Goal: Task Accomplishment & Management: Manage account settings

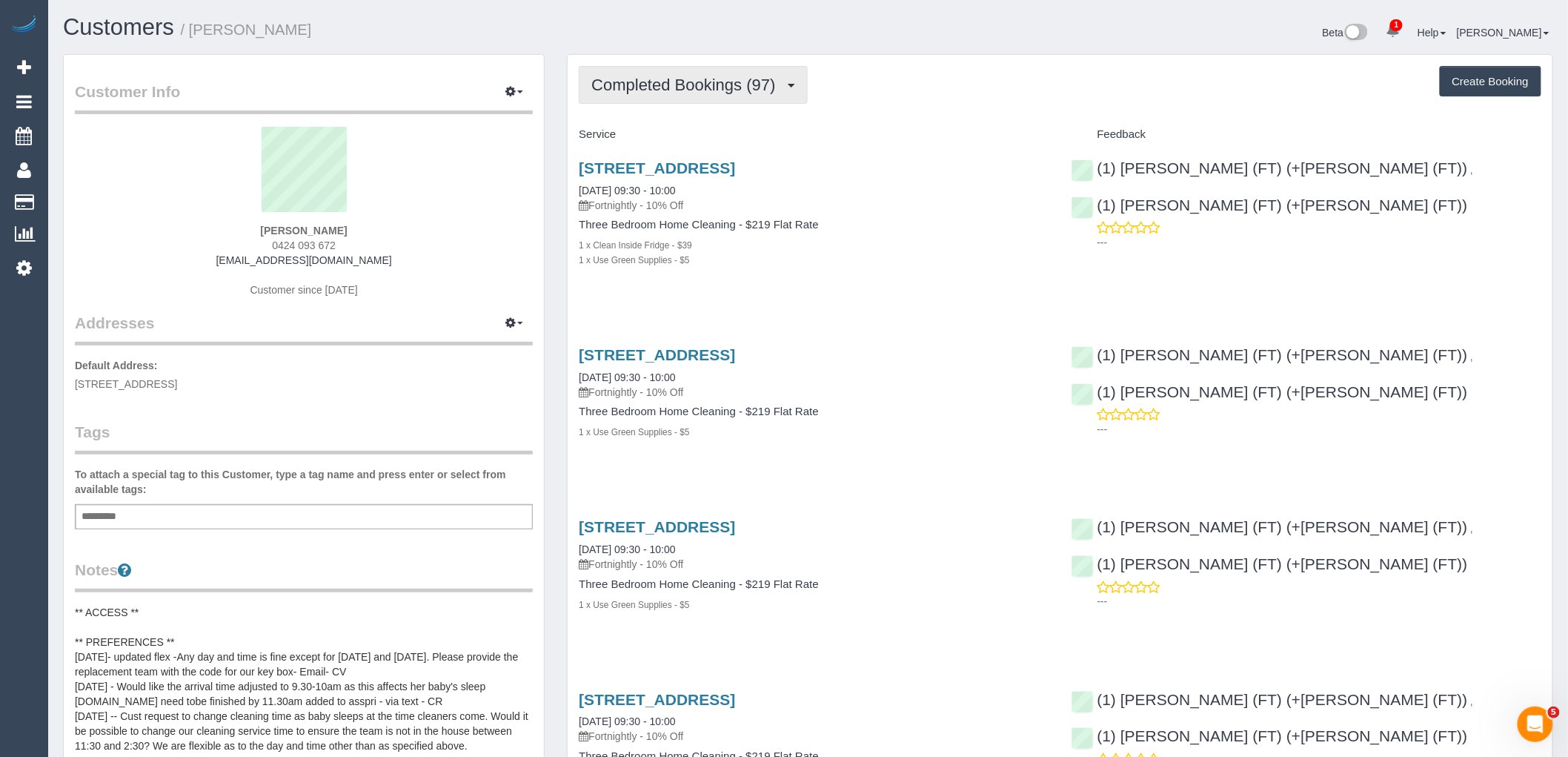
click at [736, 87] on span "Completed Bookings (97)" at bounding box center [687, 84] width 191 height 19
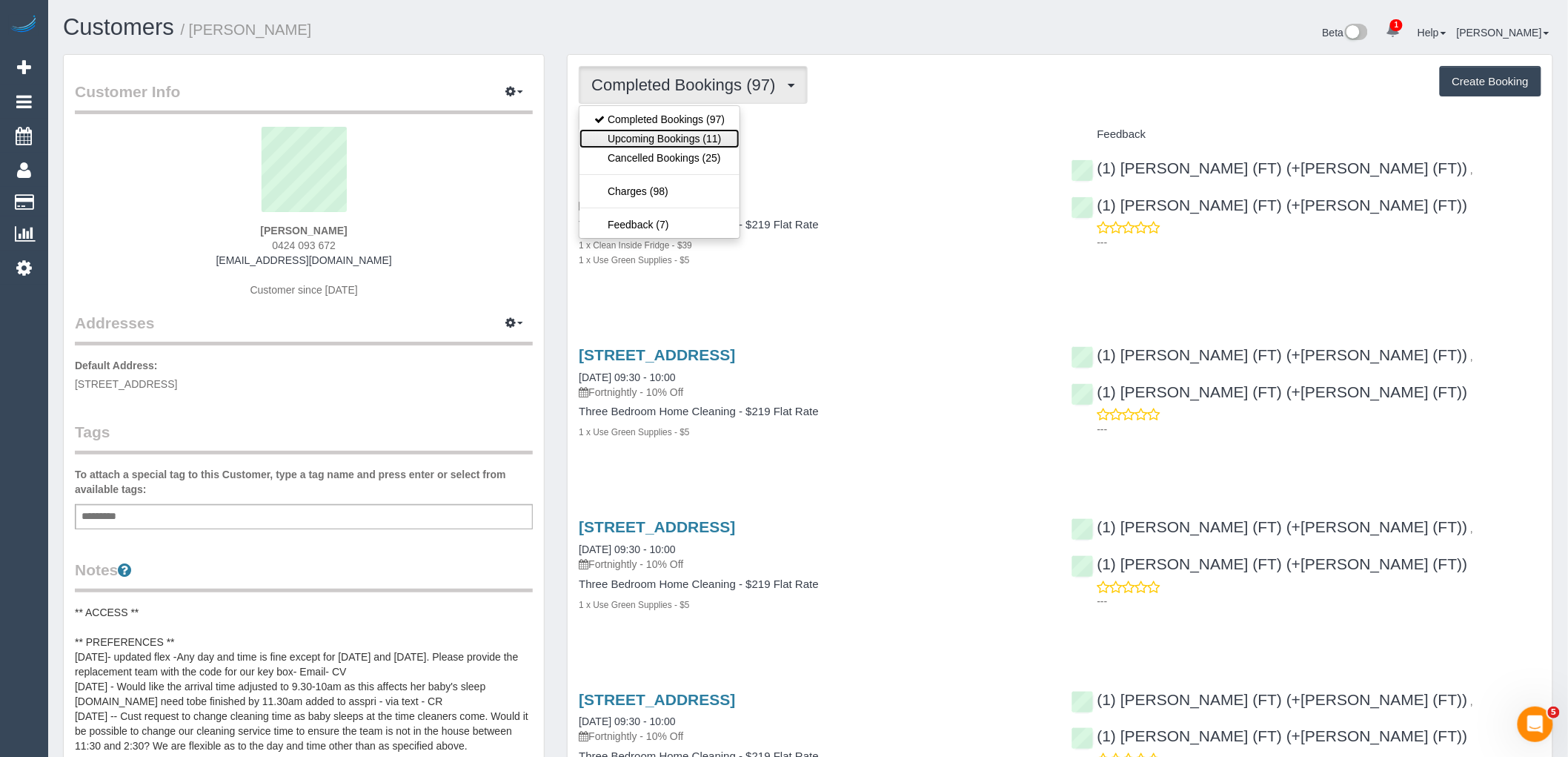
click at [714, 134] on link "Upcoming Bookings (11)" at bounding box center [660, 139] width 160 height 20
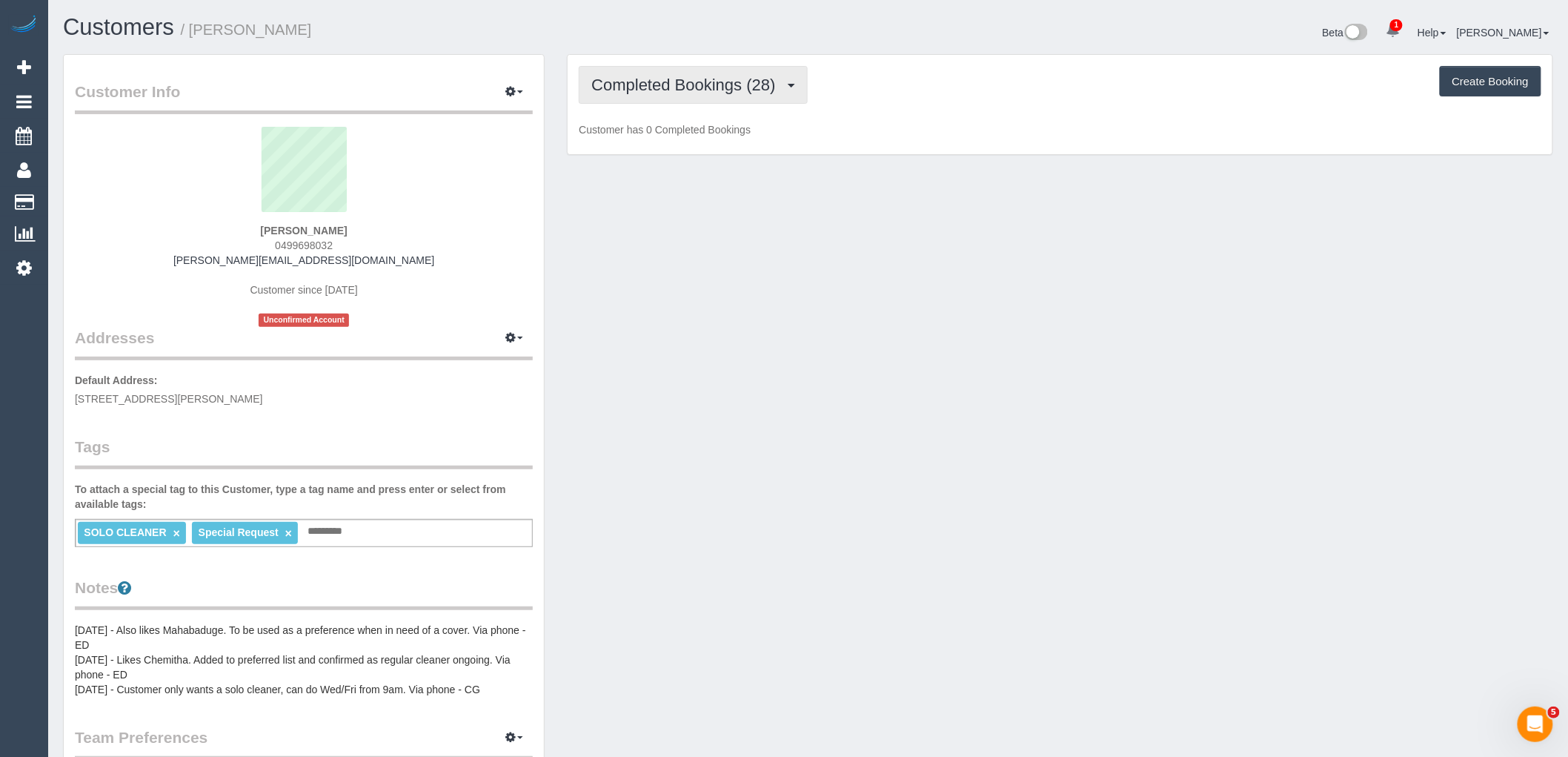
click at [761, 94] on button "Completed Bookings (28)" at bounding box center [693, 84] width 228 height 38
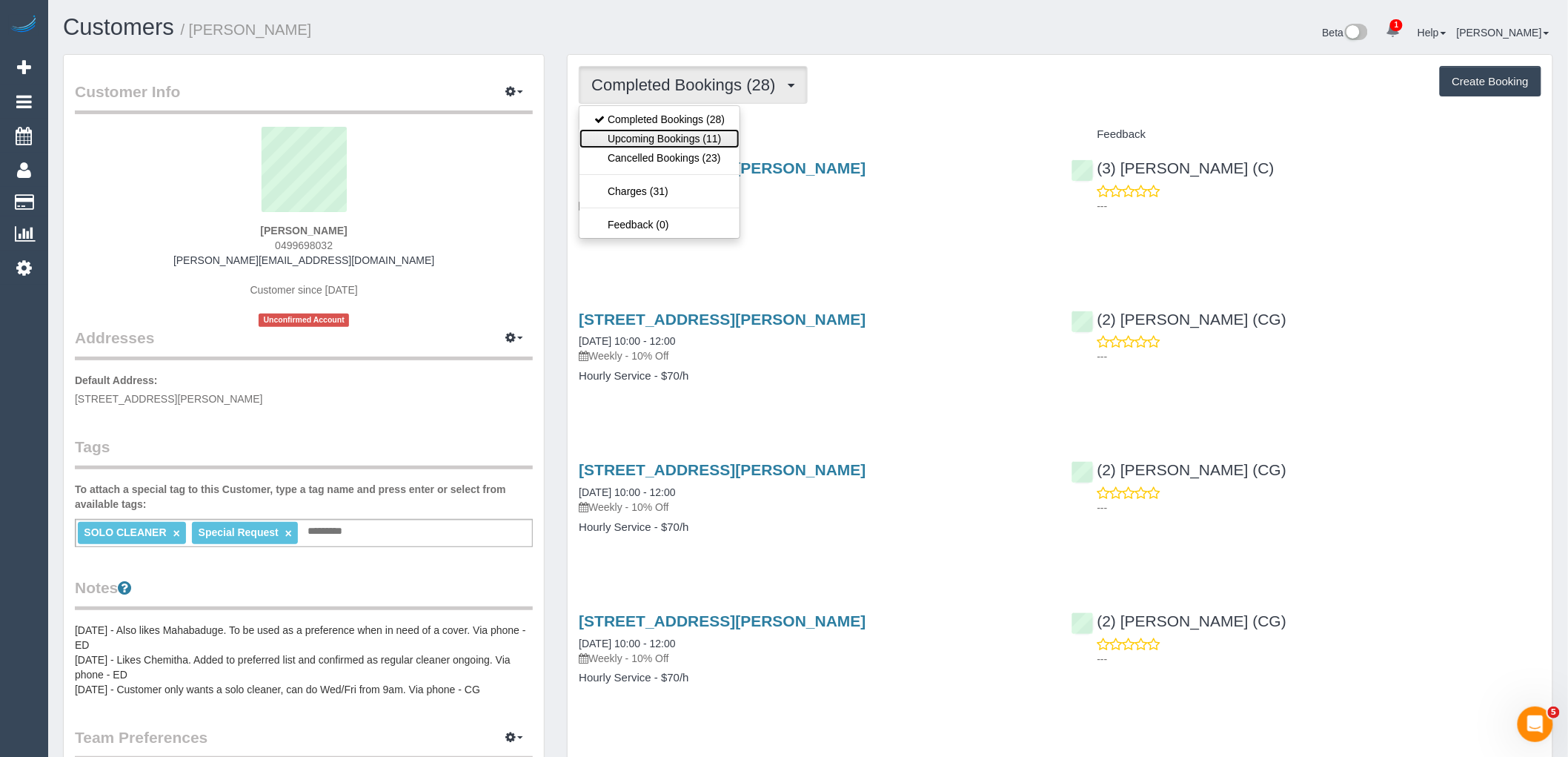
click at [701, 136] on link "Upcoming Bookings (11)" at bounding box center [660, 139] width 160 height 20
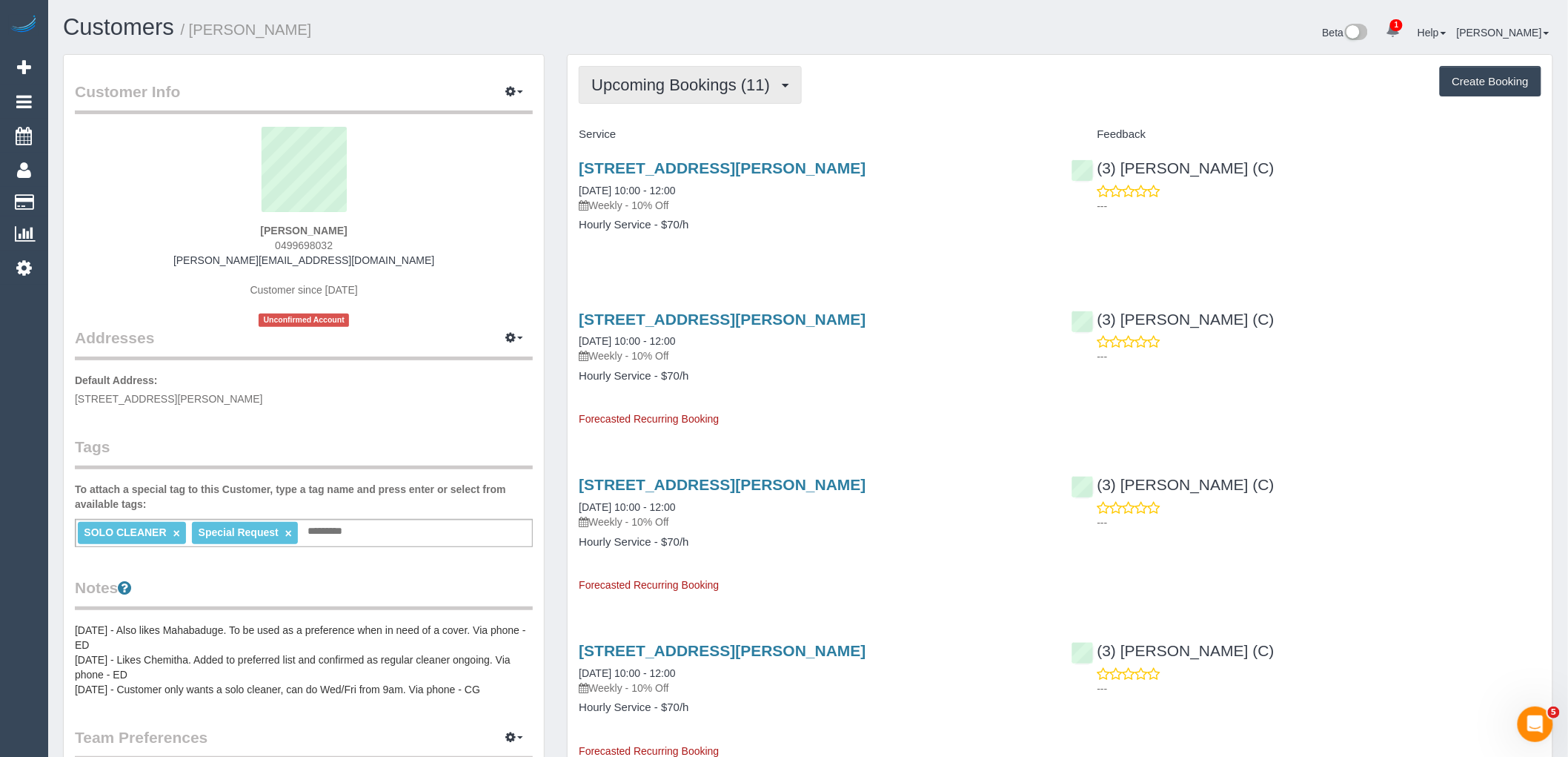
click at [715, 90] on span "Upcoming Bookings (11)" at bounding box center [685, 84] width 186 height 19
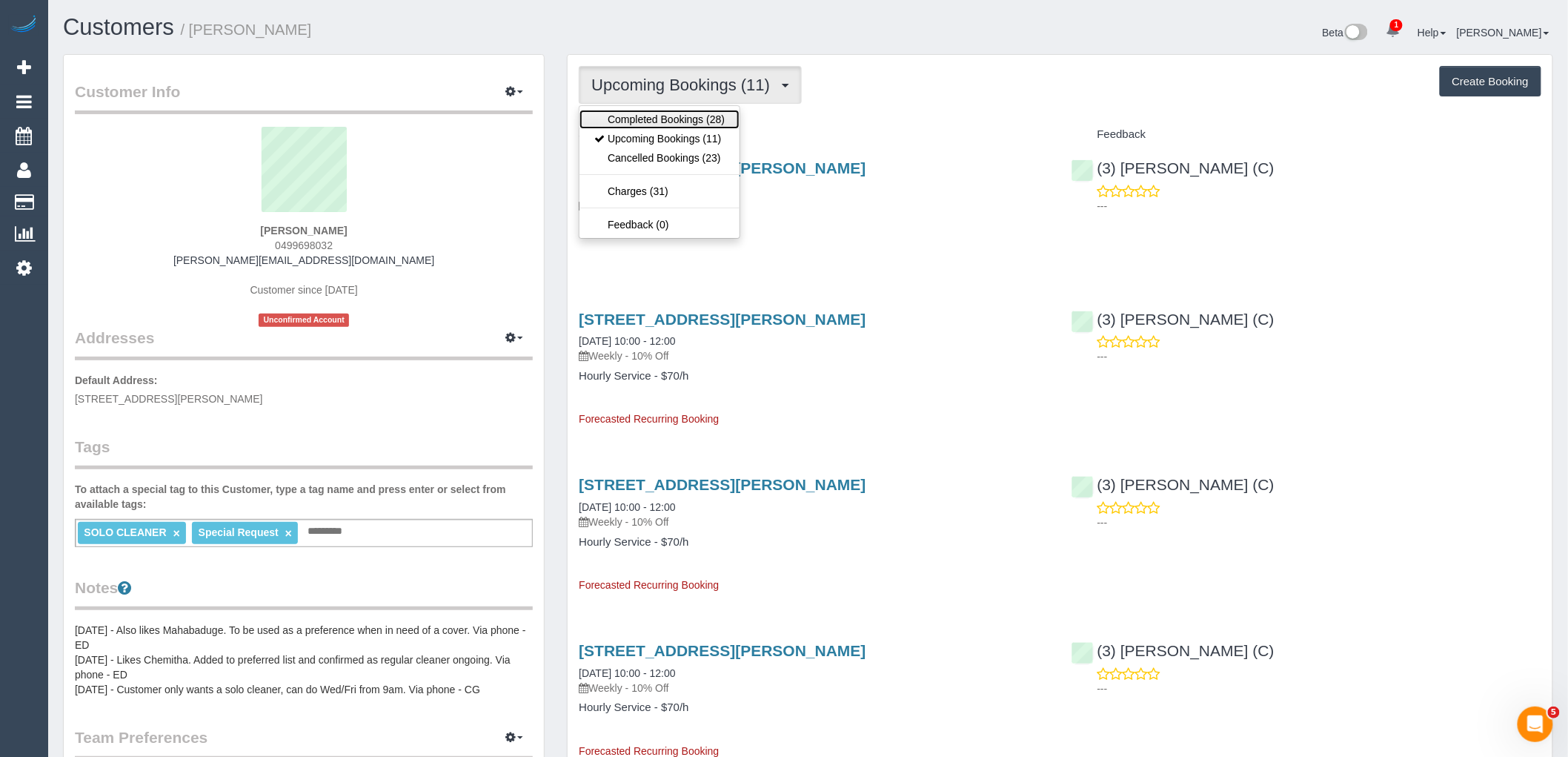
click at [709, 119] on link "Completed Bookings (28)" at bounding box center [660, 119] width 160 height 20
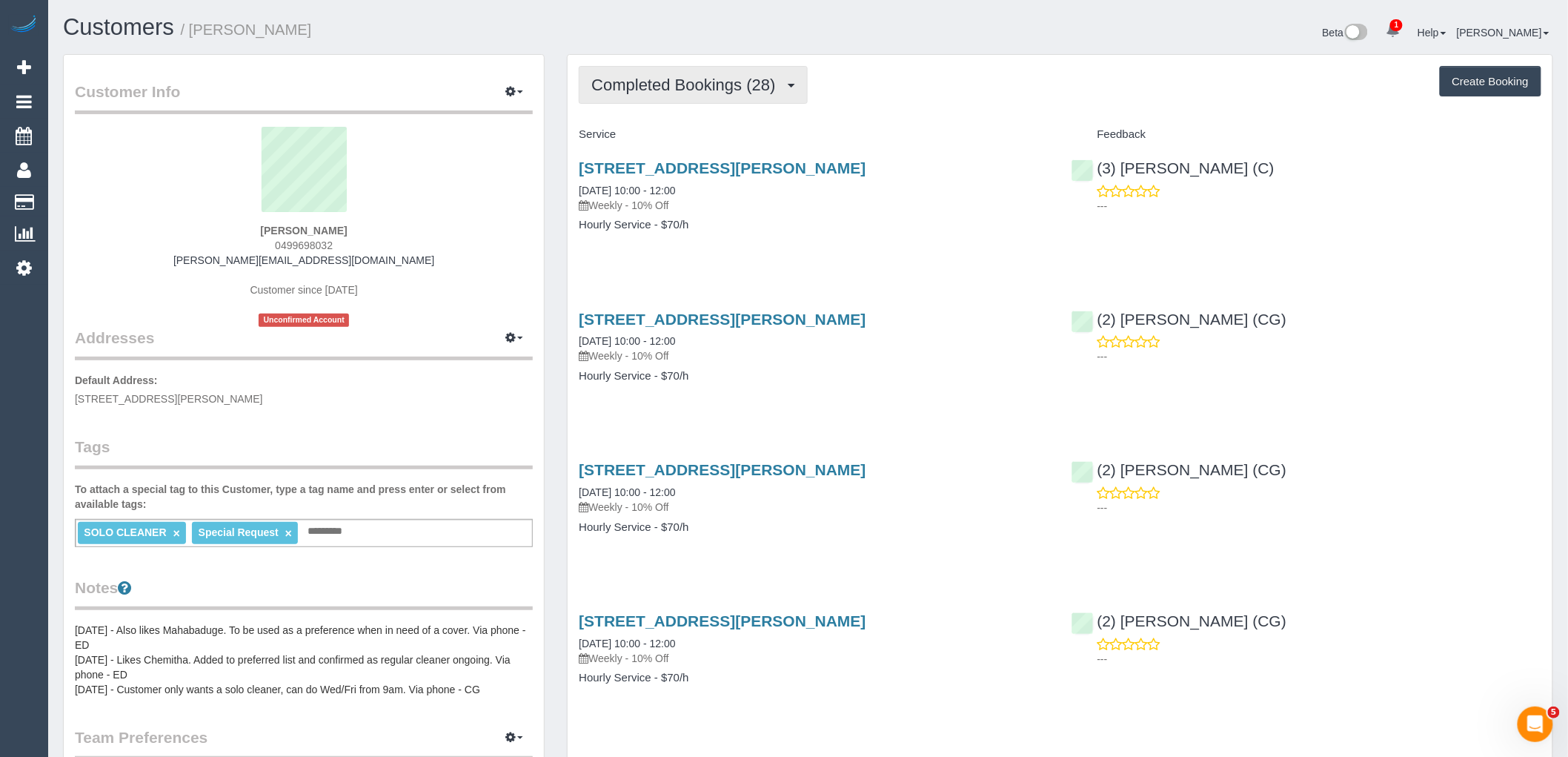
click at [739, 91] on span "Completed Bookings (28)" at bounding box center [687, 84] width 191 height 19
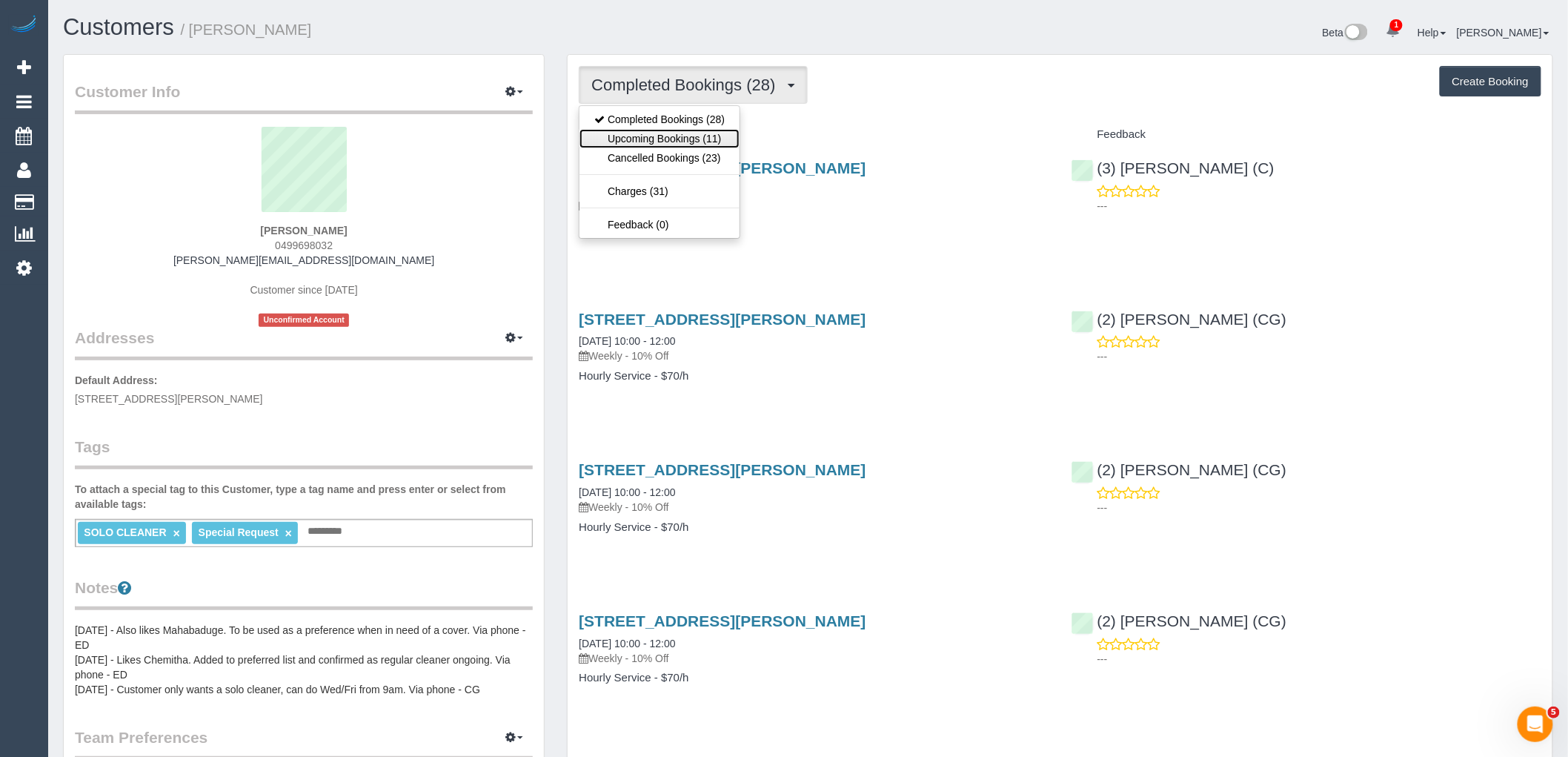
click at [716, 139] on link "Upcoming Bookings (11)" at bounding box center [660, 139] width 160 height 20
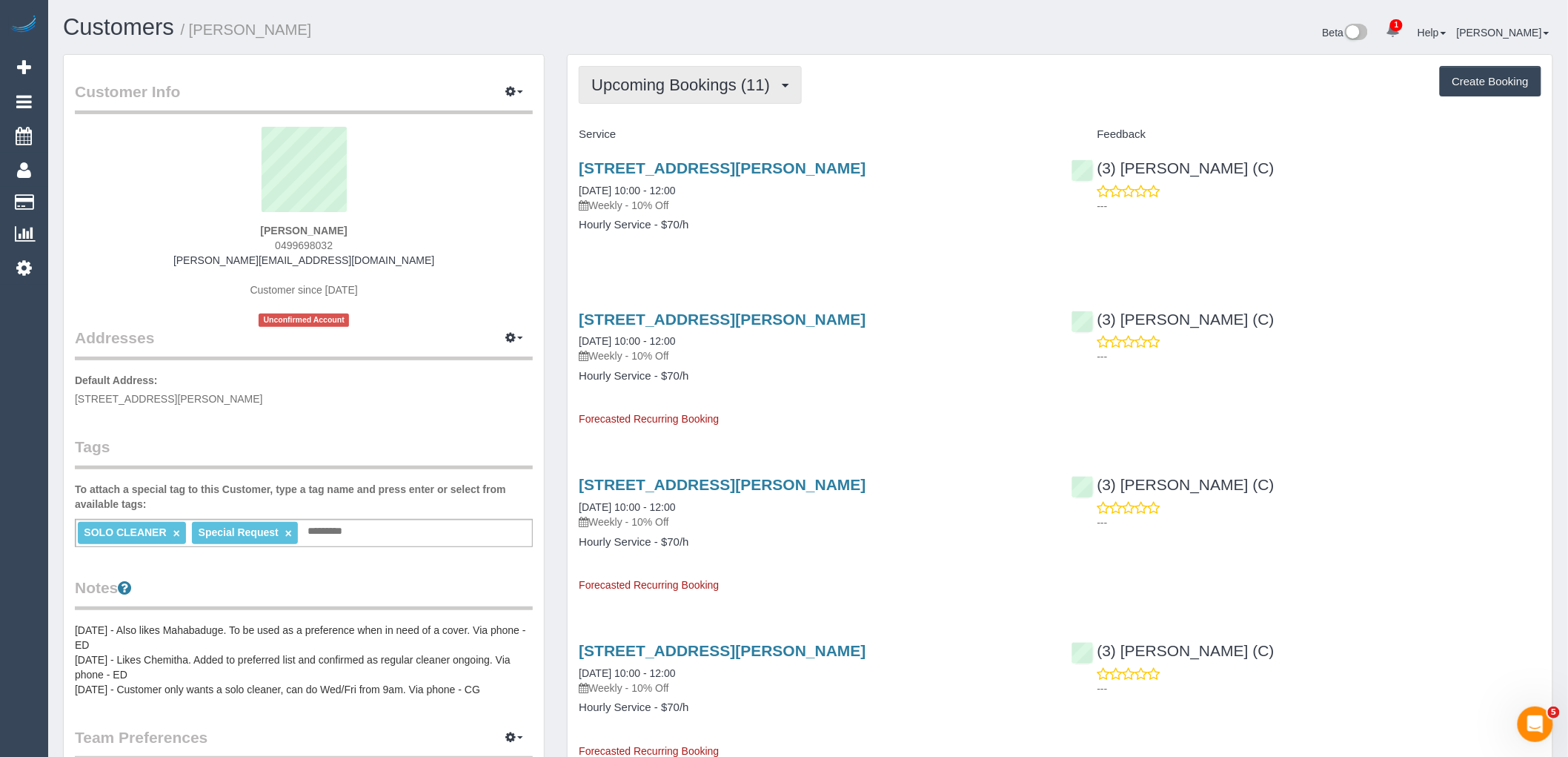
click at [683, 75] on button "Upcoming Bookings (11)" at bounding box center [691, 84] width 223 height 38
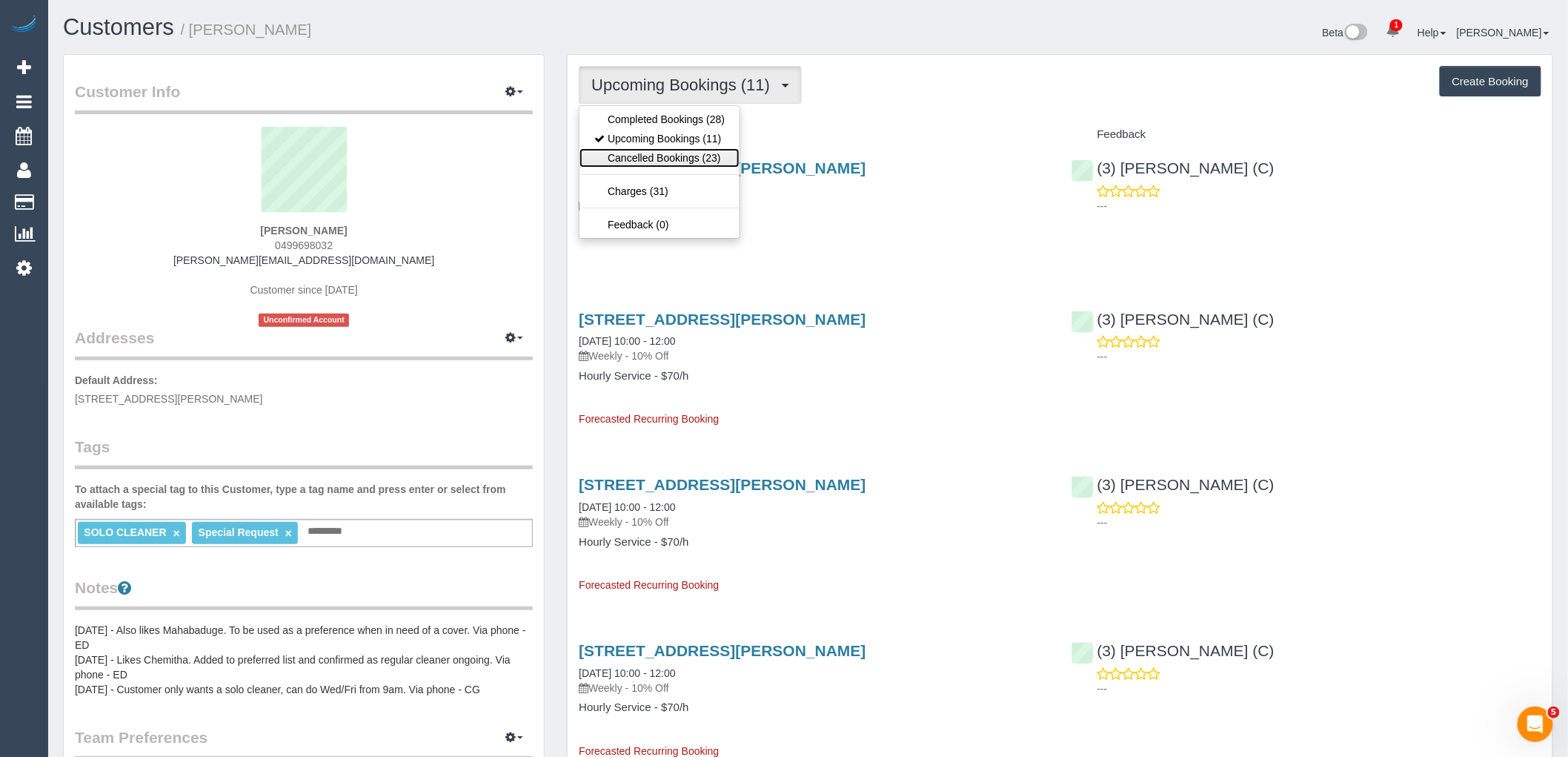
click at [711, 153] on link "Cancelled Bookings (23)" at bounding box center [660, 158] width 160 height 20
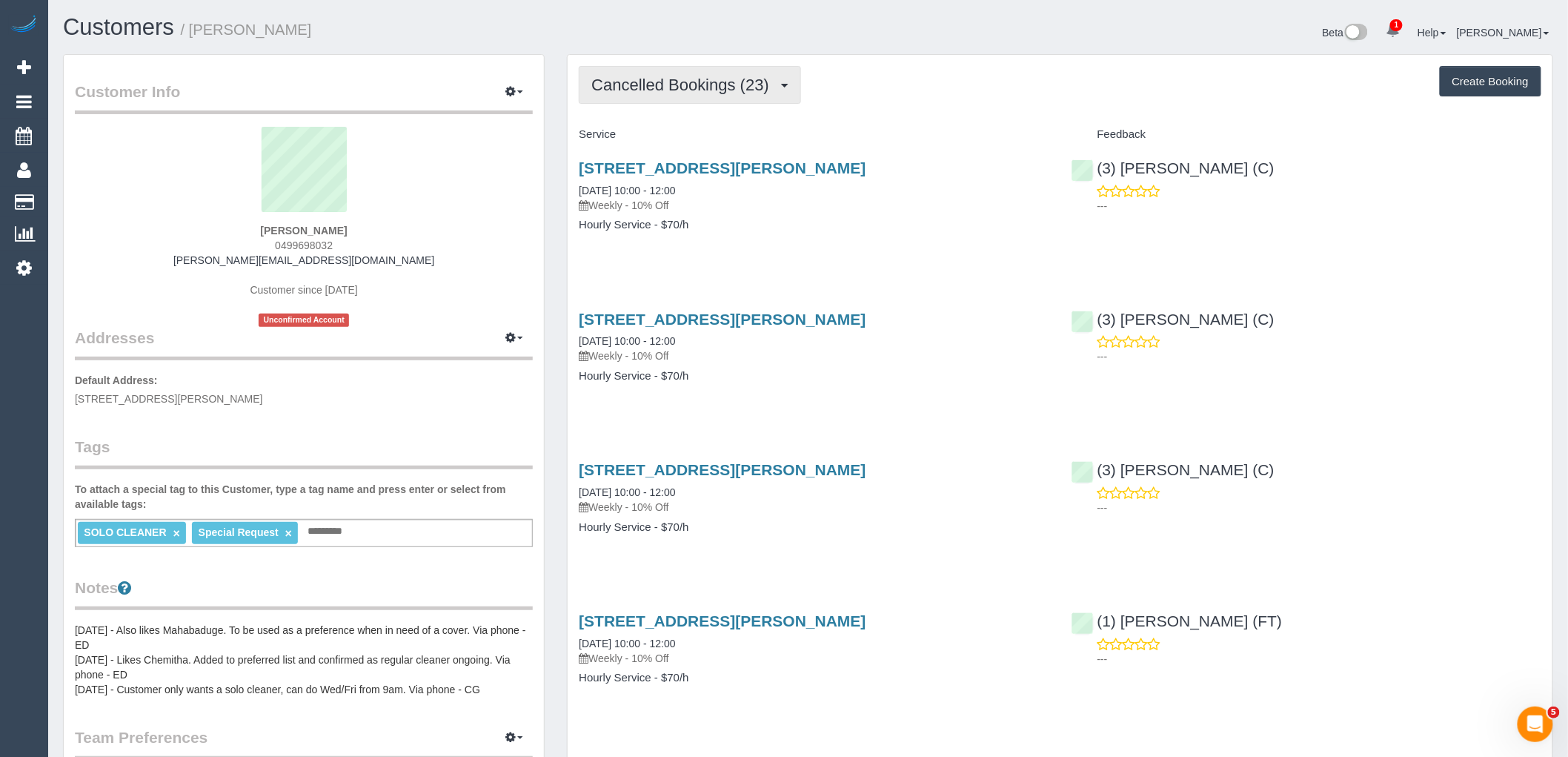
click at [699, 93] on span "Cancelled Bookings (23)" at bounding box center [684, 84] width 185 height 19
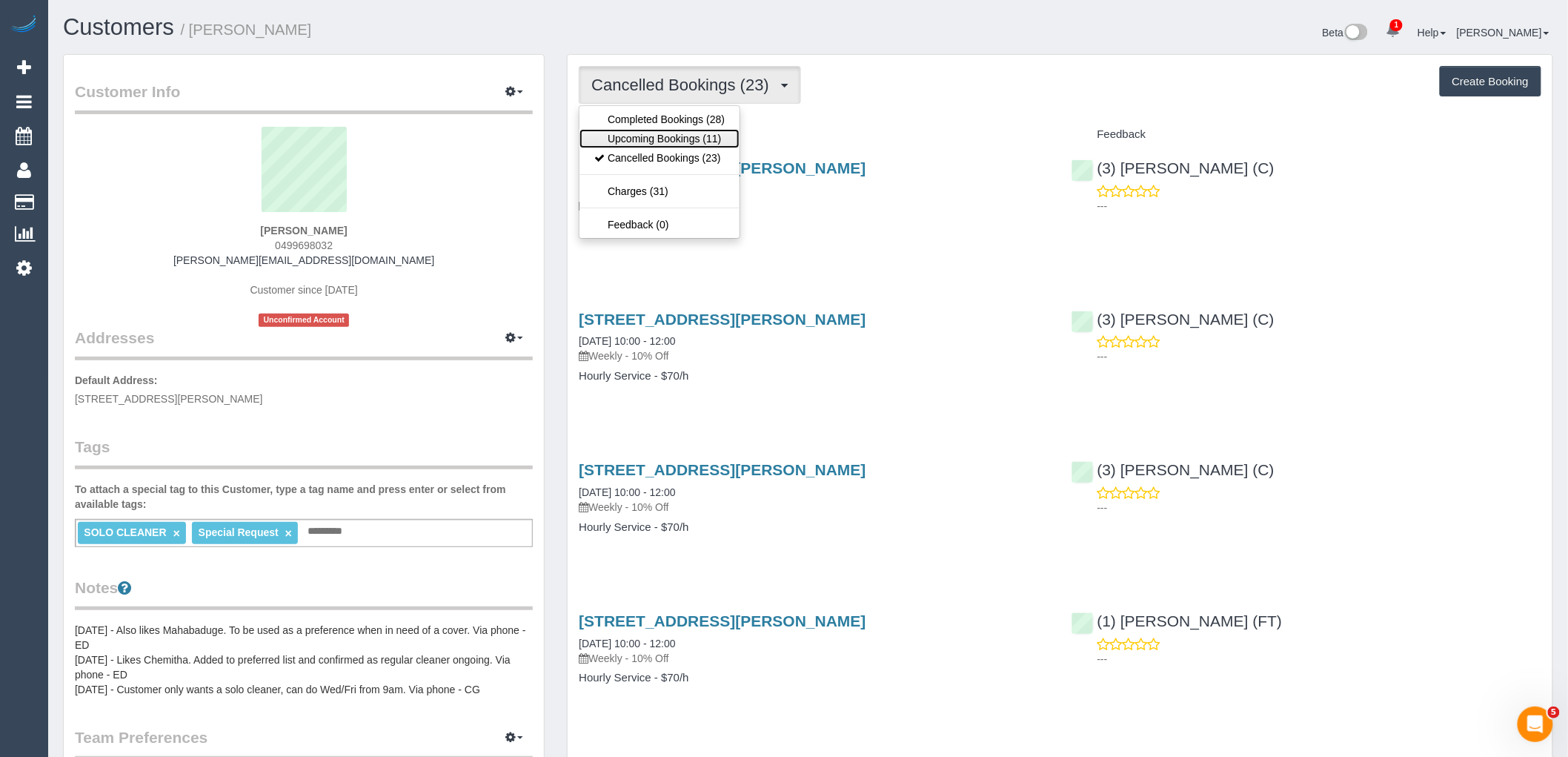
click at [696, 135] on link "Upcoming Bookings (11)" at bounding box center [660, 139] width 160 height 20
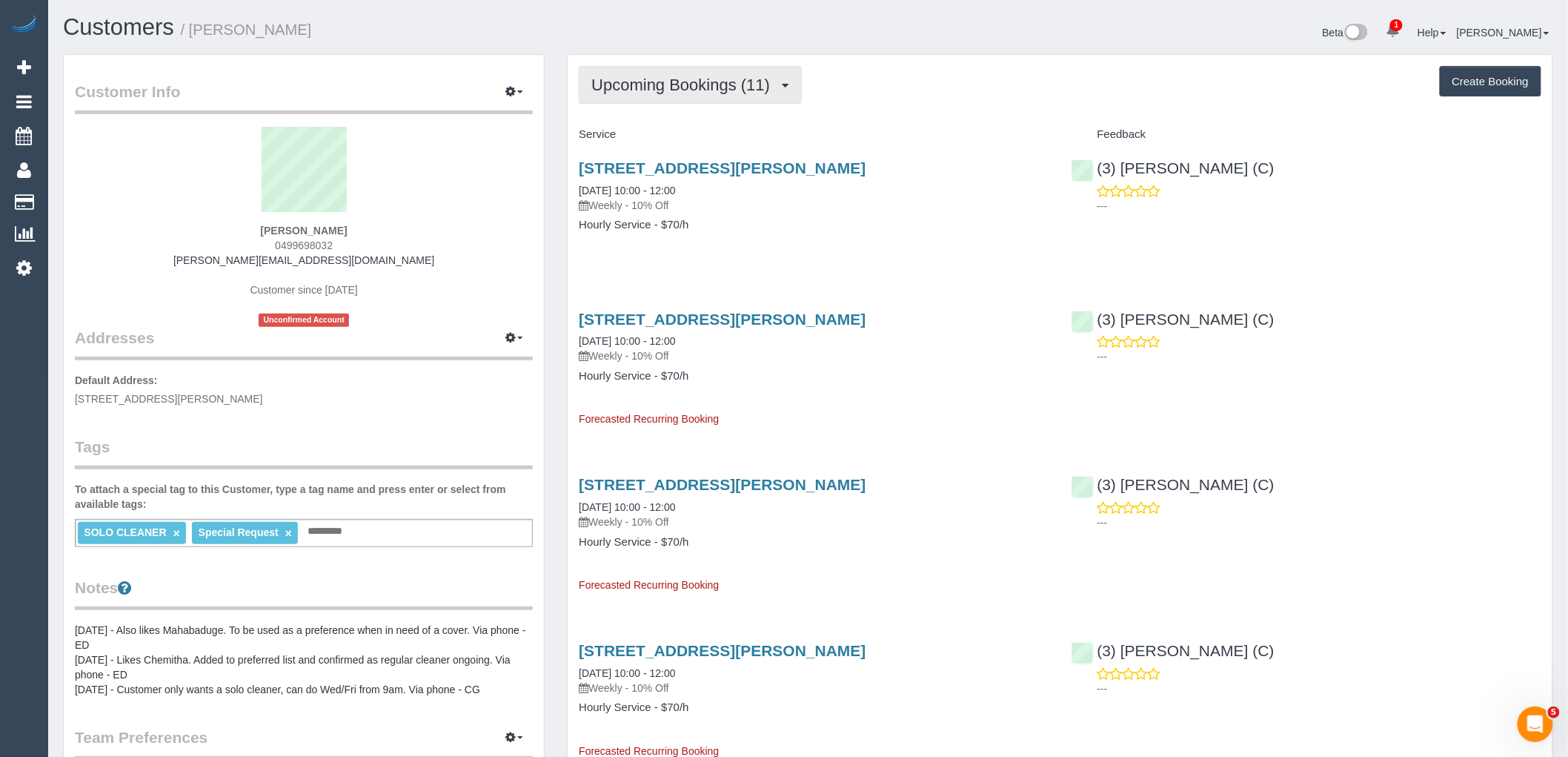
click at [732, 83] on span "Upcoming Bookings (11)" at bounding box center [685, 84] width 186 height 19
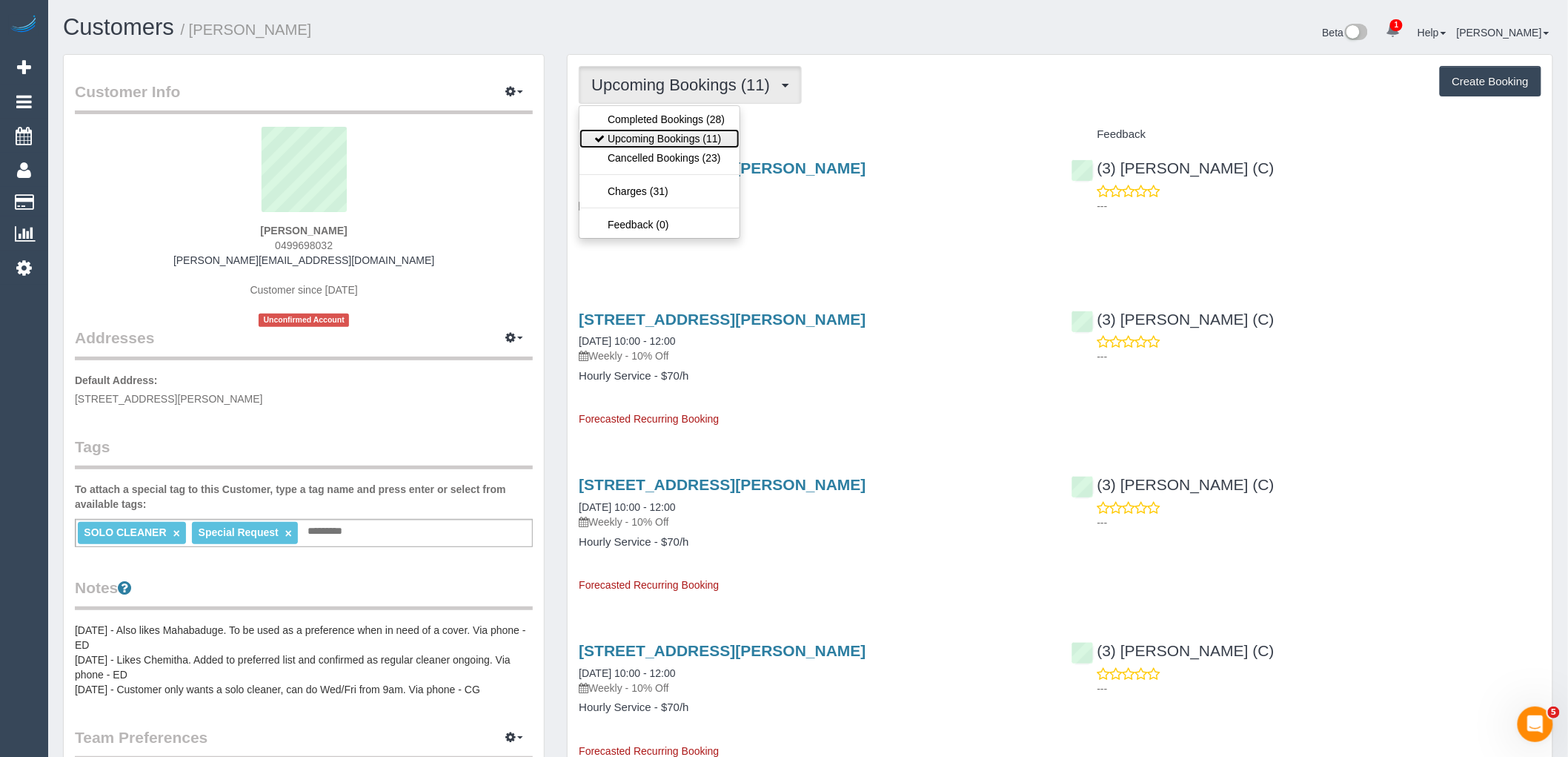
click at [715, 141] on link "Upcoming Bookings (11)" at bounding box center [660, 139] width 160 height 20
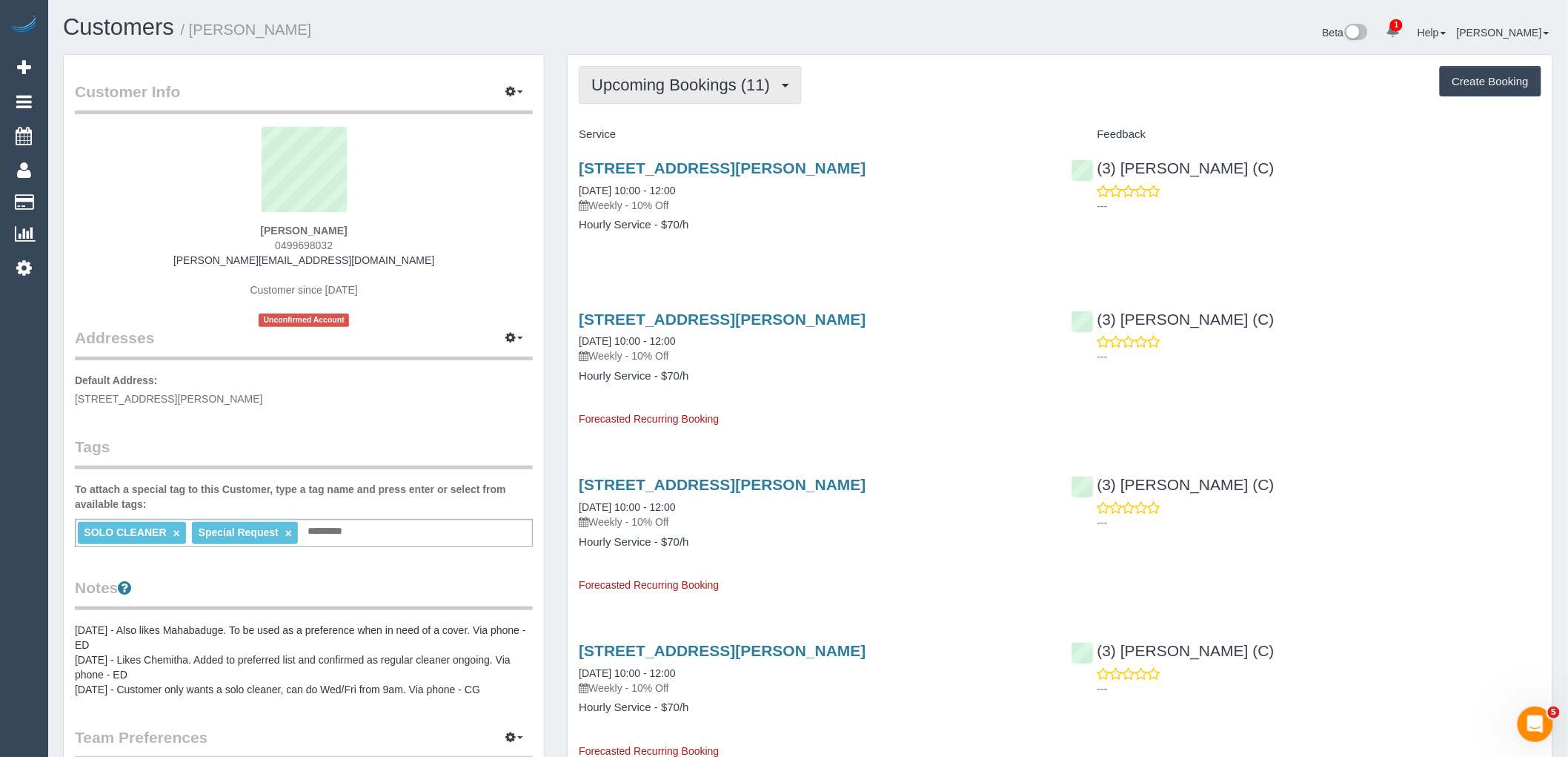
click at [675, 91] on span "Upcoming Bookings (11)" at bounding box center [685, 84] width 186 height 19
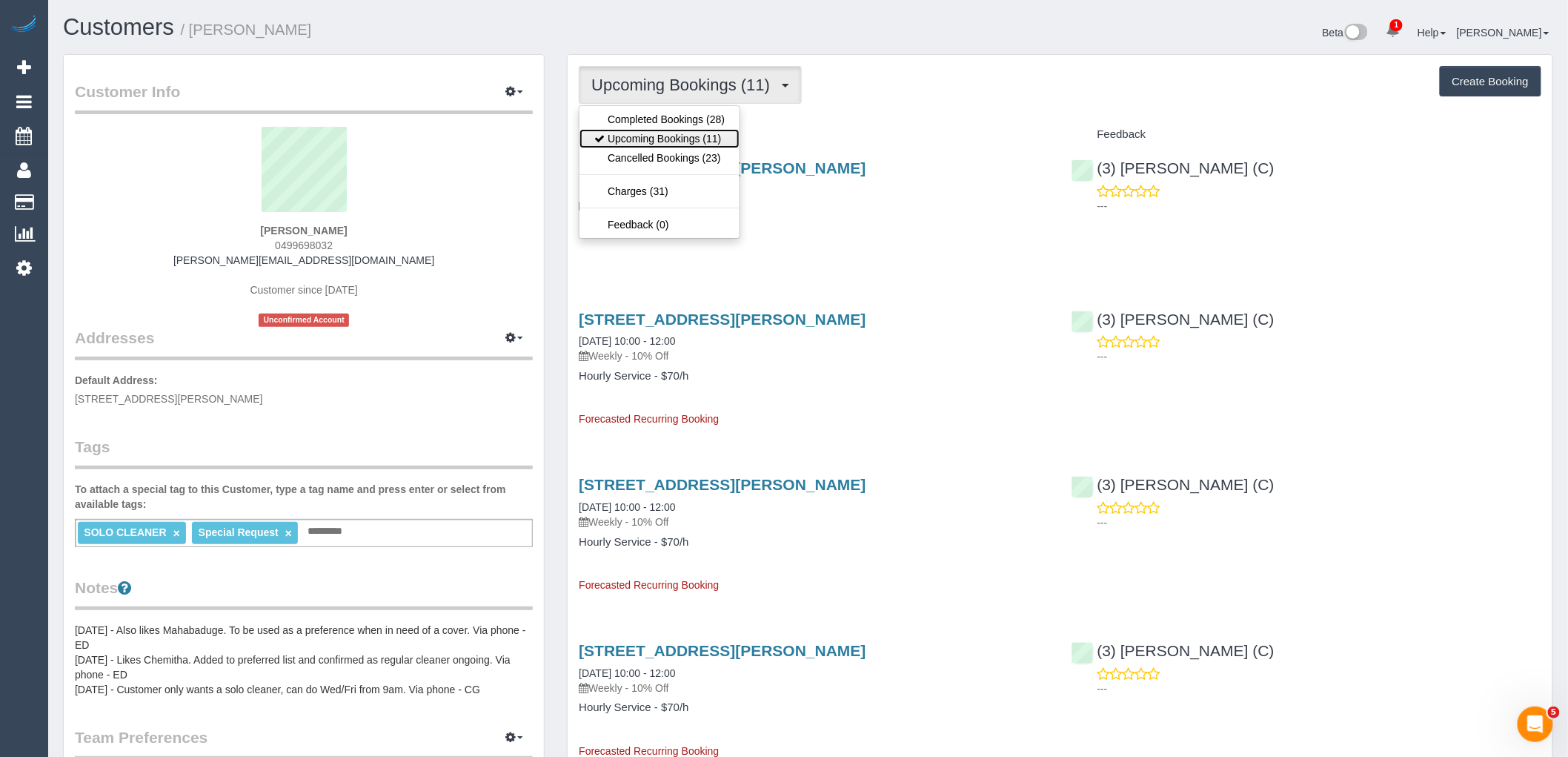
click at [699, 146] on link "Upcoming Bookings (11)" at bounding box center [660, 139] width 160 height 20
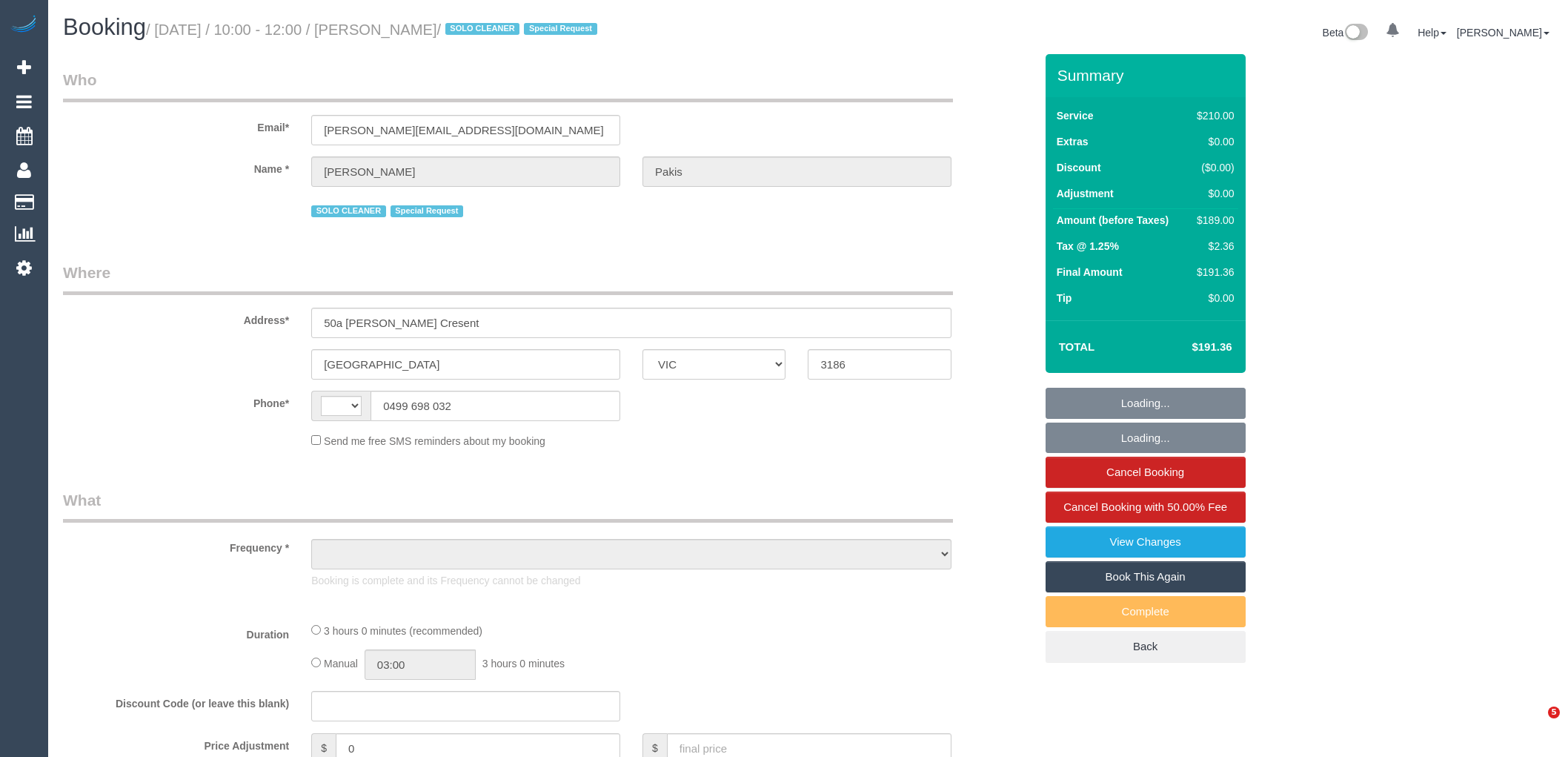
select select "VIC"
select select "object:483"
select select "string:stripe-pm_1RdgU52GScqysDRVNxvFkaYN"
select select "180"
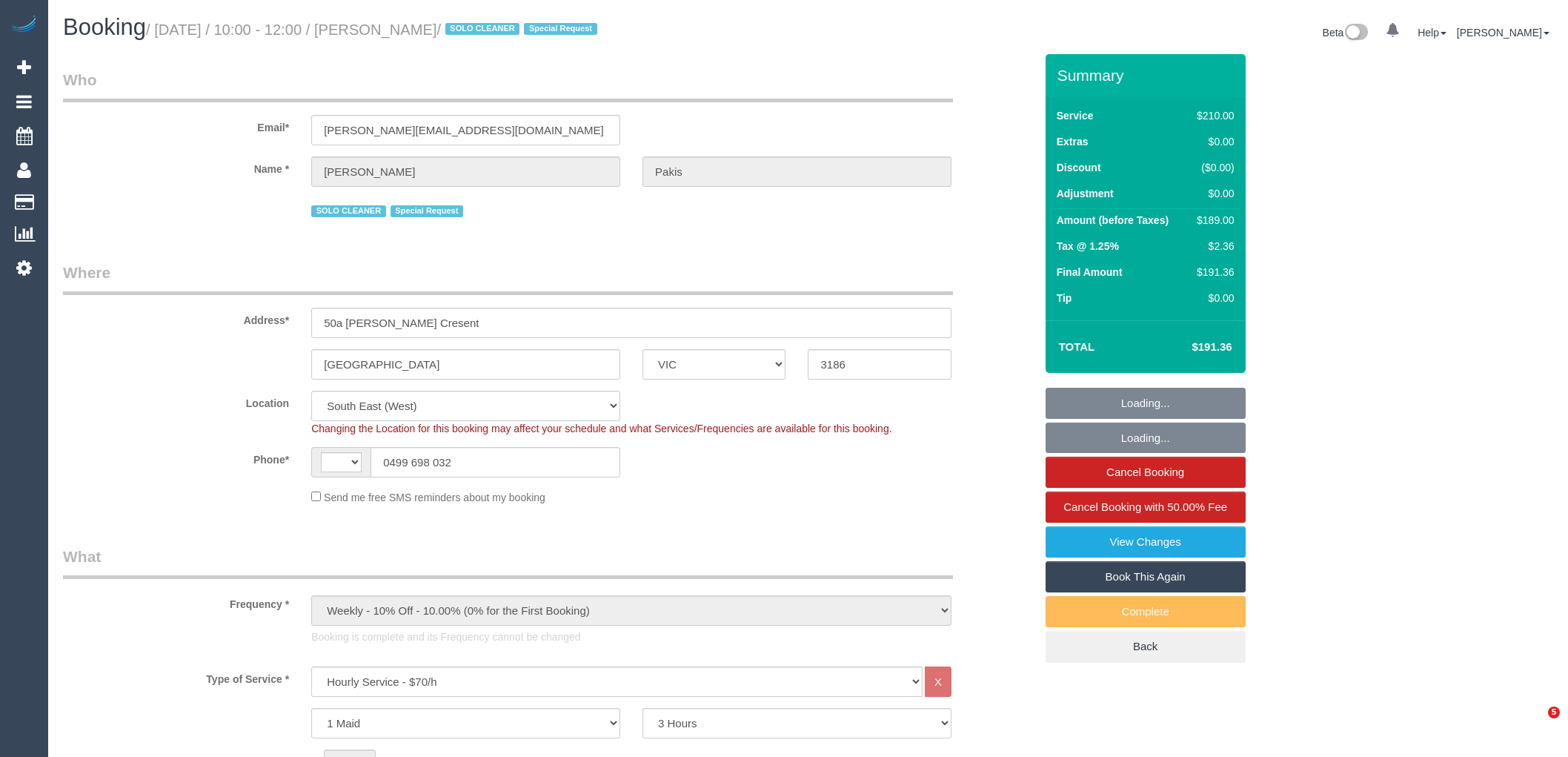
select select "string:AU"
select select "number:27"
select select "number:14"
select select "number:19"
select select "number:36"
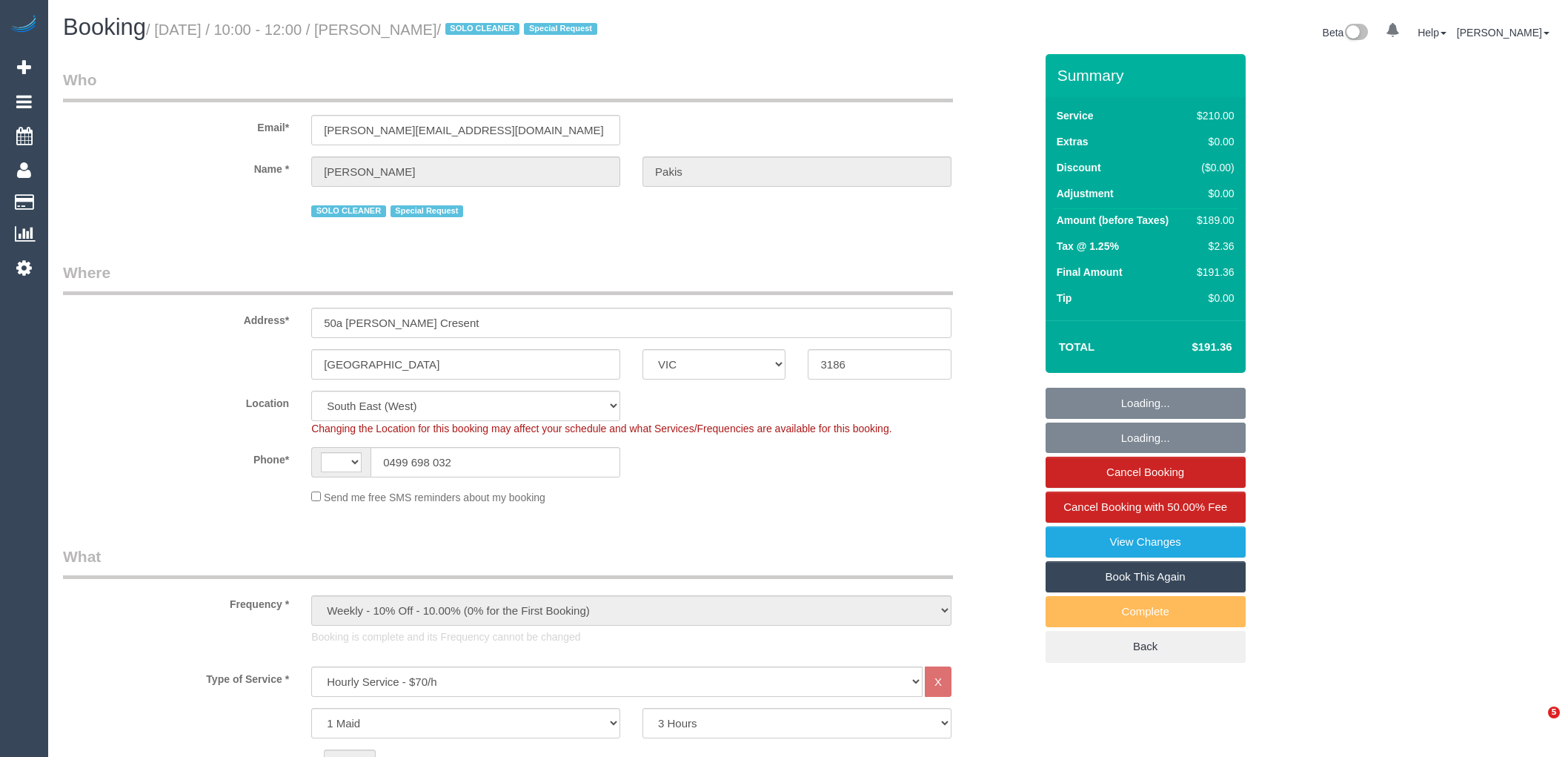
select select "number:35"
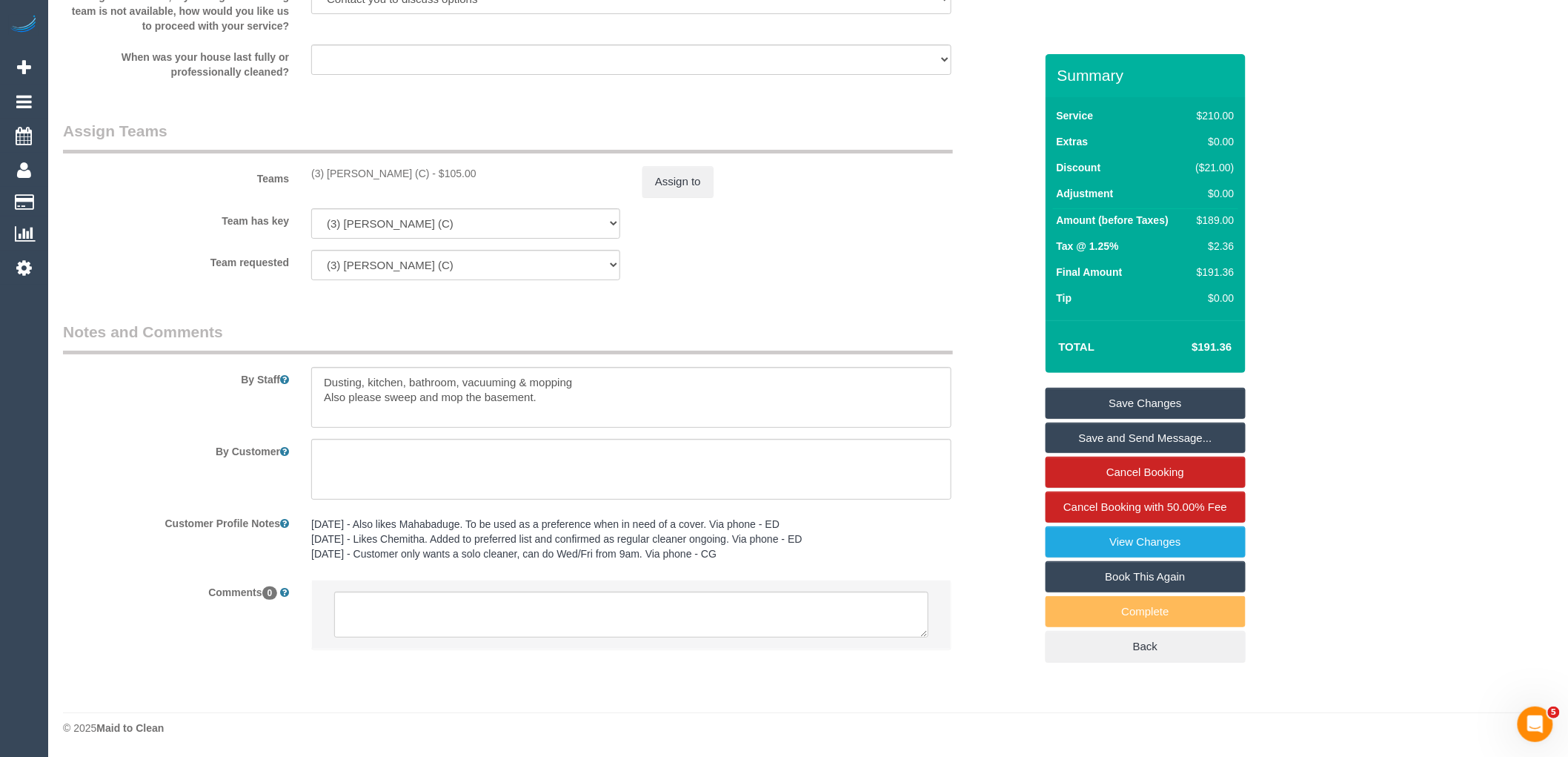
scroll to position [2253, 0]
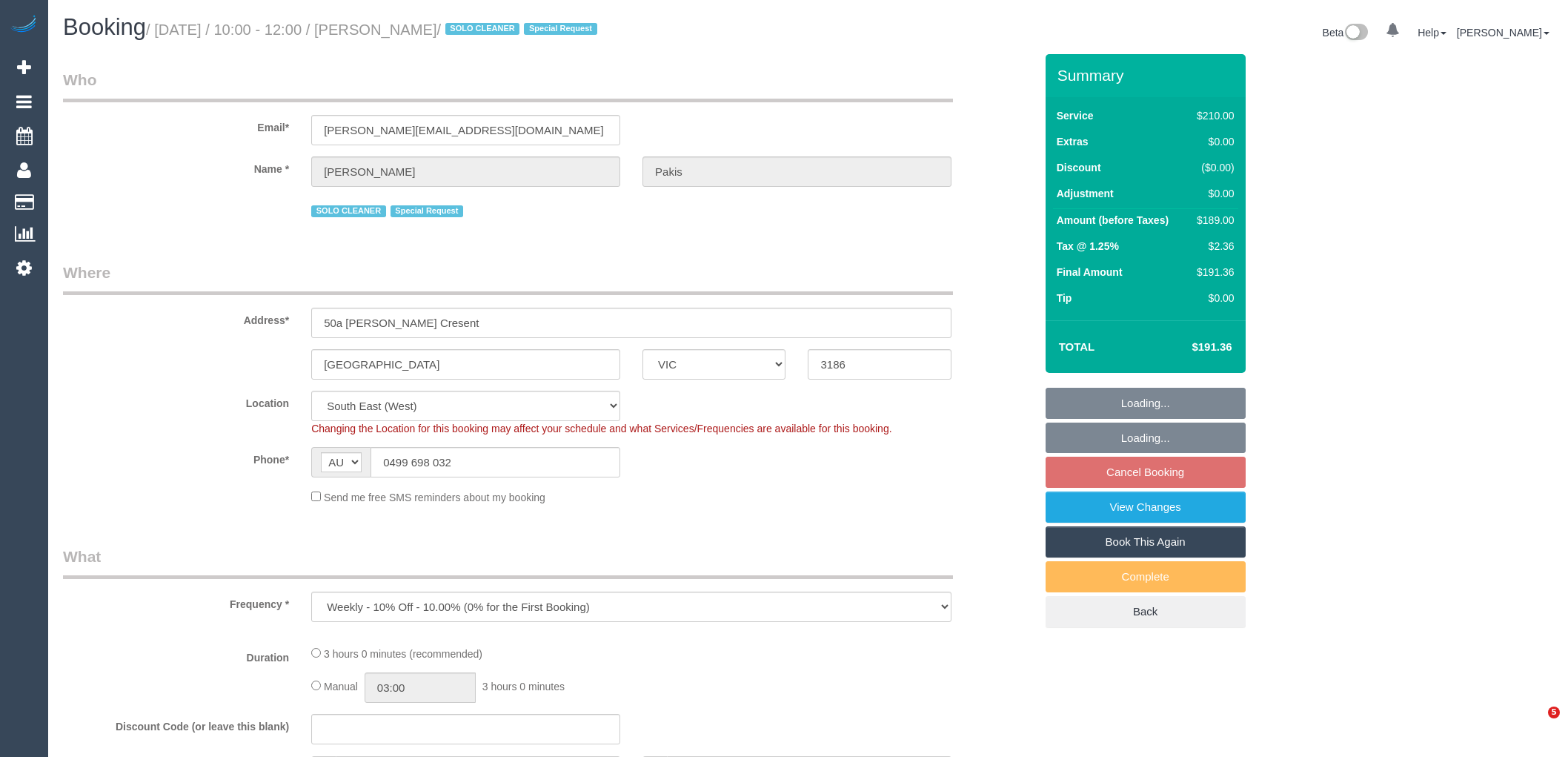
select select "VIC"
select select "string:stripe-pm_1RdgU52GScqysDRVNxvFkaYN"
select select "180"
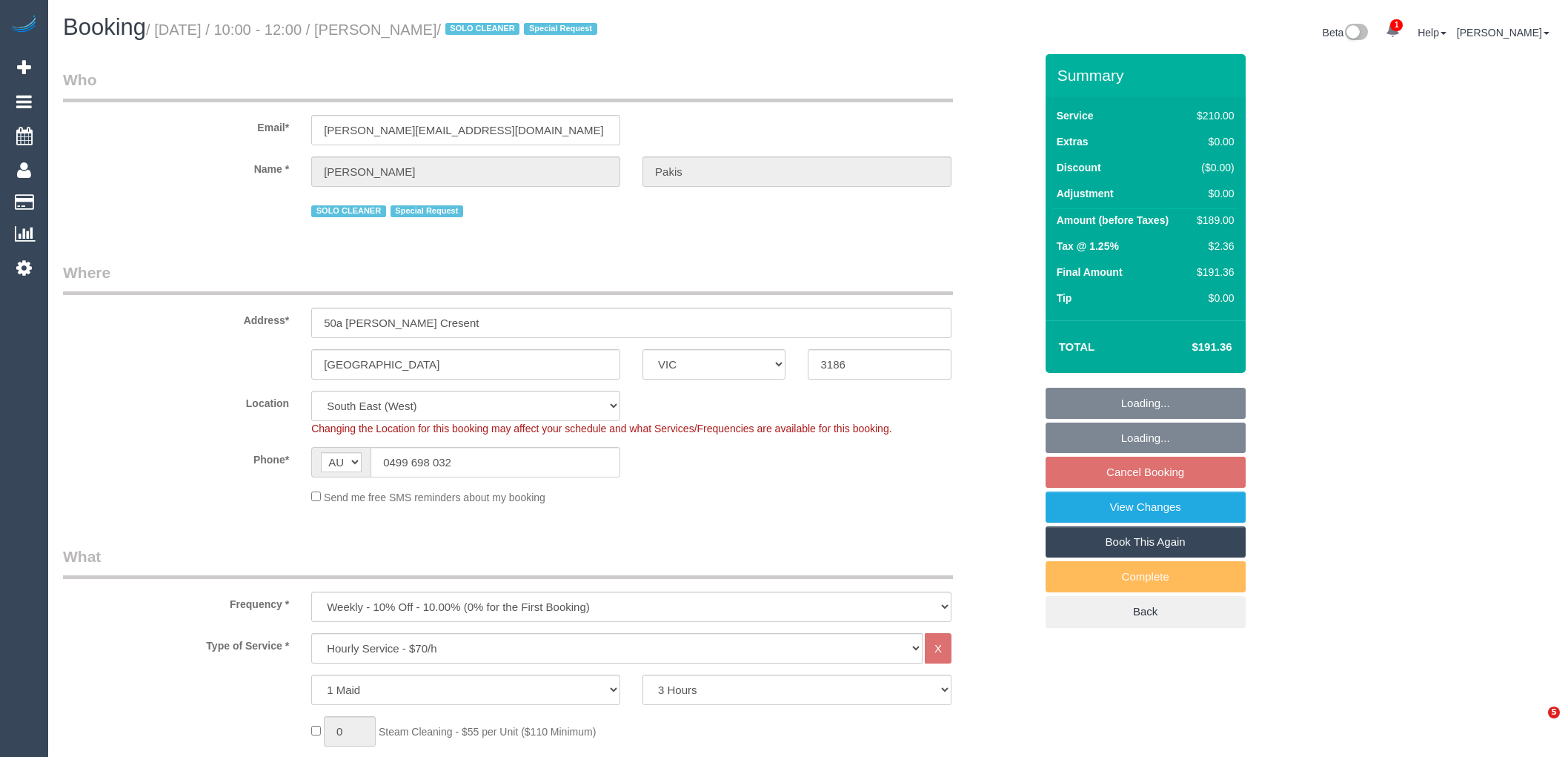
select select "object:1244"
select select "number:27"
select select "number:14"
select select "number:19"
select select "number:36"
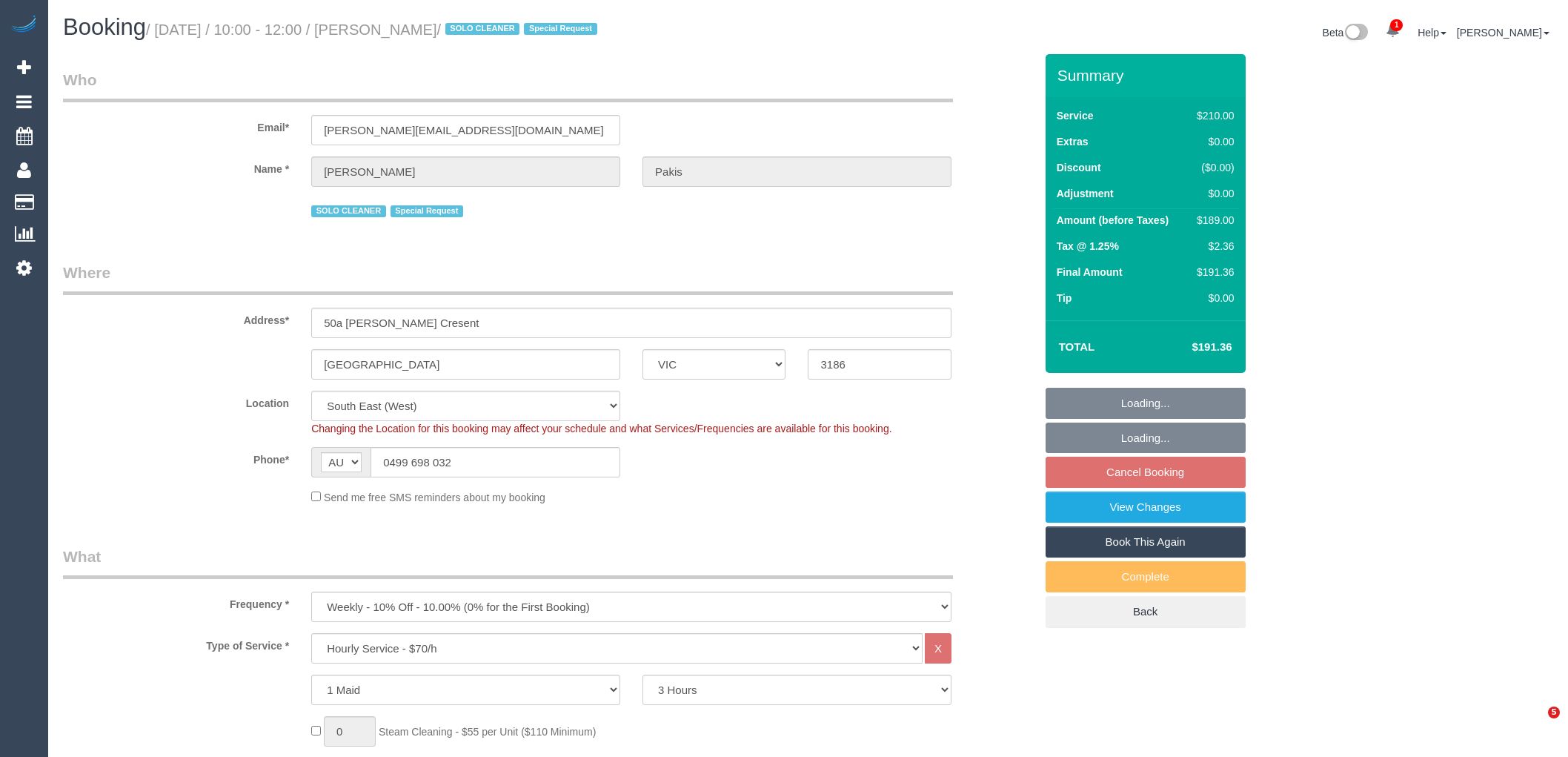
select select "number:35"
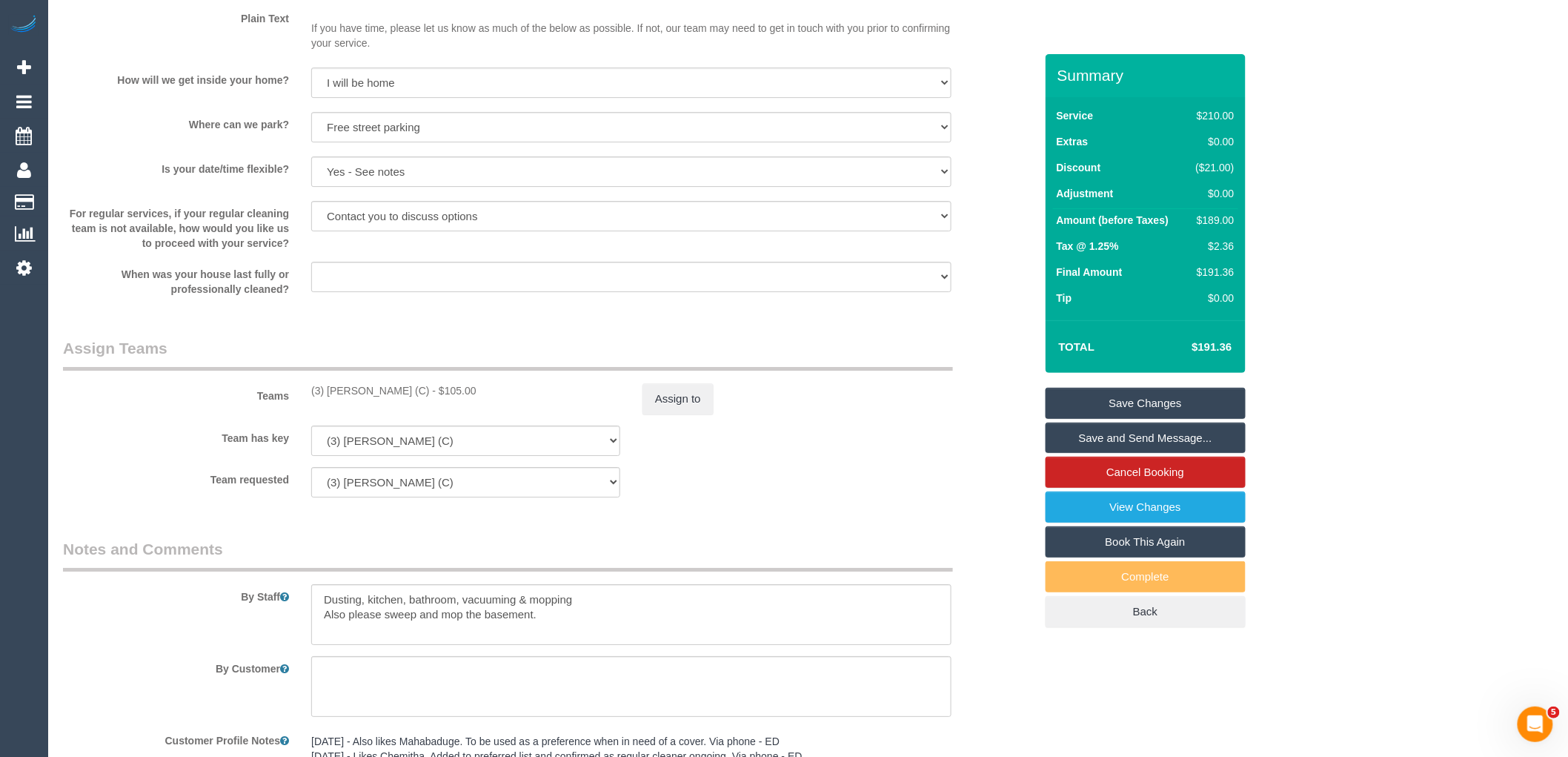
scroll to position [2168, 0]
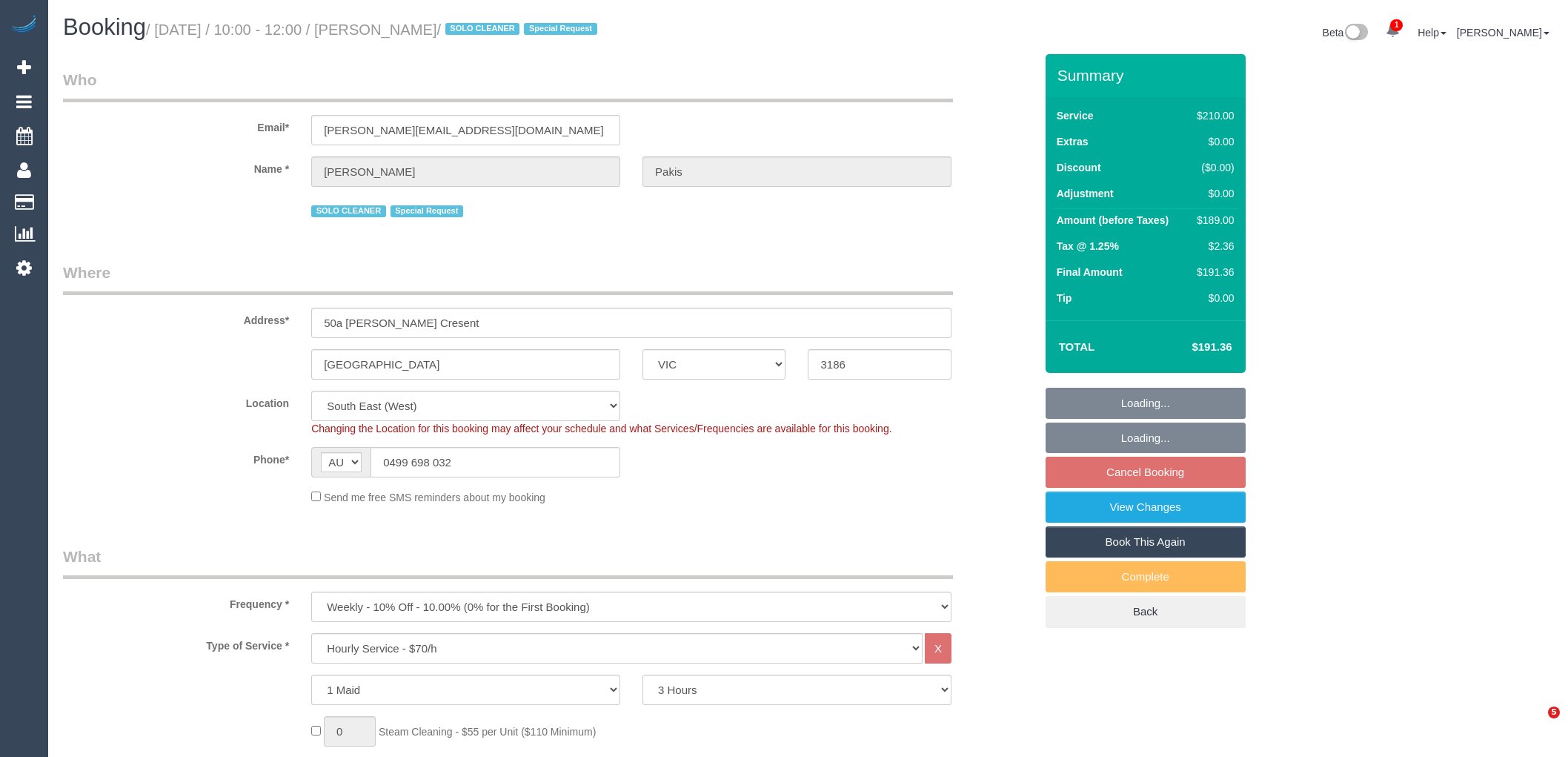
select select "VIC"
select select "180"
select select "number:27"
select select "number:14"
select select "number:19"
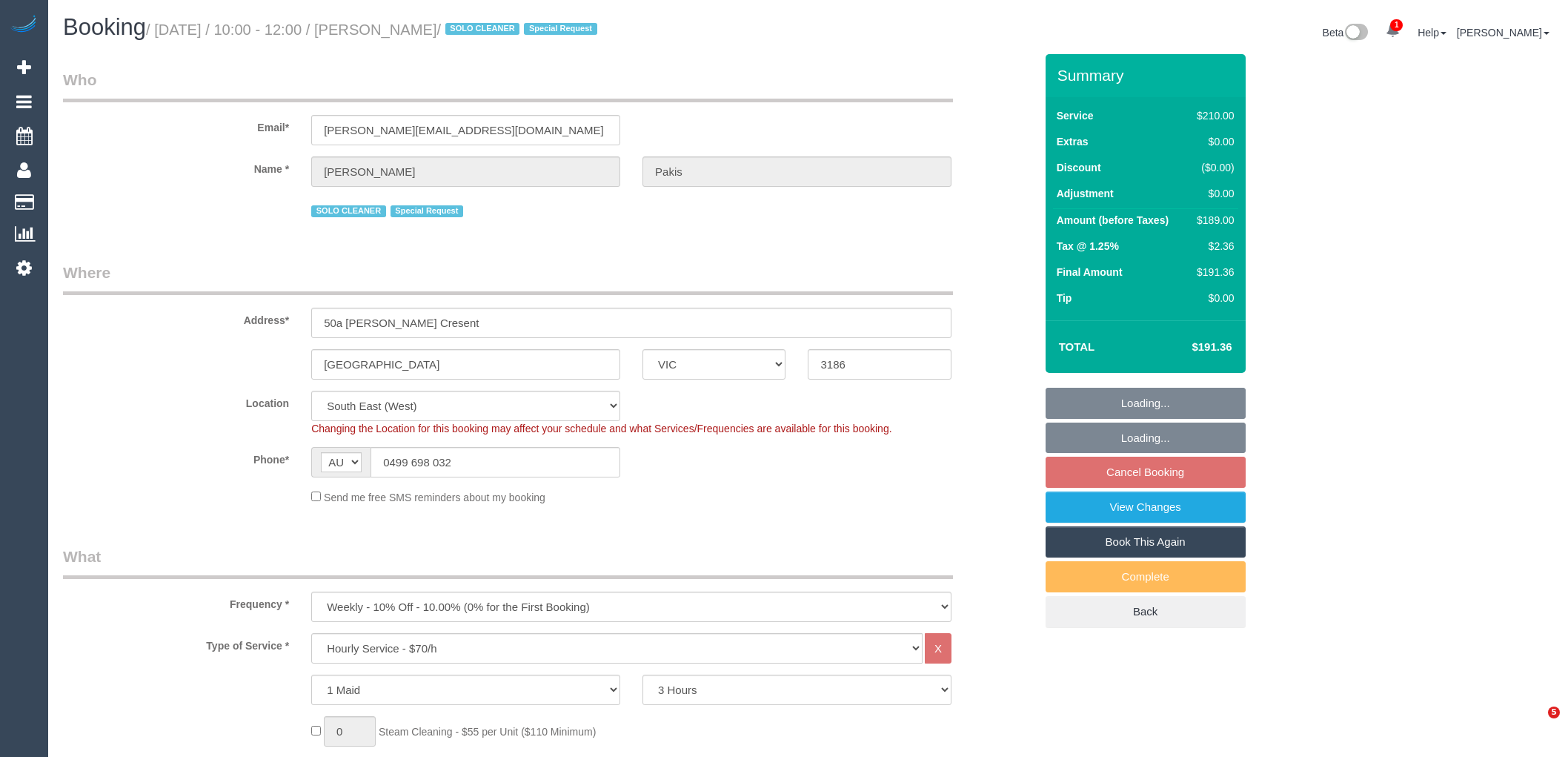
select select "number:36"
select select "number:35"
select select "object:1404"
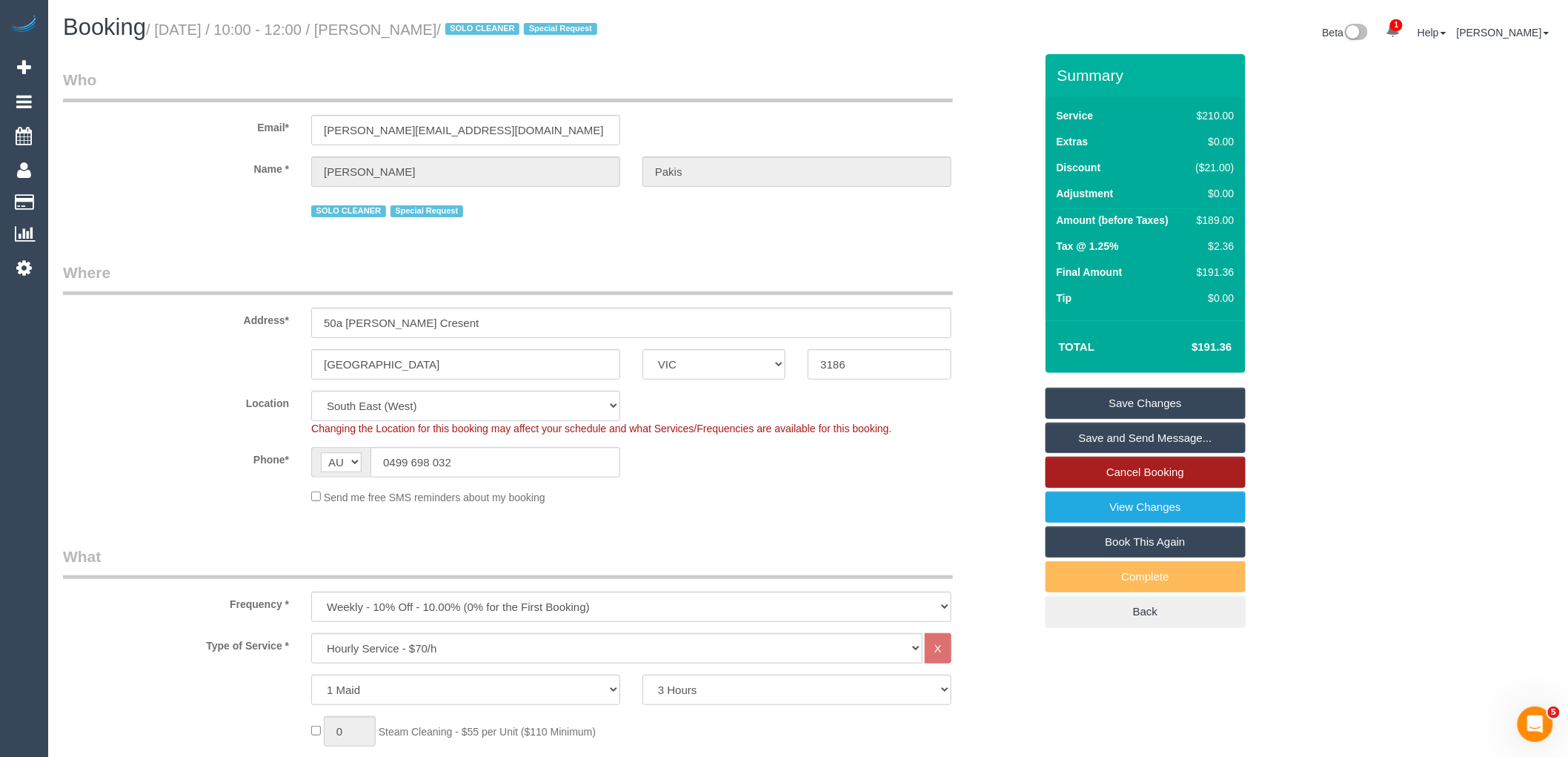
click at [1187, 471] on link "Cancel Booking" at bounding box center [1145, 472] width 201 height 31
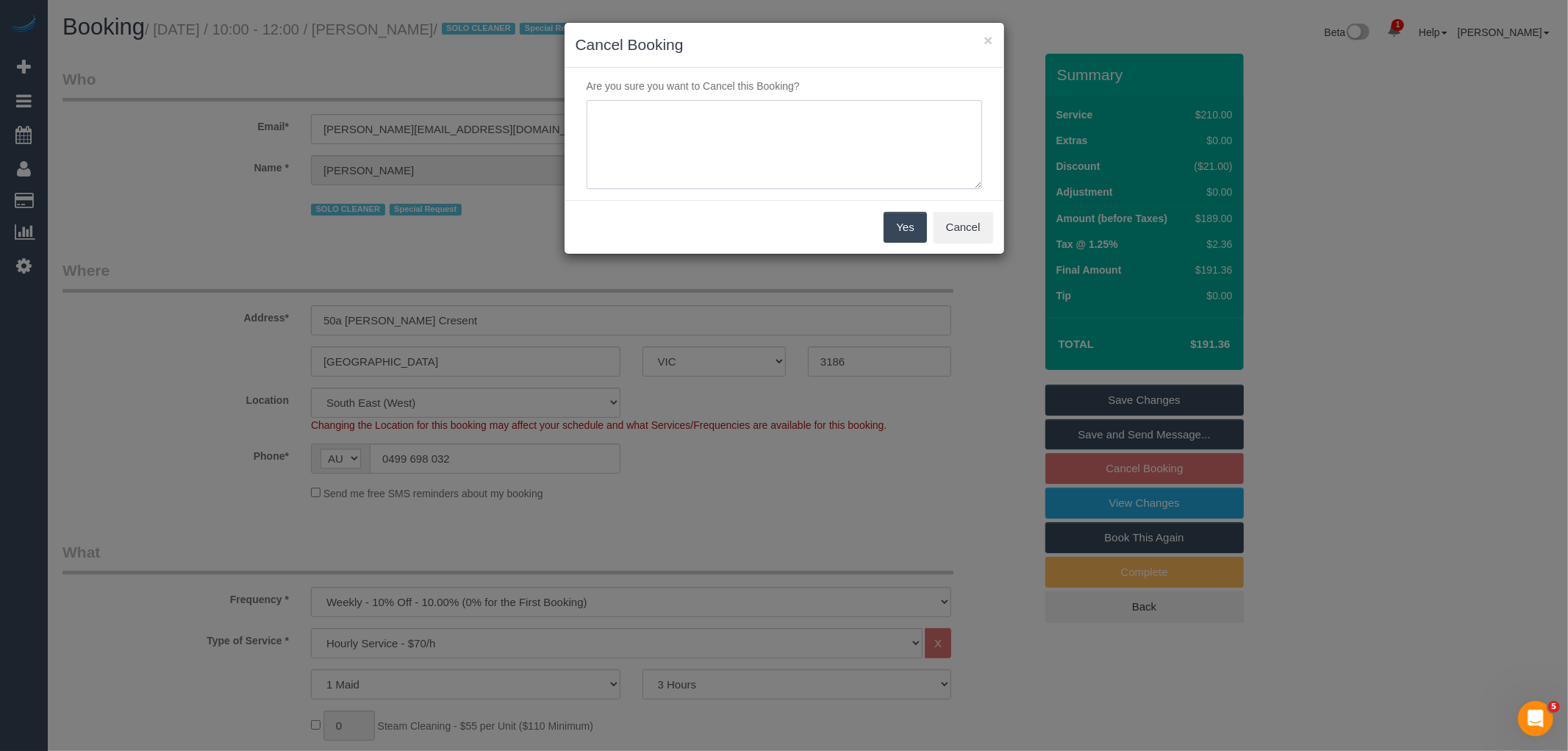
click at [813, 155] on textarea at bounding box center [785, 145] width 396 height 89
type textarea "Service not needed this week via text VC"
click at [914, 229] on button "Yes" at bounding box center [905, 227] width 43 height 31
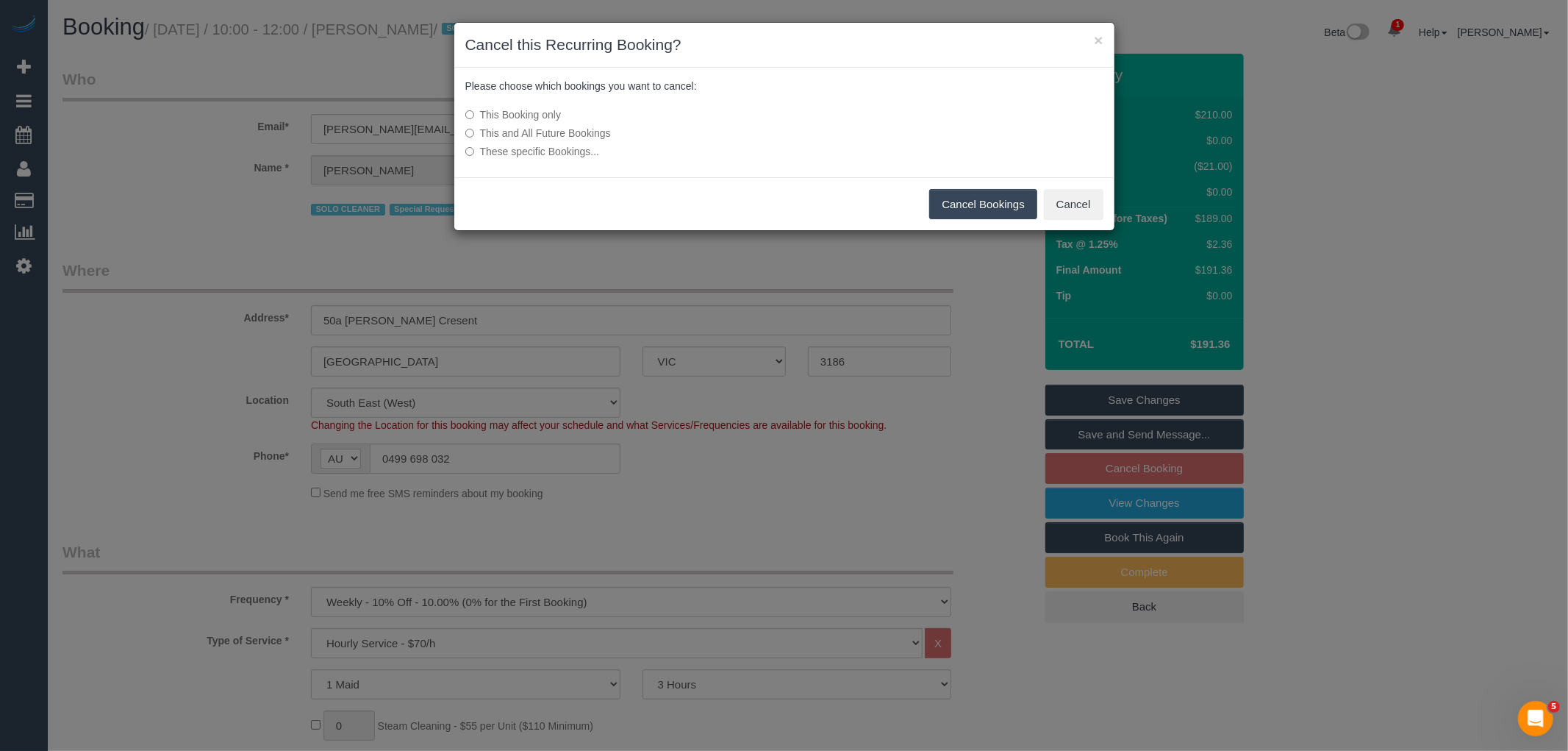
click at [1009, 193] on button "Cancel Bookings" at bounding box center [983, 205] width 108 height 31
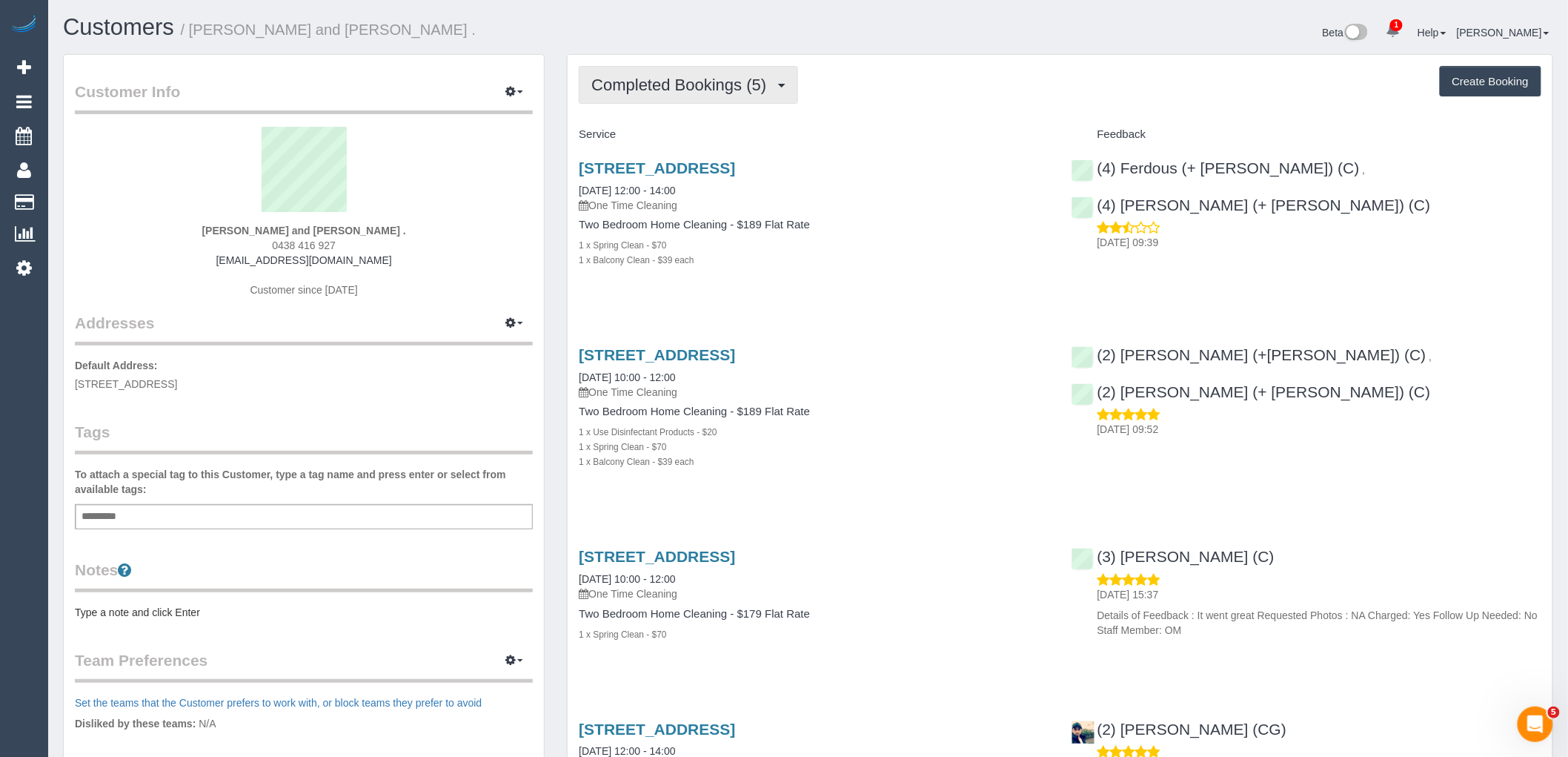
click at [678, 86] on span "Completed Bookings (5)" at bounding box center [683, 84] width 182 height 19
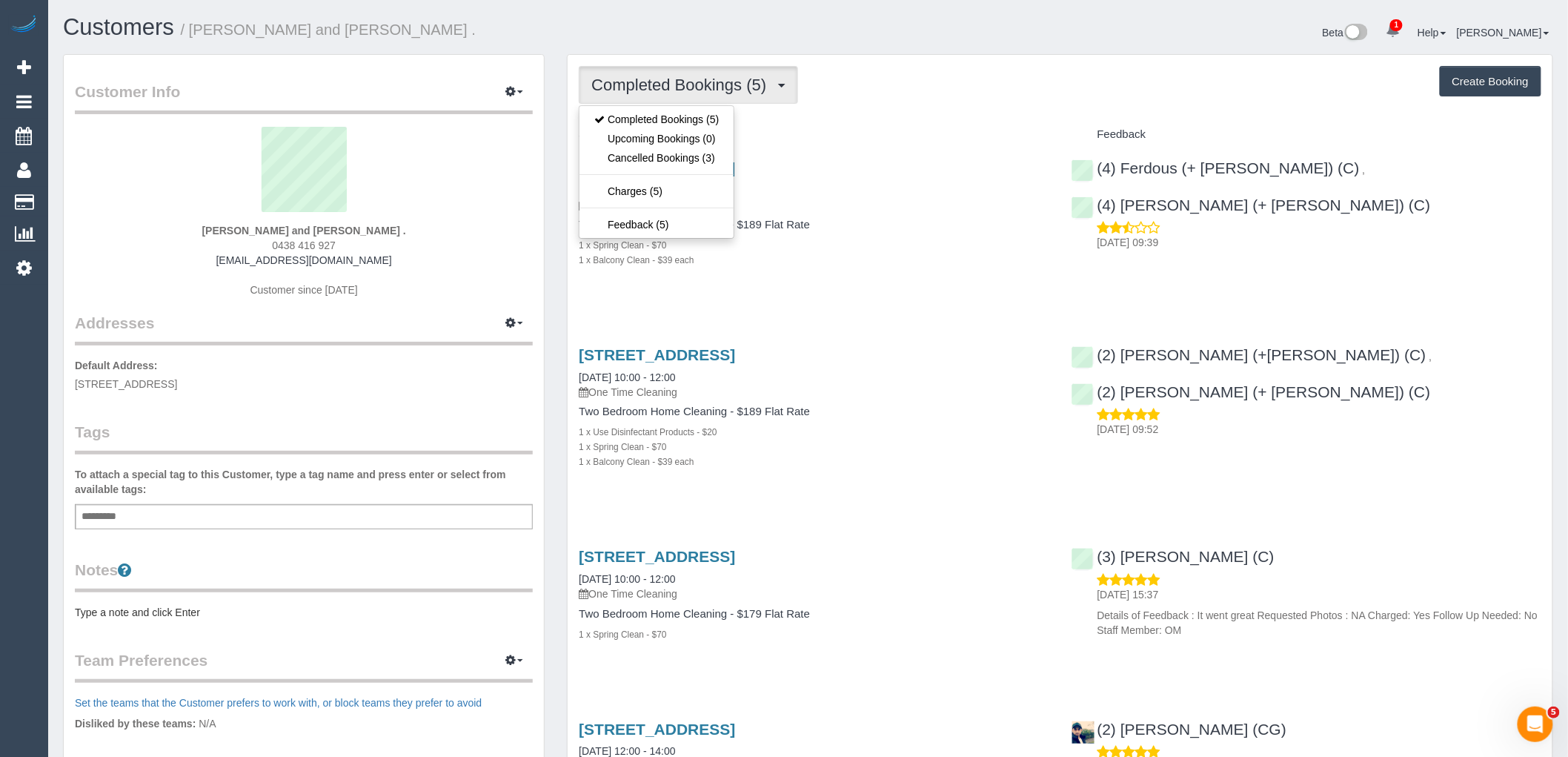
click at [839, 124] on div "Service" at bounding box center [813, 135] width 492 height 25
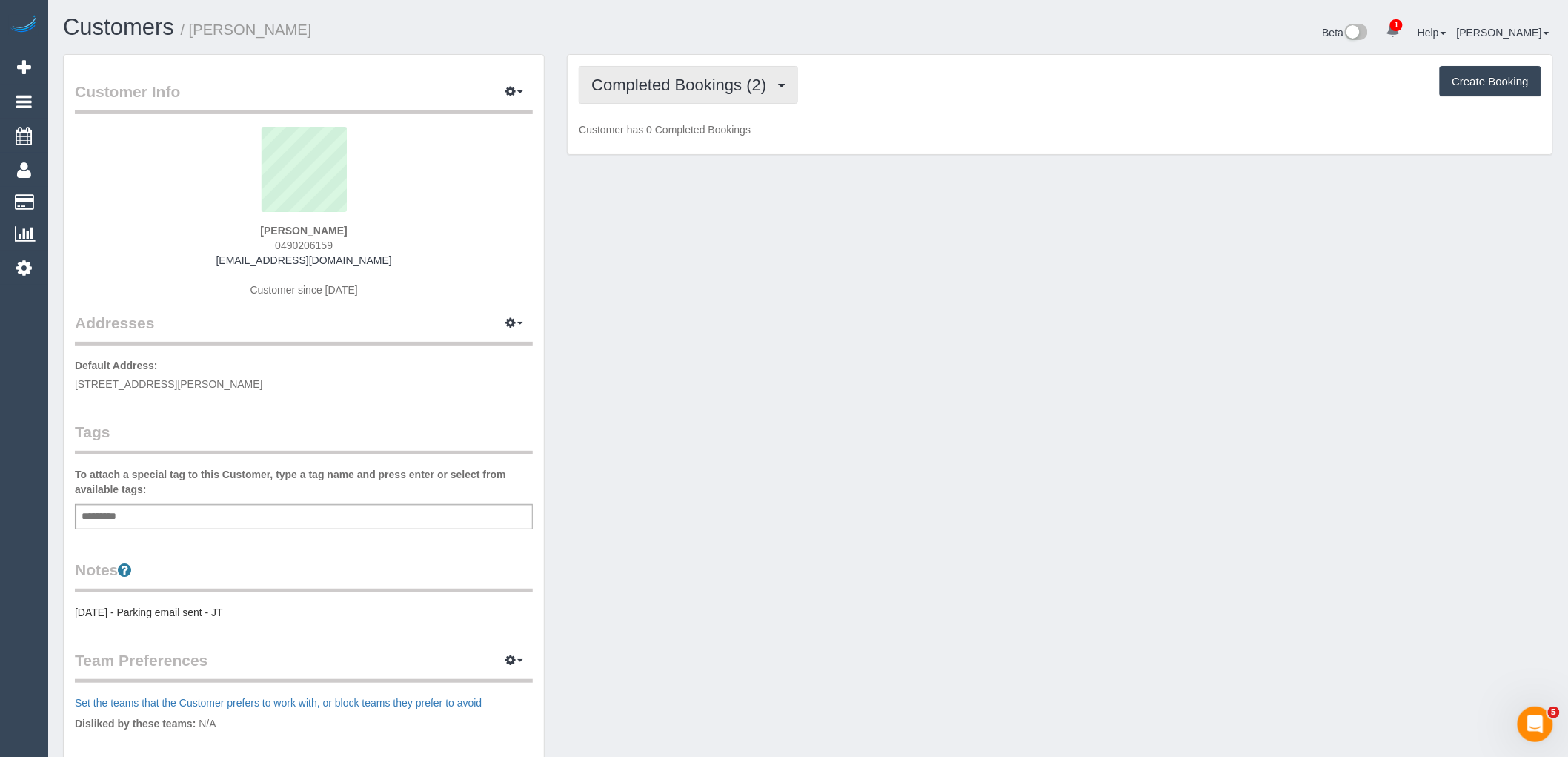
click at [693, 103] on button "Completed Bookings (2)" at bounding box center [689, 84] width 219 height 38
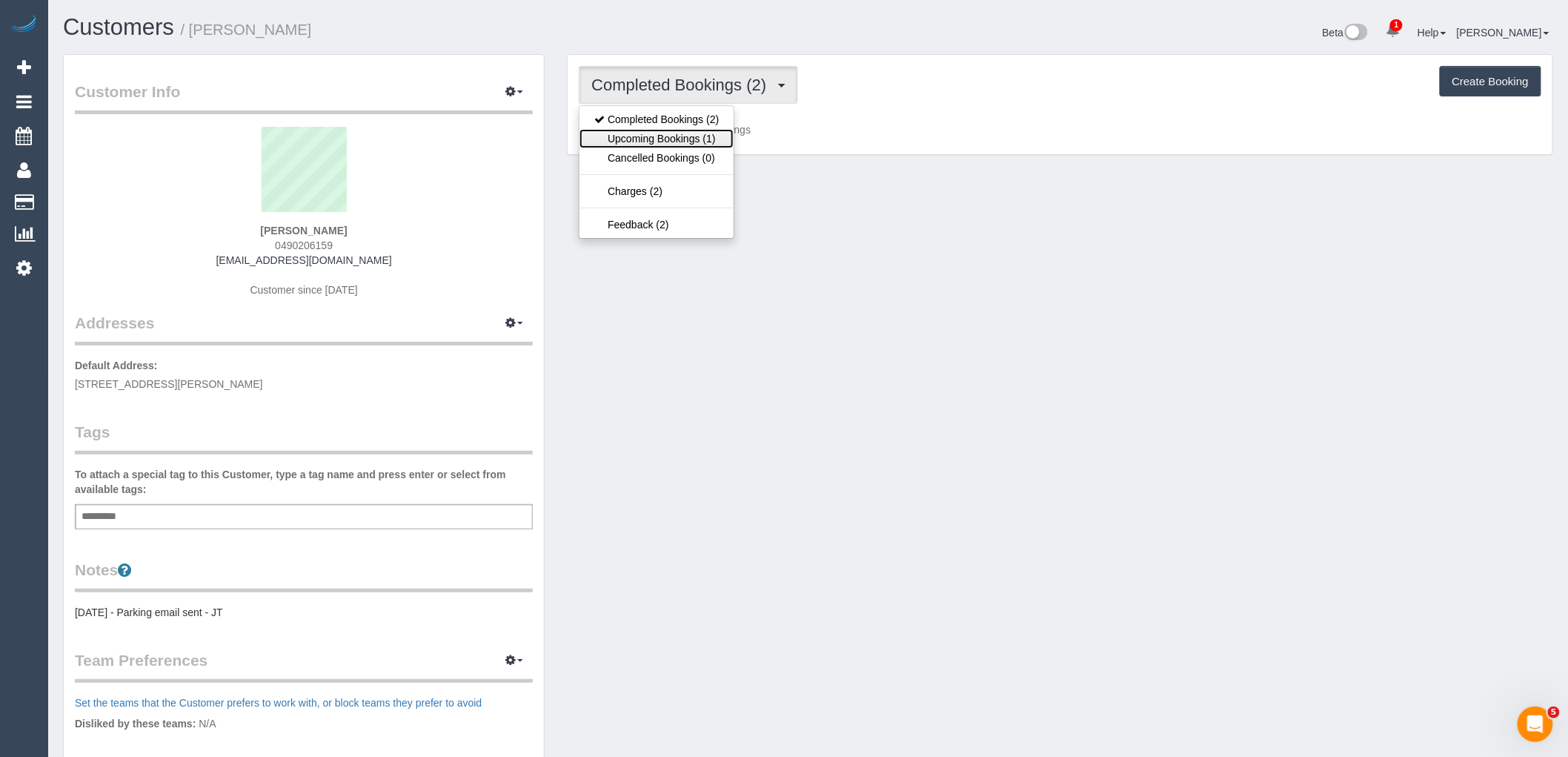
click at [708, 139] on link "Upcoming Bookings (1)" at bounding box center [657, 139] width 155 height 20
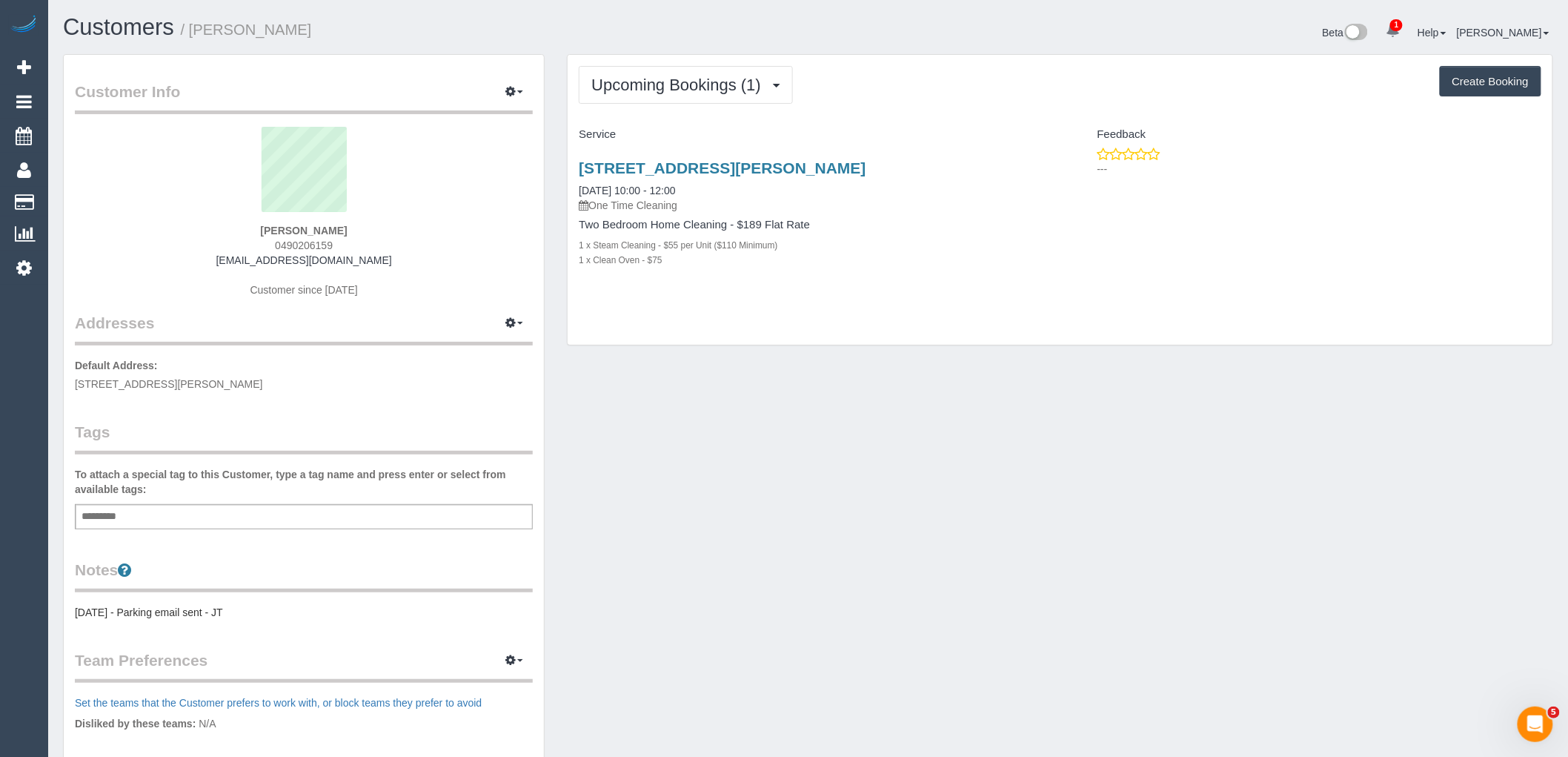
click at [691, 112] on div "Upcoming Bookings (1) Completed Bookings (2) Upcoming Bookings (1) Cancelled Bo…" at bounding box center [1059, 200] width 985 height 290
click at [700, 95] on button "Upcoming Bookings (1)" at bounding box center [686, 84] width 214 height 38
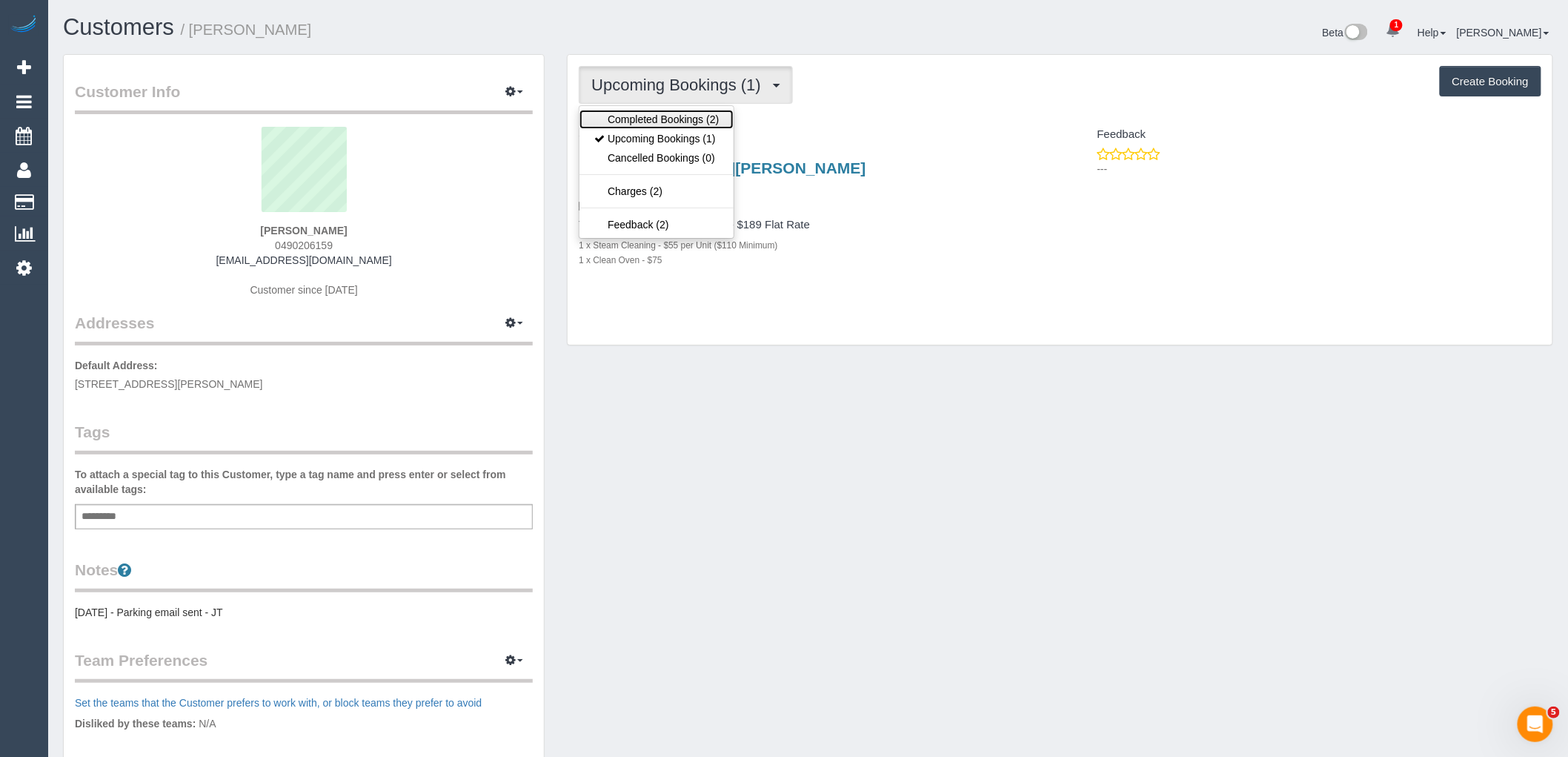
click at [712, 111] on link "Completed Bookings (2)" at bounding box center [657, 119] width 155 height 20
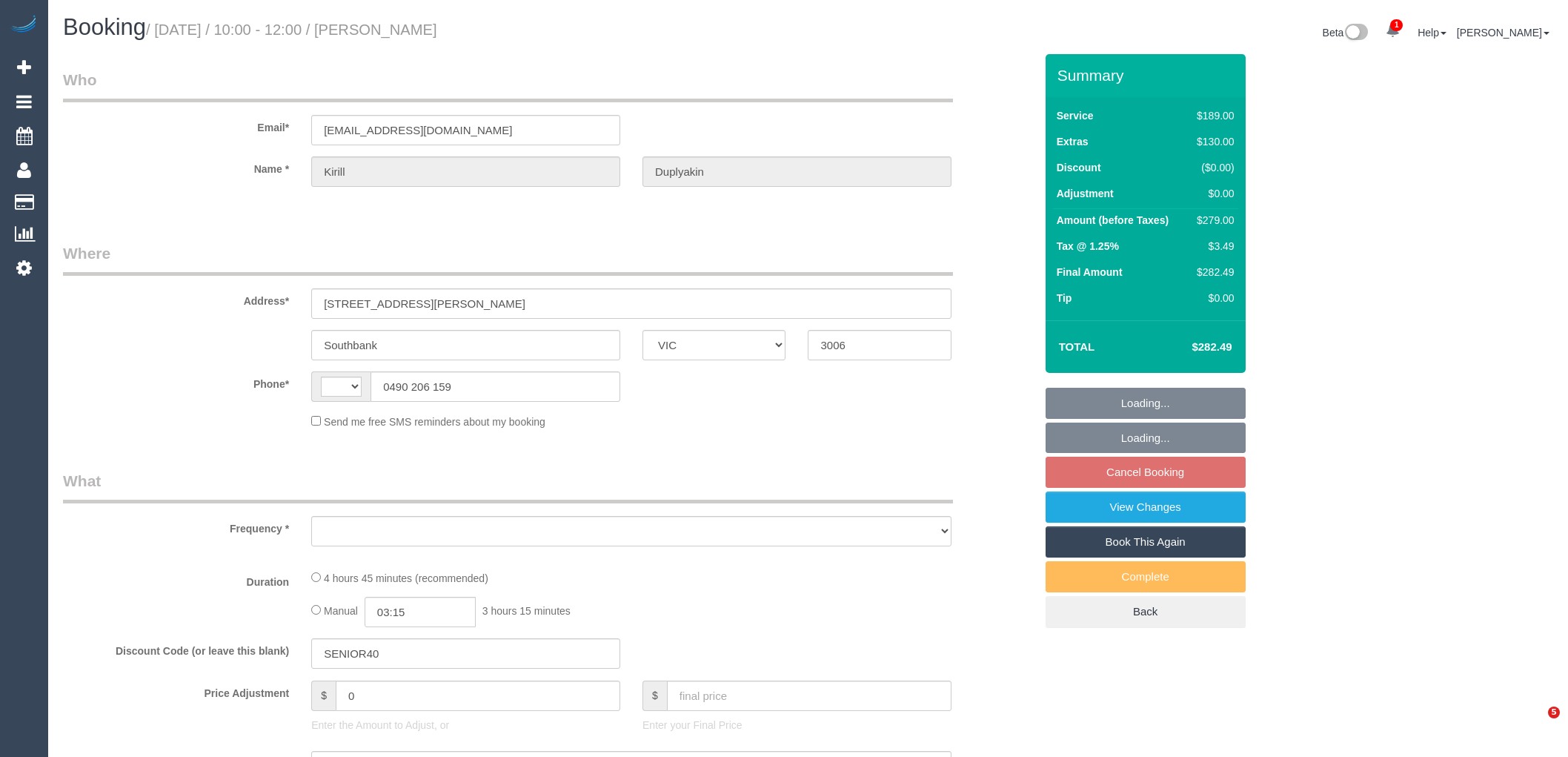
select select "VIC"
select select "string:AU"
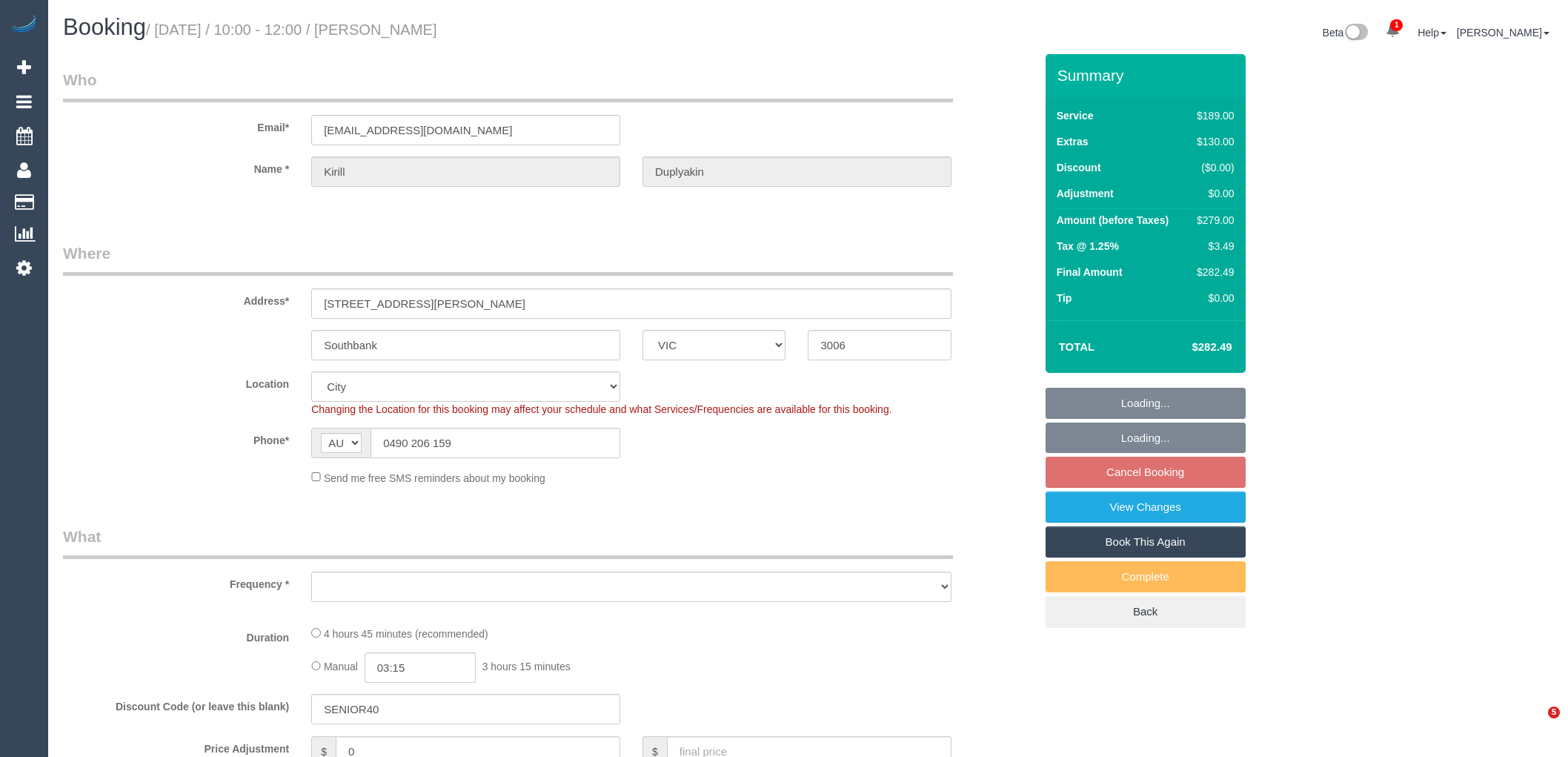
select select "object:1181"
select select "string:stripe-pm_1RGZ9a2GScqysDRVAO1pQKqS"
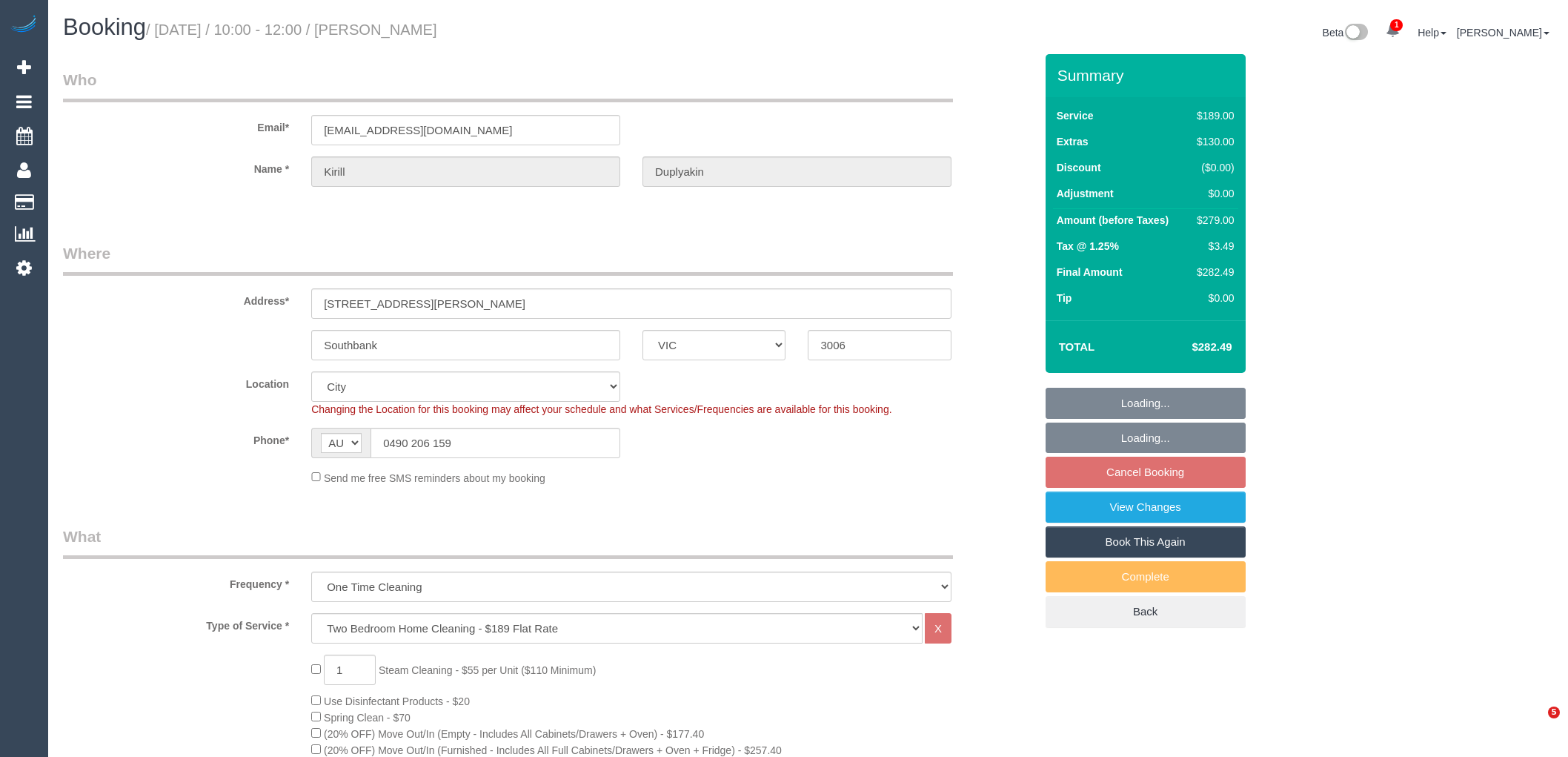
select select "spot3"
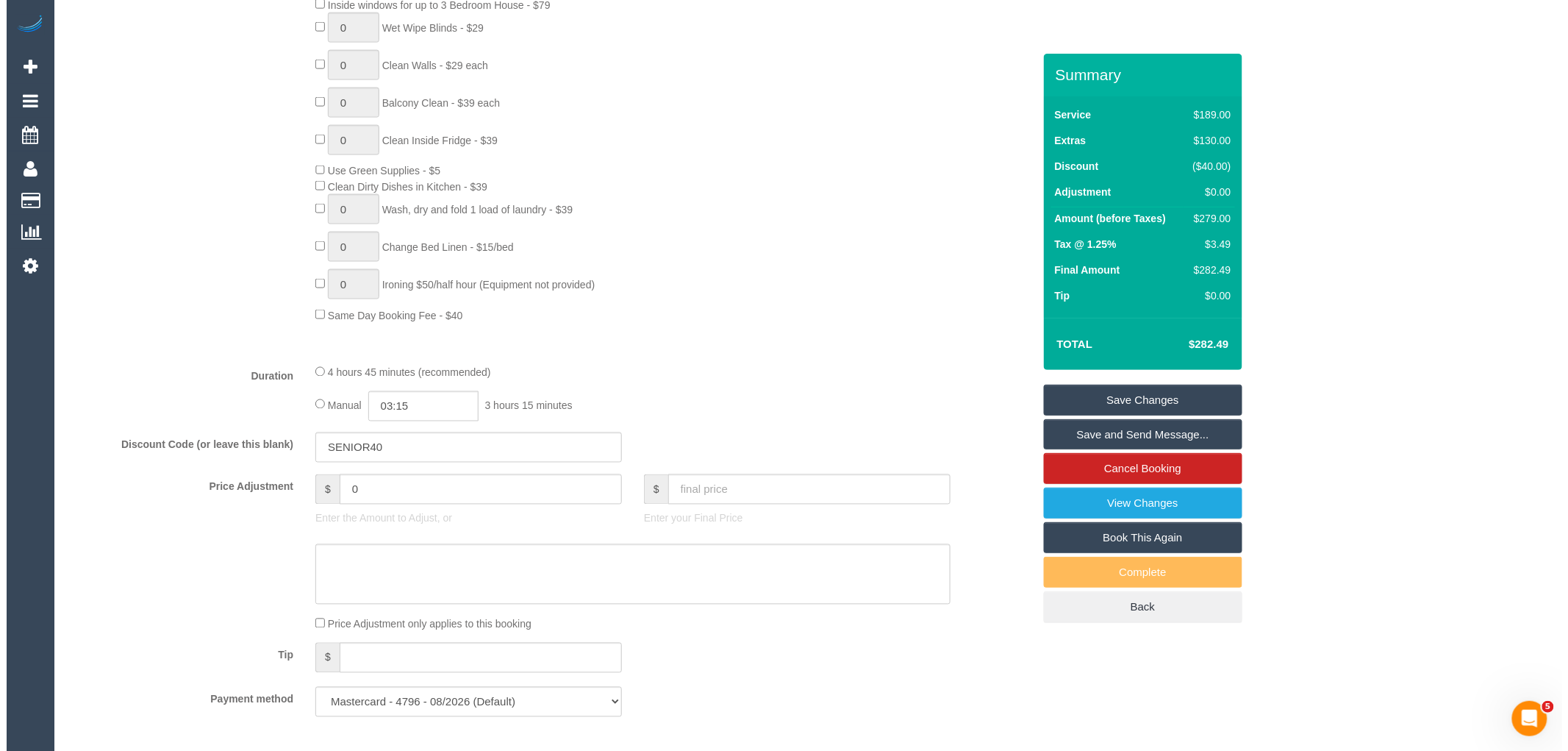
scroll to position [350, 0]
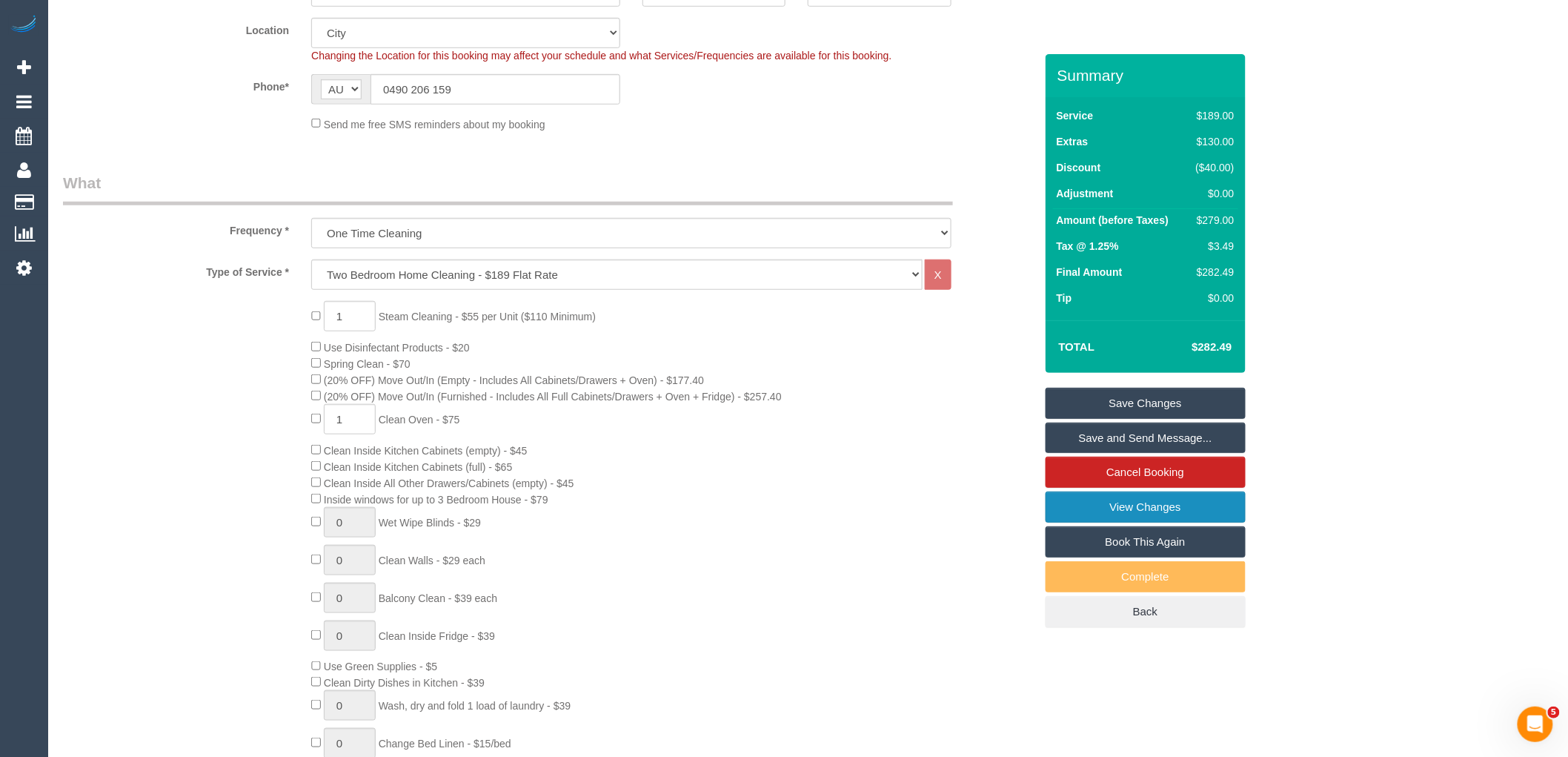
click at [1200, 518] on link "View Changes" at bounding box center [1145, 507] width 201 height 31
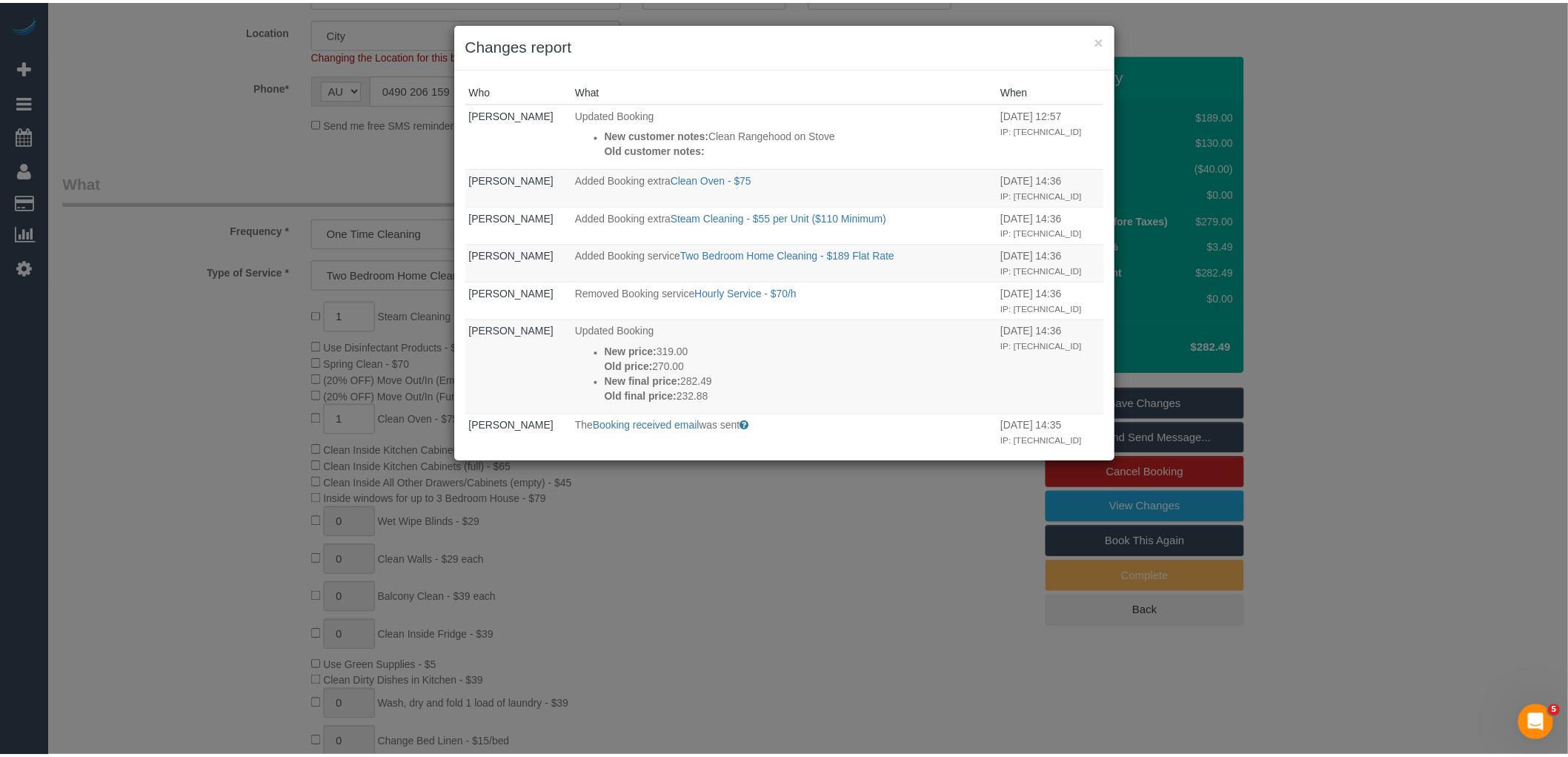
scroll to position [453, 0]
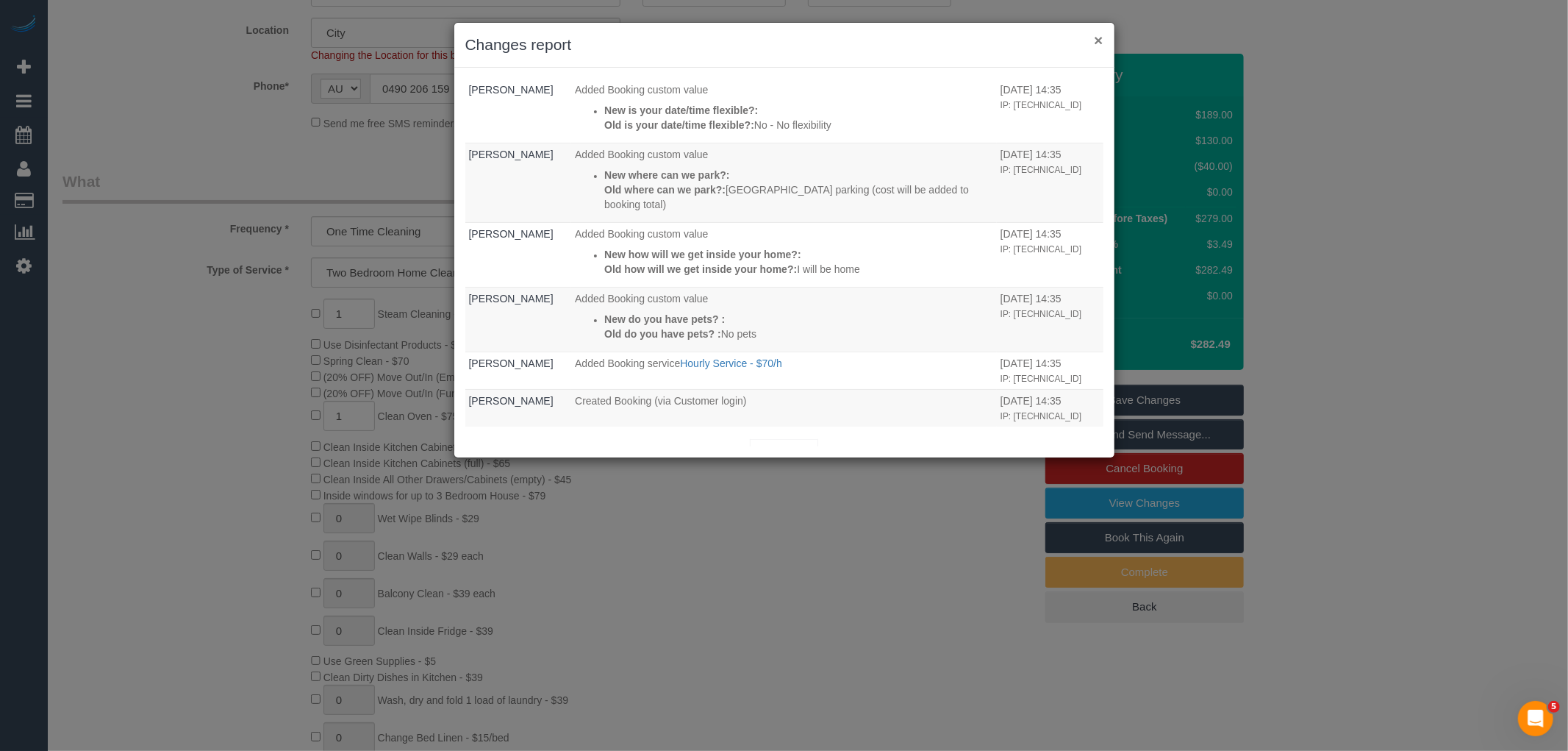
click at [1099, 43] on button "×" at bounding box center [1097, 40] width 9 height 16
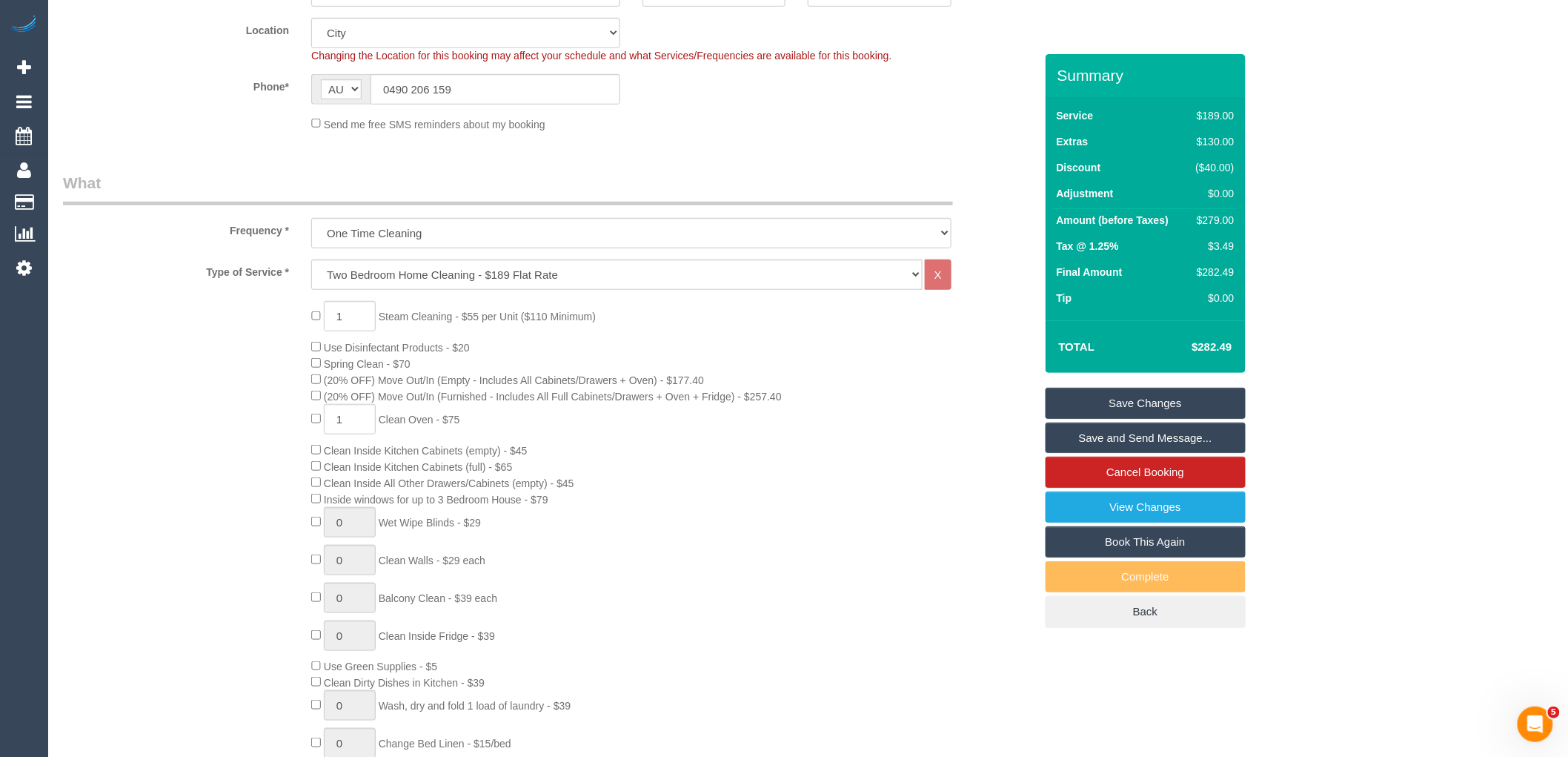
drag, startPoint x: 1202, startPoint y: 1, endPoint x: 1366, endPoint y: 1, distance: 164.0
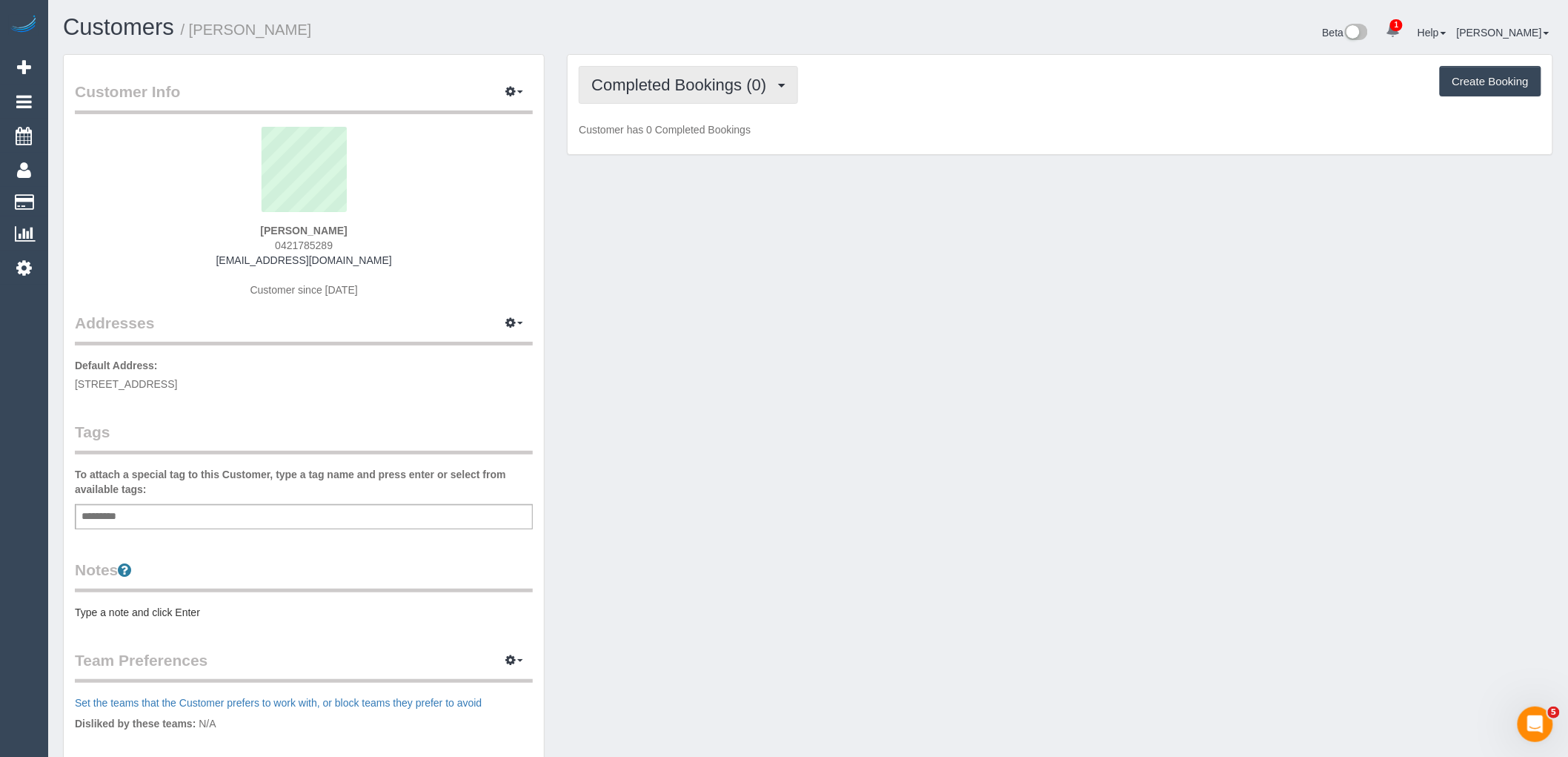
click at [739, 75] on button "Completed Bookings (0)" at bounding box center [689, 84] width 219 height 38
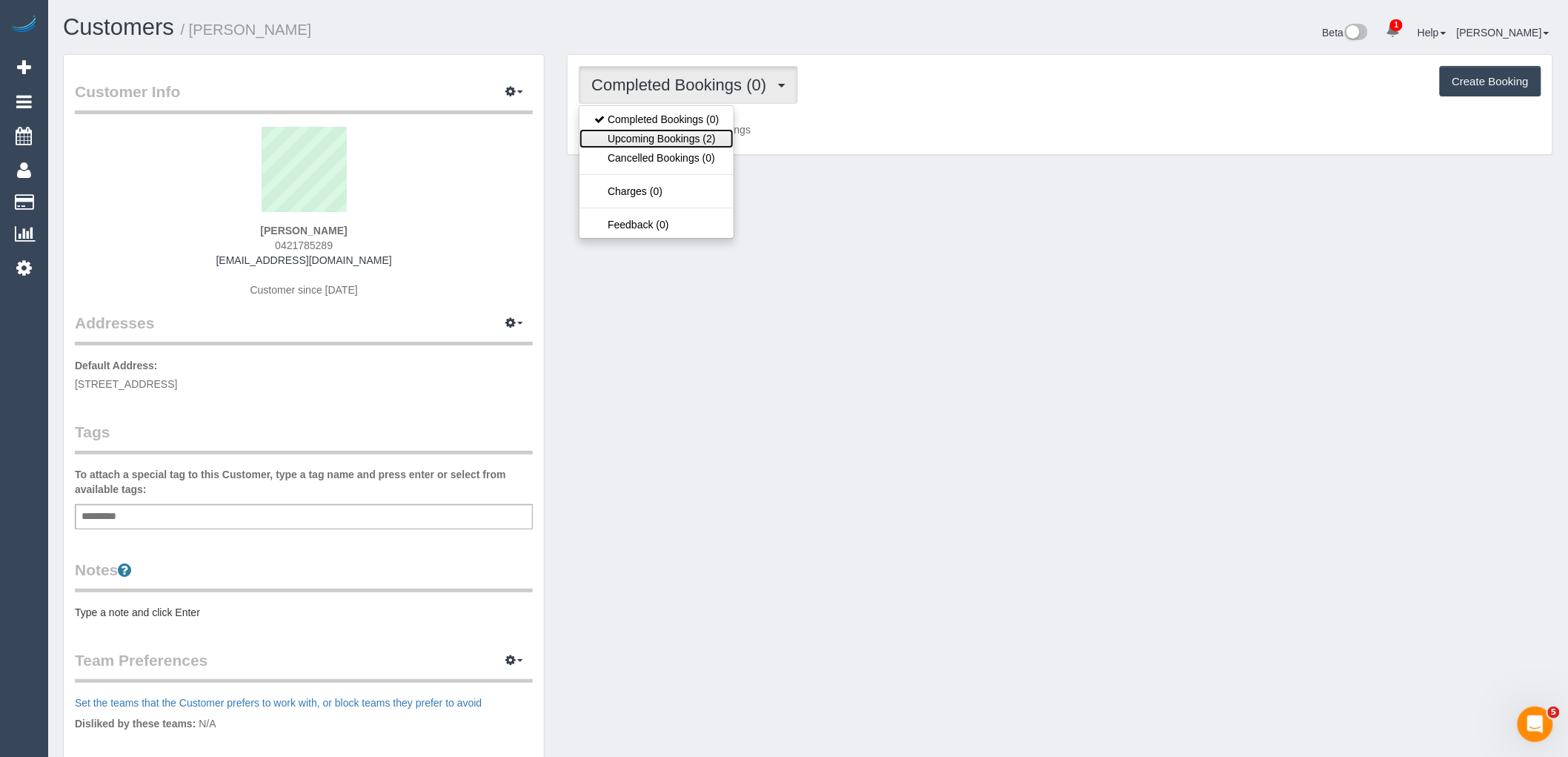
click at [701, 136] on link "Upcoming Bookings (2)" at bounding box center [657, 139] width 155 height 20
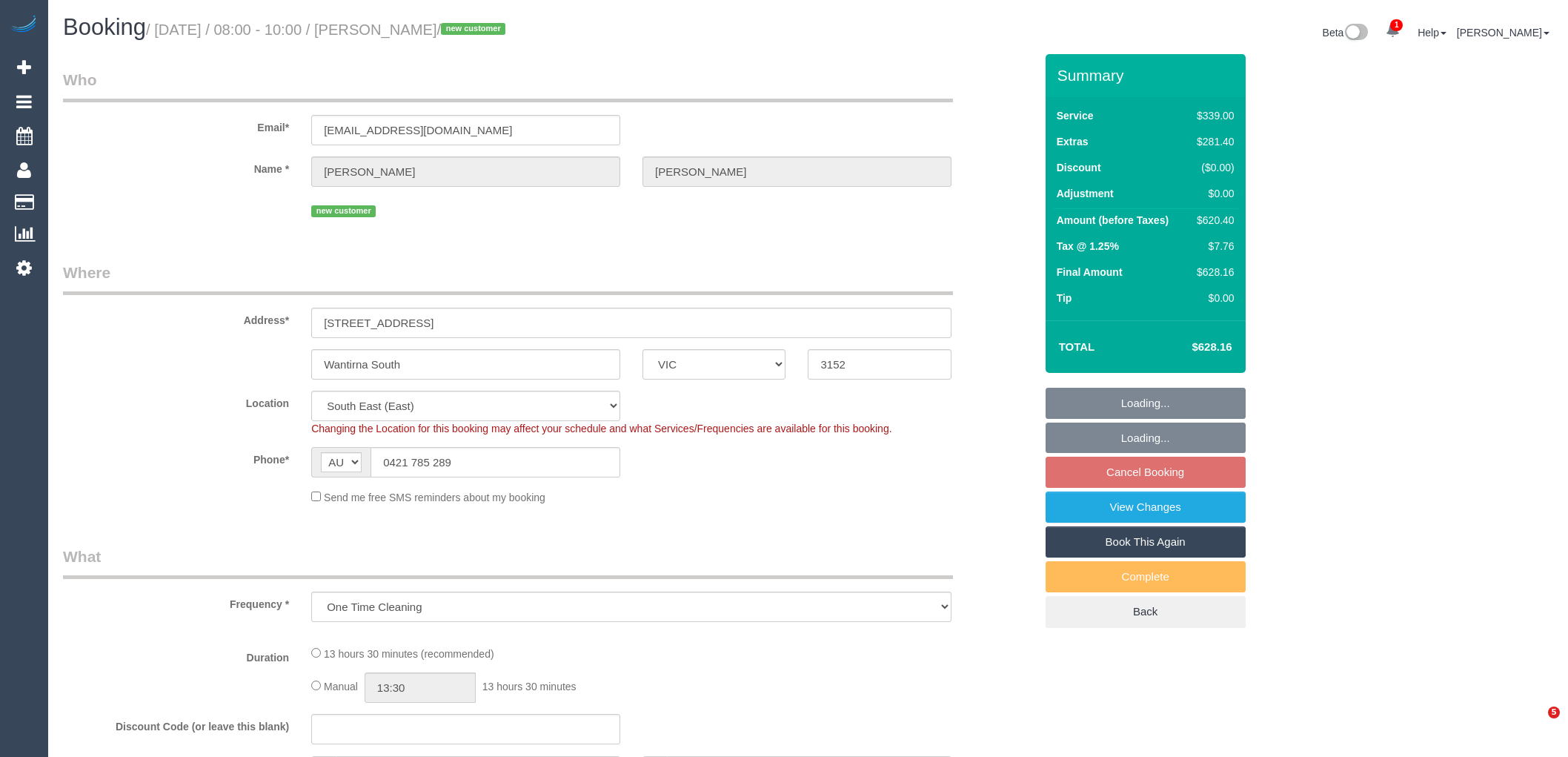
select select "VIC"
select select "number:28"
select select "number:15"
select select "number:18"
select select "number:24"
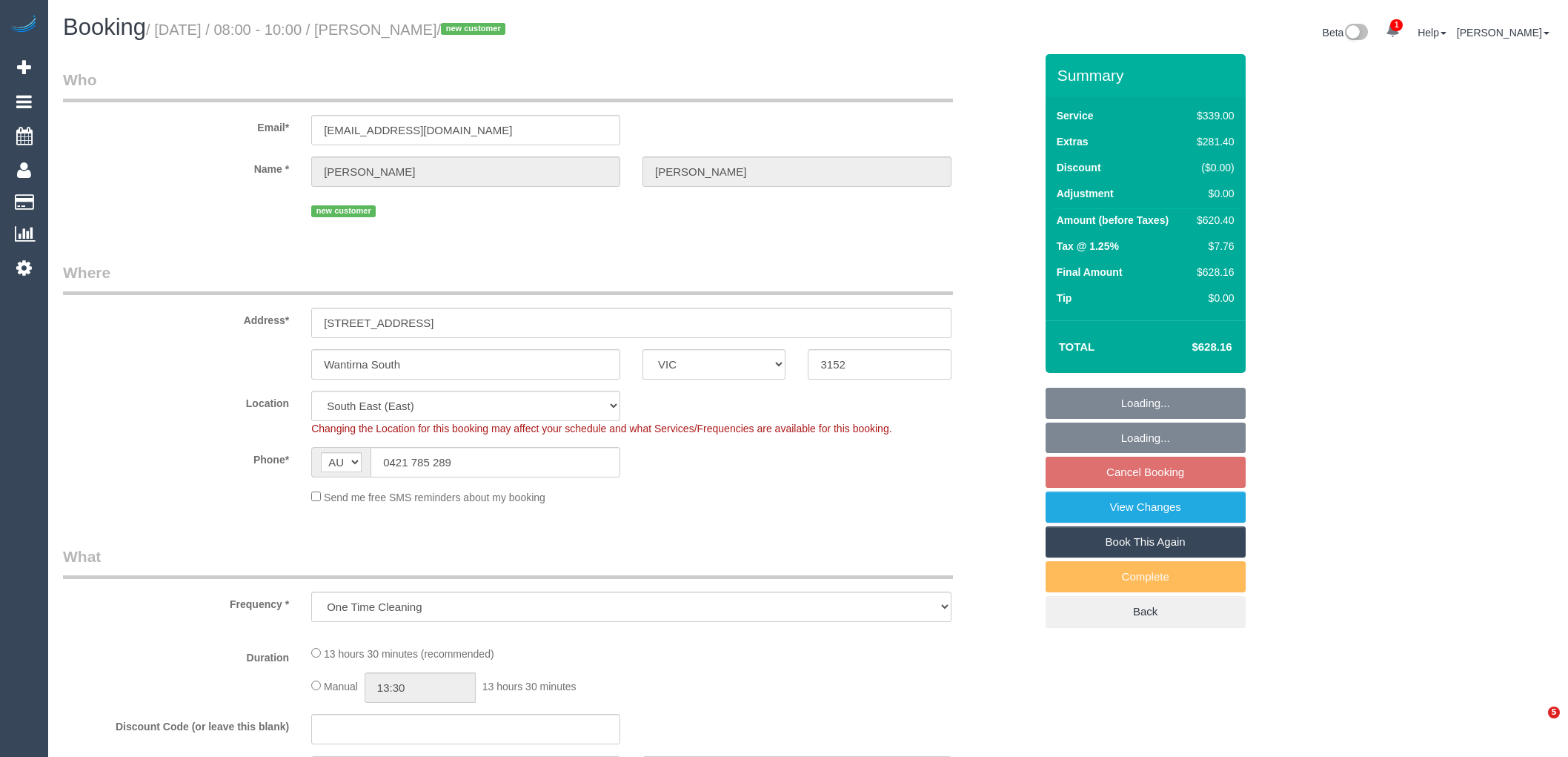
select select "number:13"
select select "object:1310"
select select "spot2"
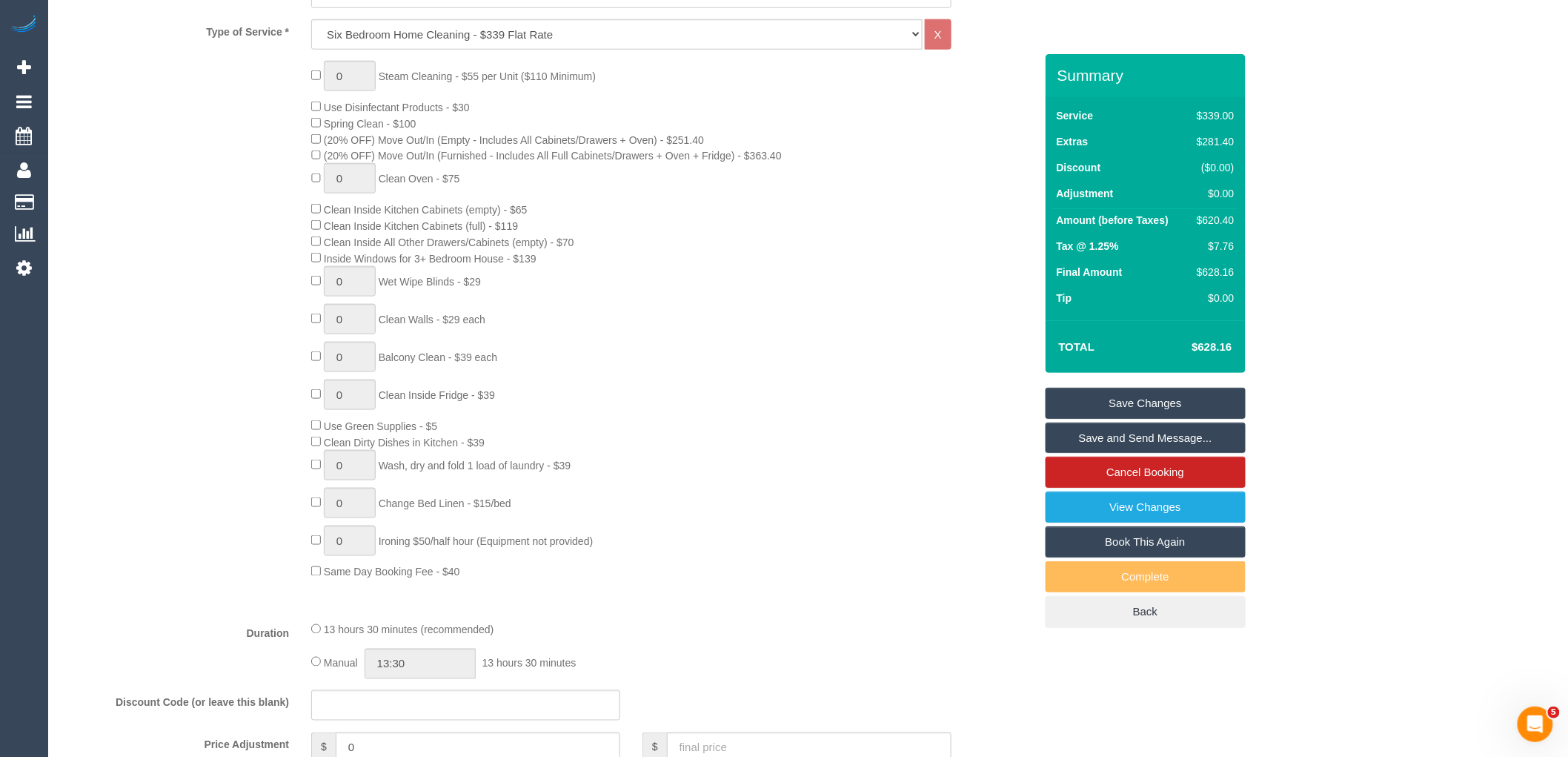
scroll to position [531, 0]
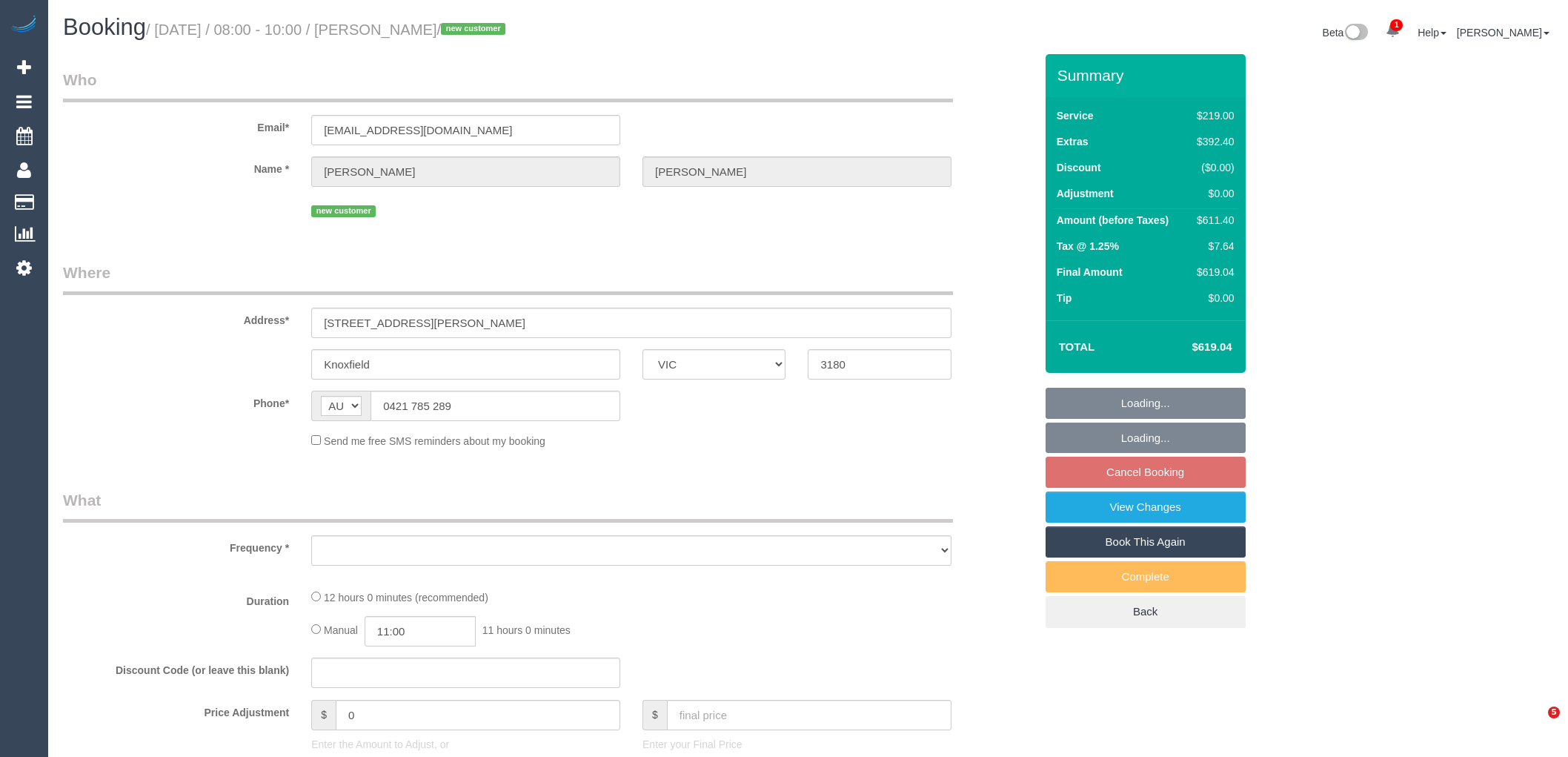
select select "VIC"
select select "object:540"
select select "string:stripe-pm_1S9O1k2GScqysDRVfMnEIXN0"
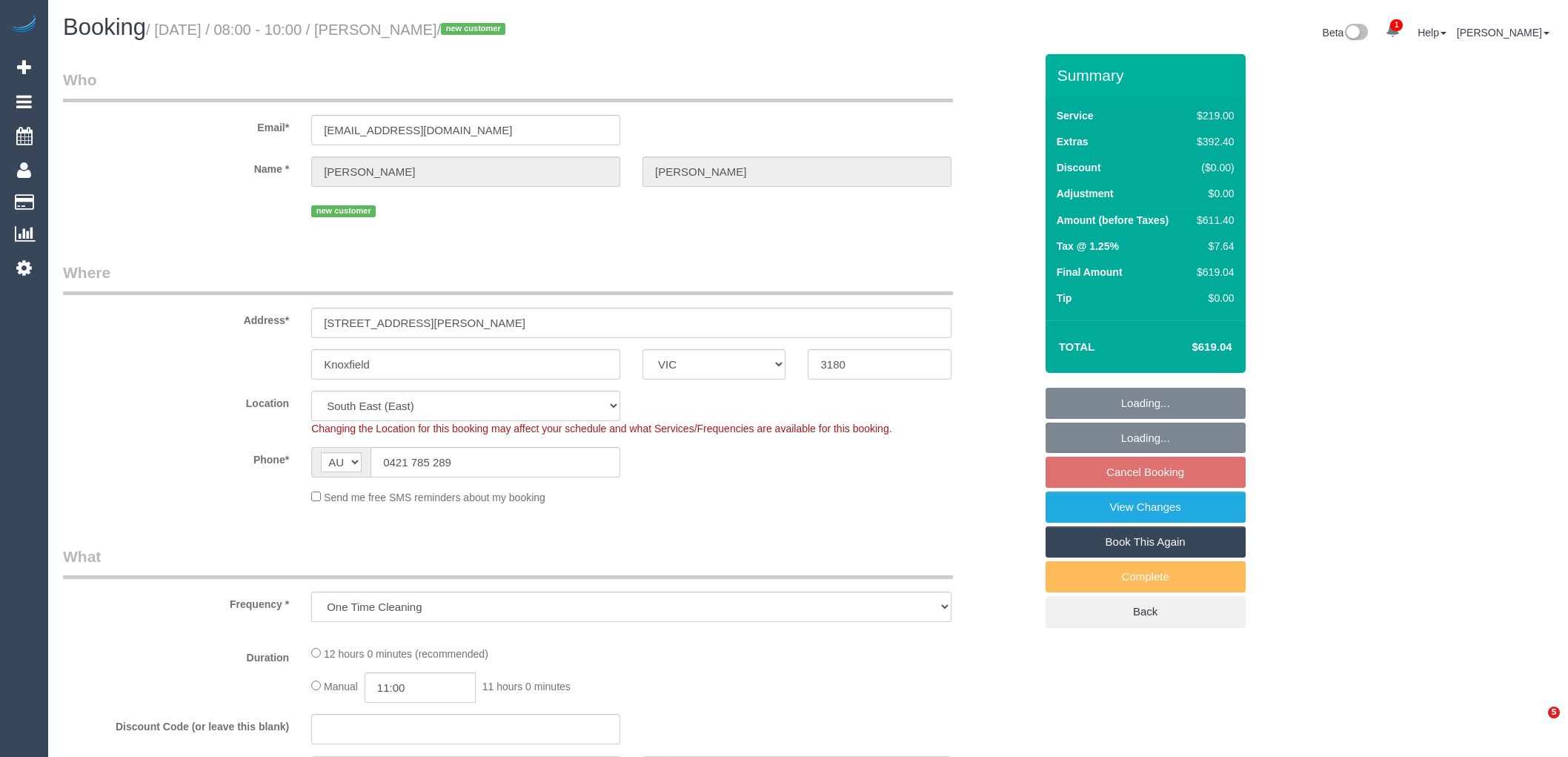
select select "object:1209"
select select "number:28"
select select "number:15"
select select "number:18"
select select "number:24"
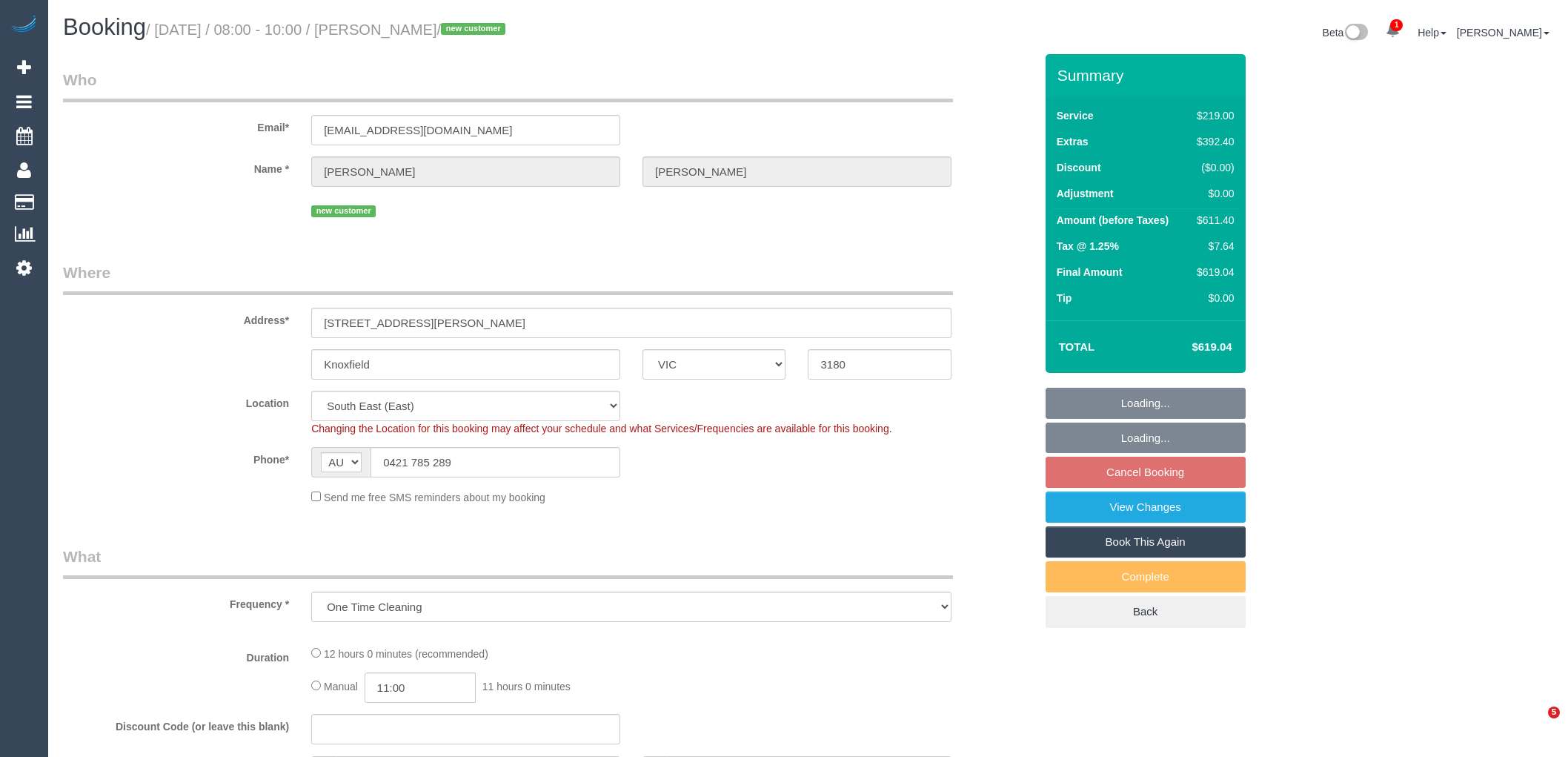
select select "number:26"
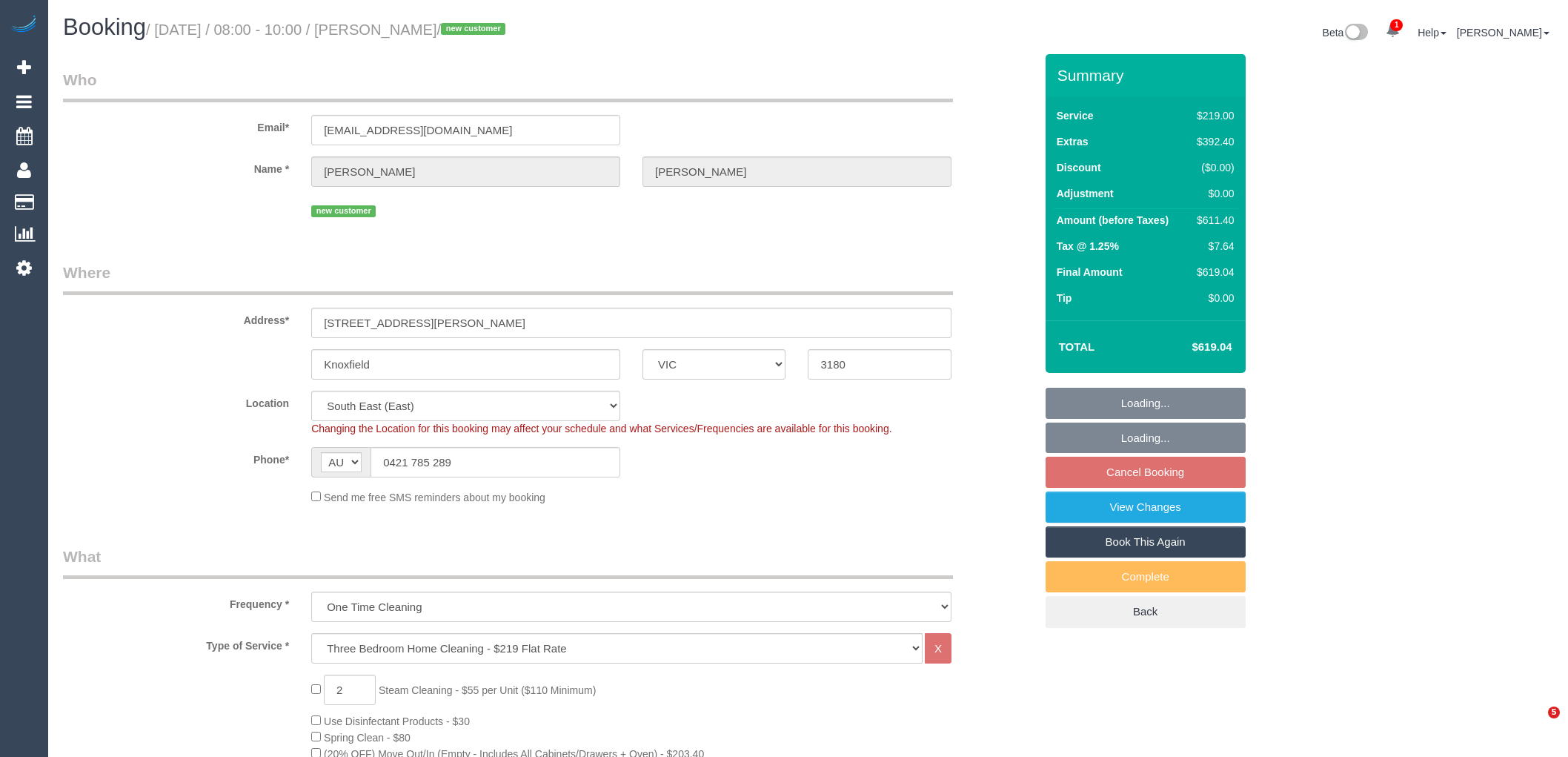
select select "spot2"
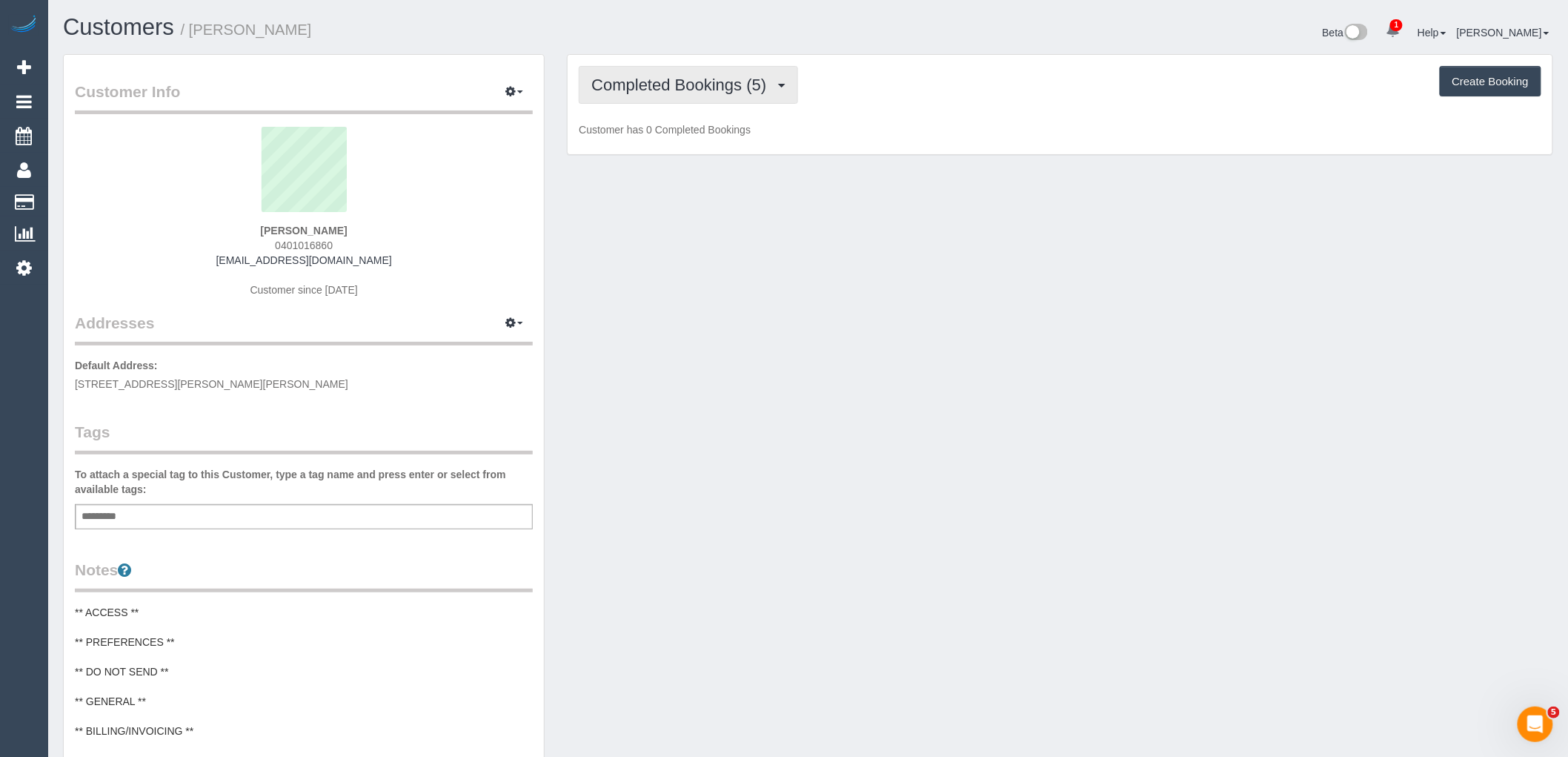
click at [737, 84] on span "Completed Bookings (5)" at bounding box center [683, 84] width 182 height 19
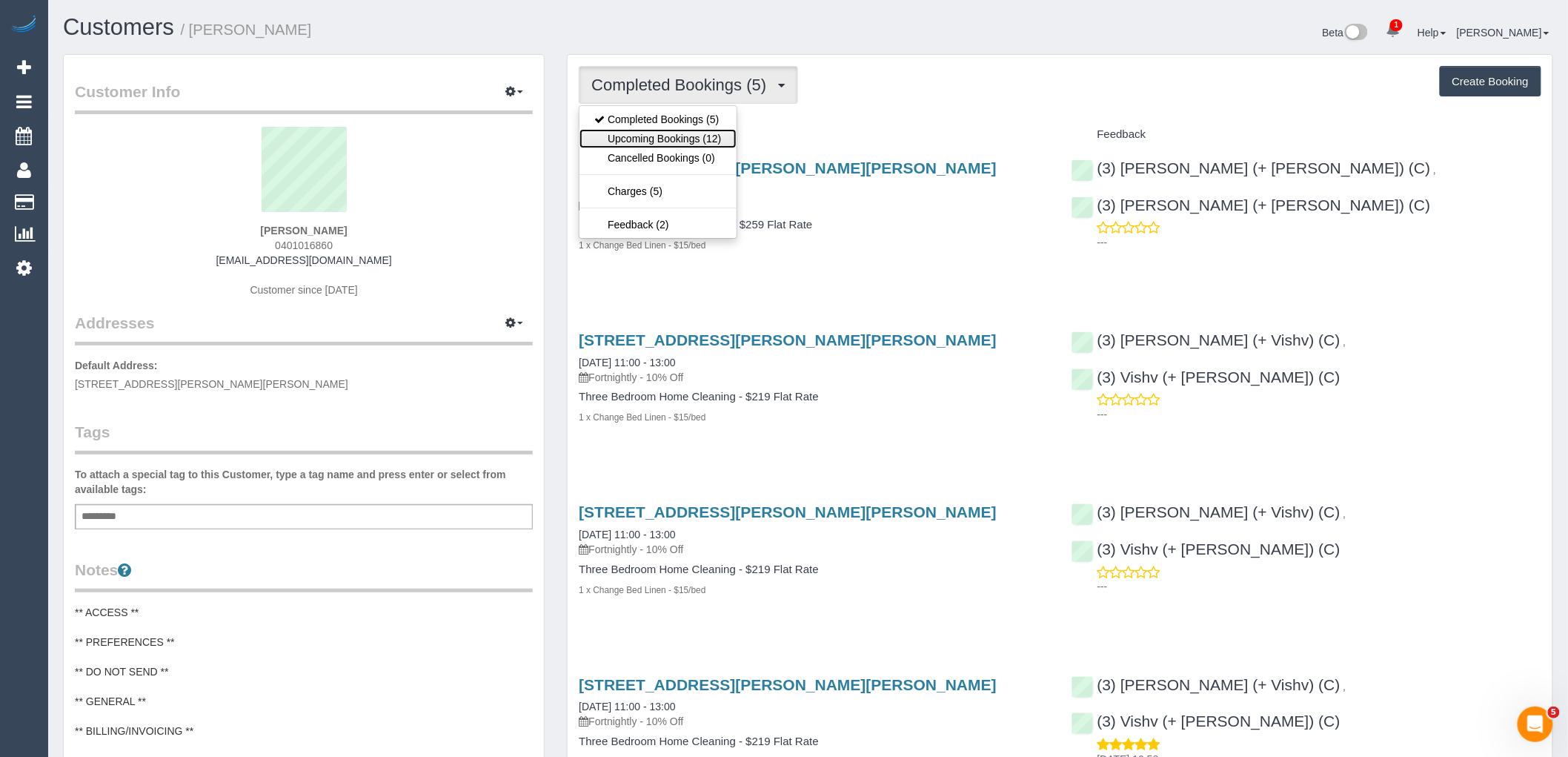
click at [699, 136] on link "Upcoming Bookings (12)" at bounding box center [658, 139] width 157 height 20
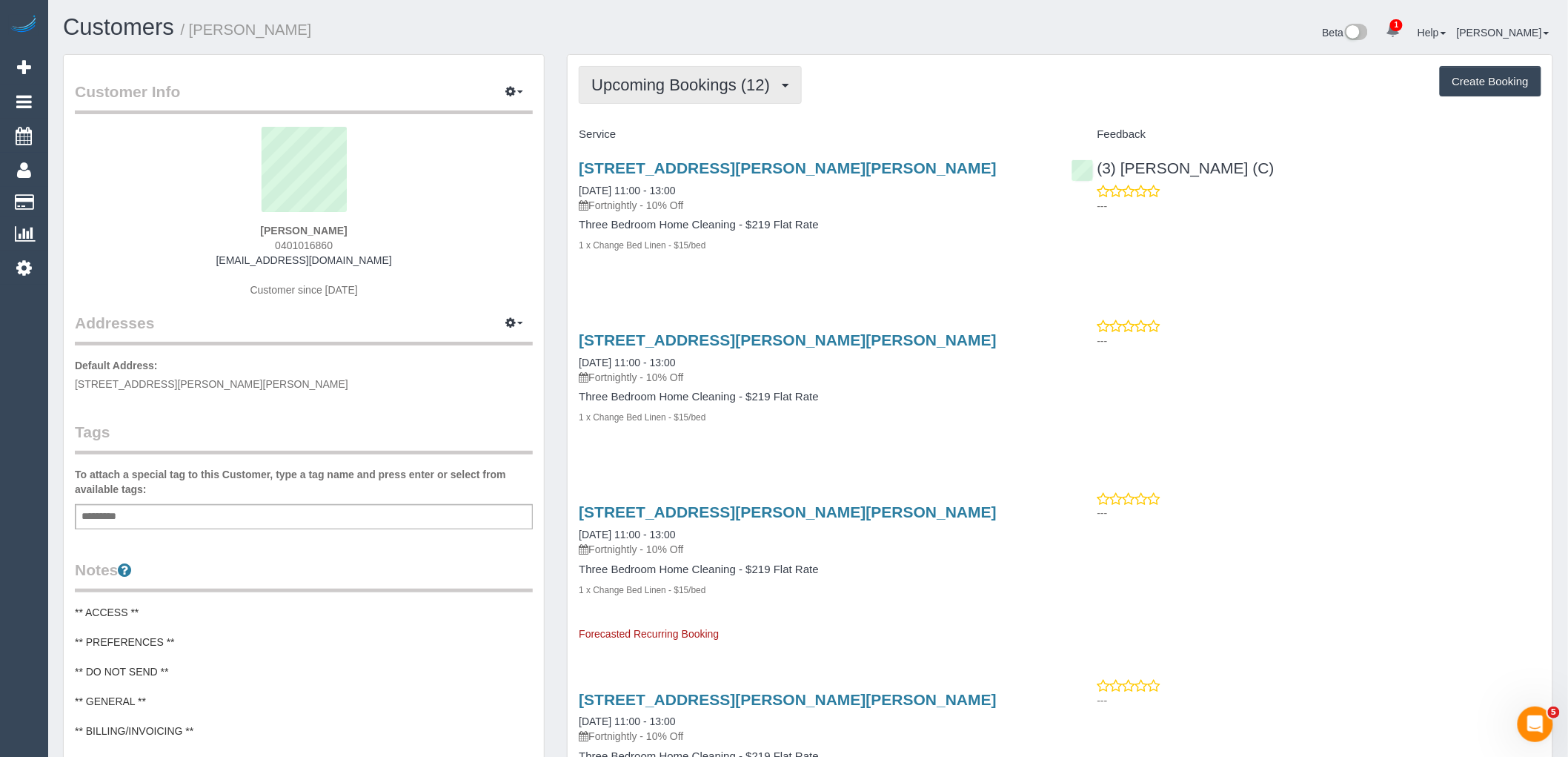
click at [750, 94] on button "Upcoming Bookings (12)" at bounding box center [691, 84] width 223 height 38
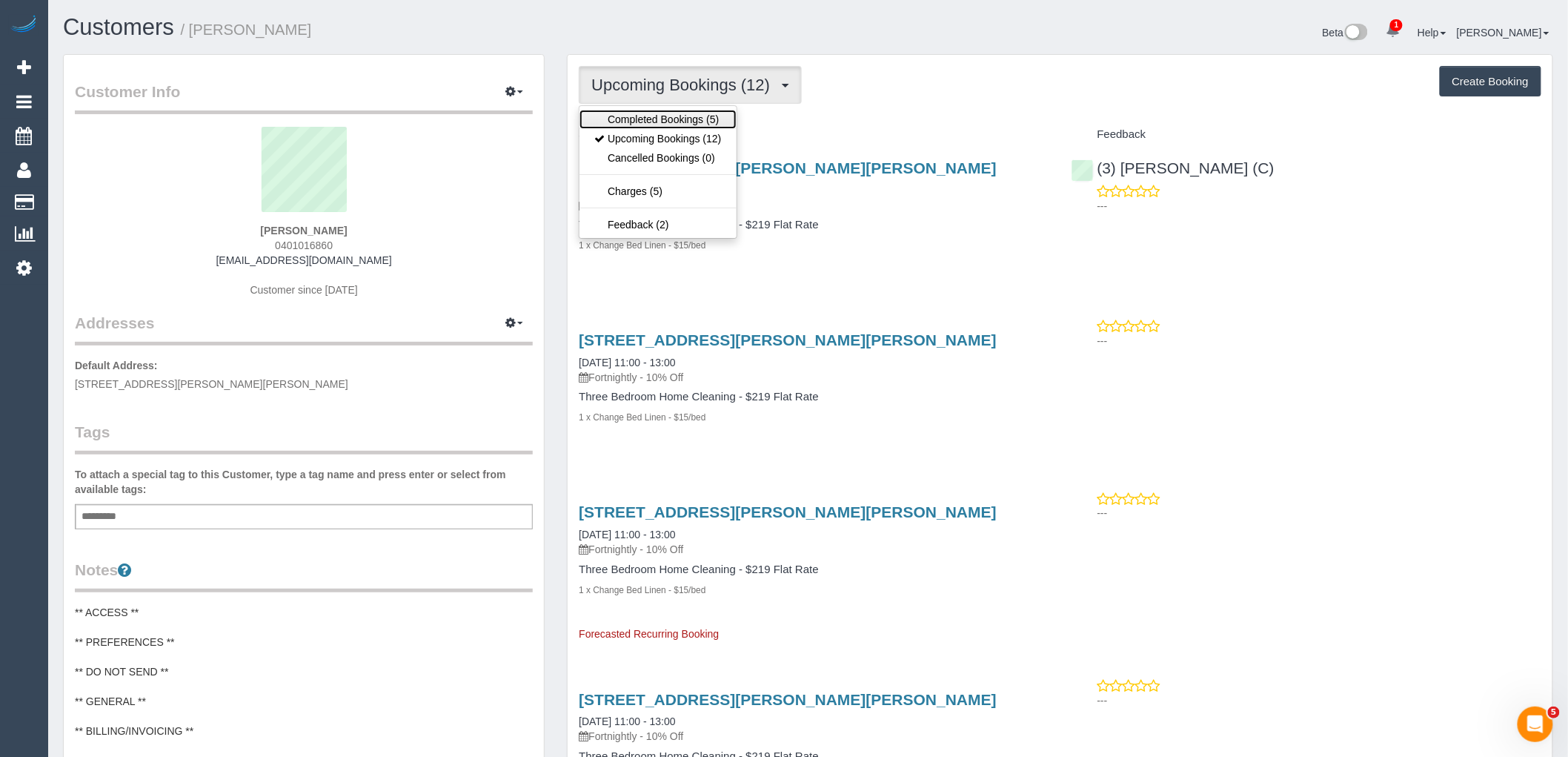
click at [727, 120] on link "Completed Bookings (5)" at bounding box center [658, 119] width 157 height 20
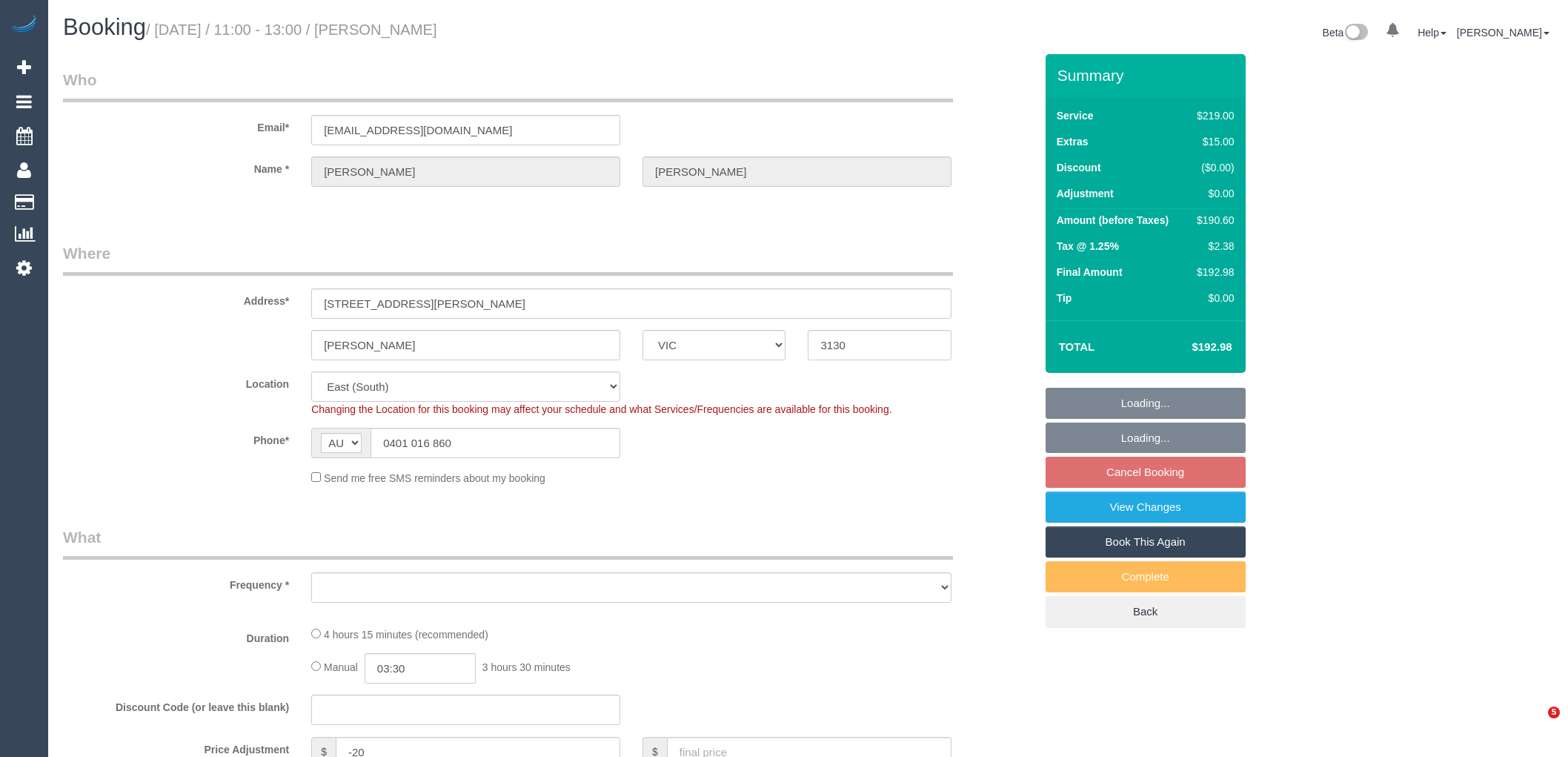
select select "VIC"
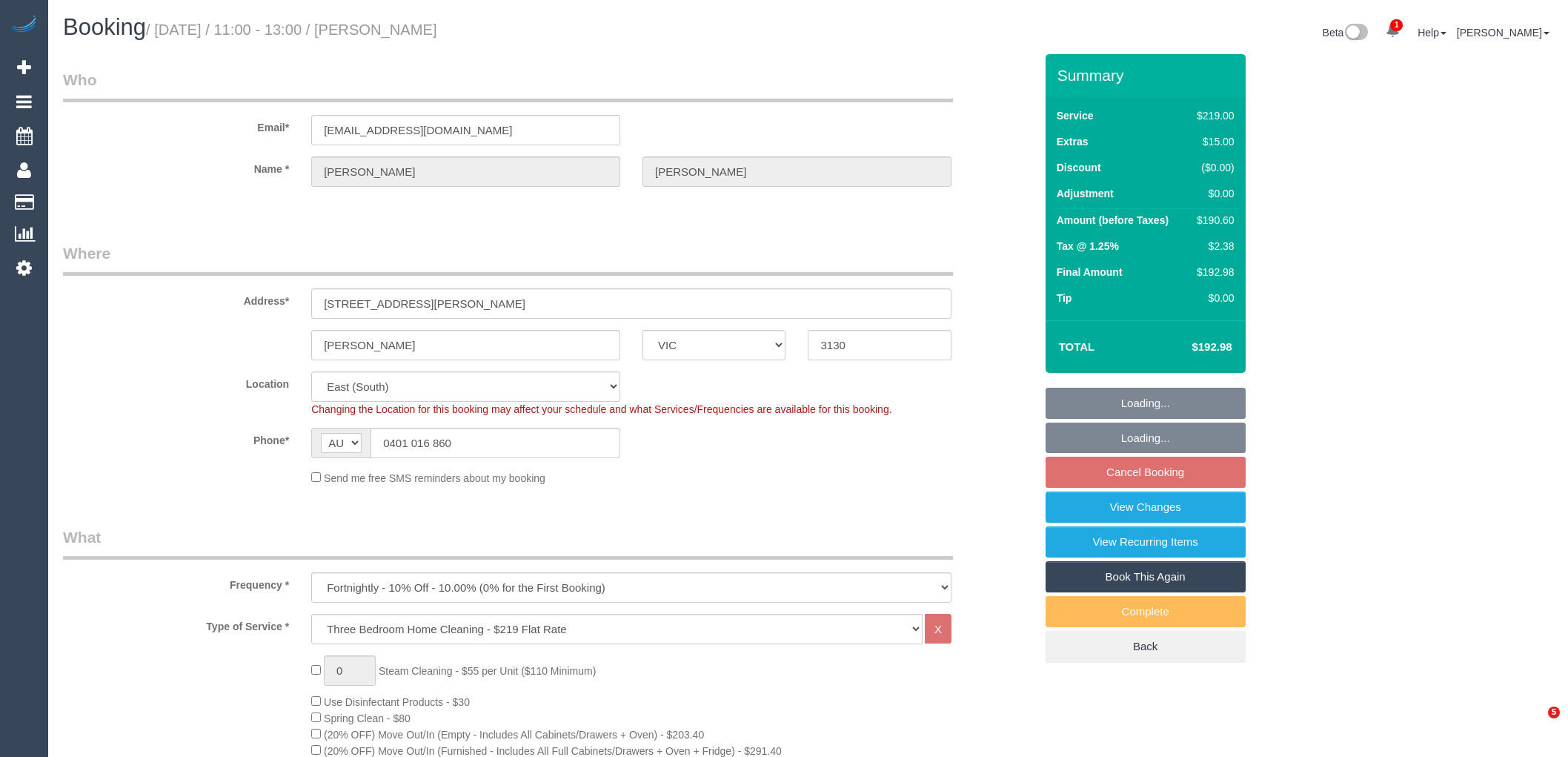
select select "object:833"
select select "number:27"
select select "number:14"
select select "number:19"
select select "number:23"
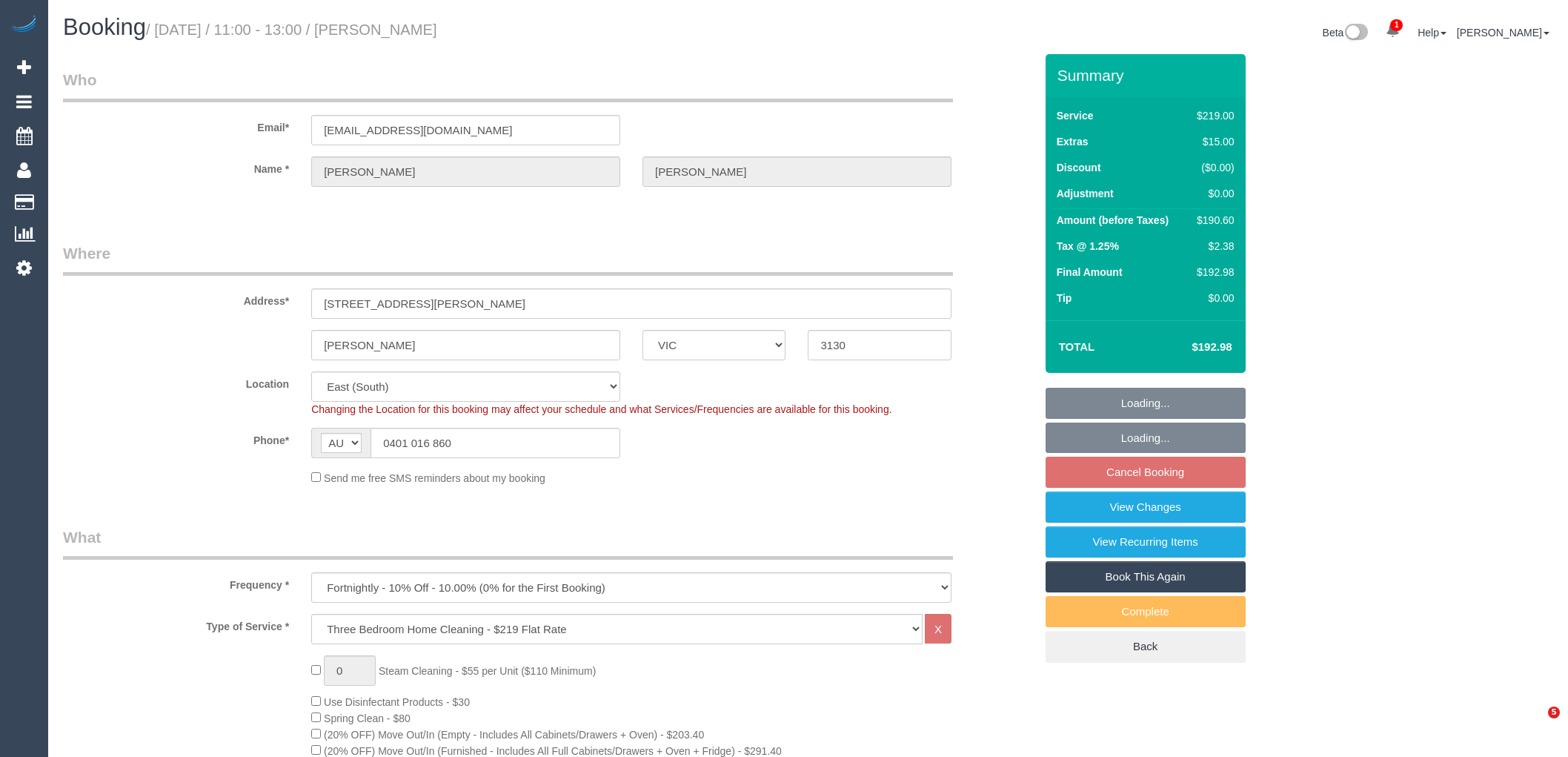
select select "number:35"
select select "number:13"
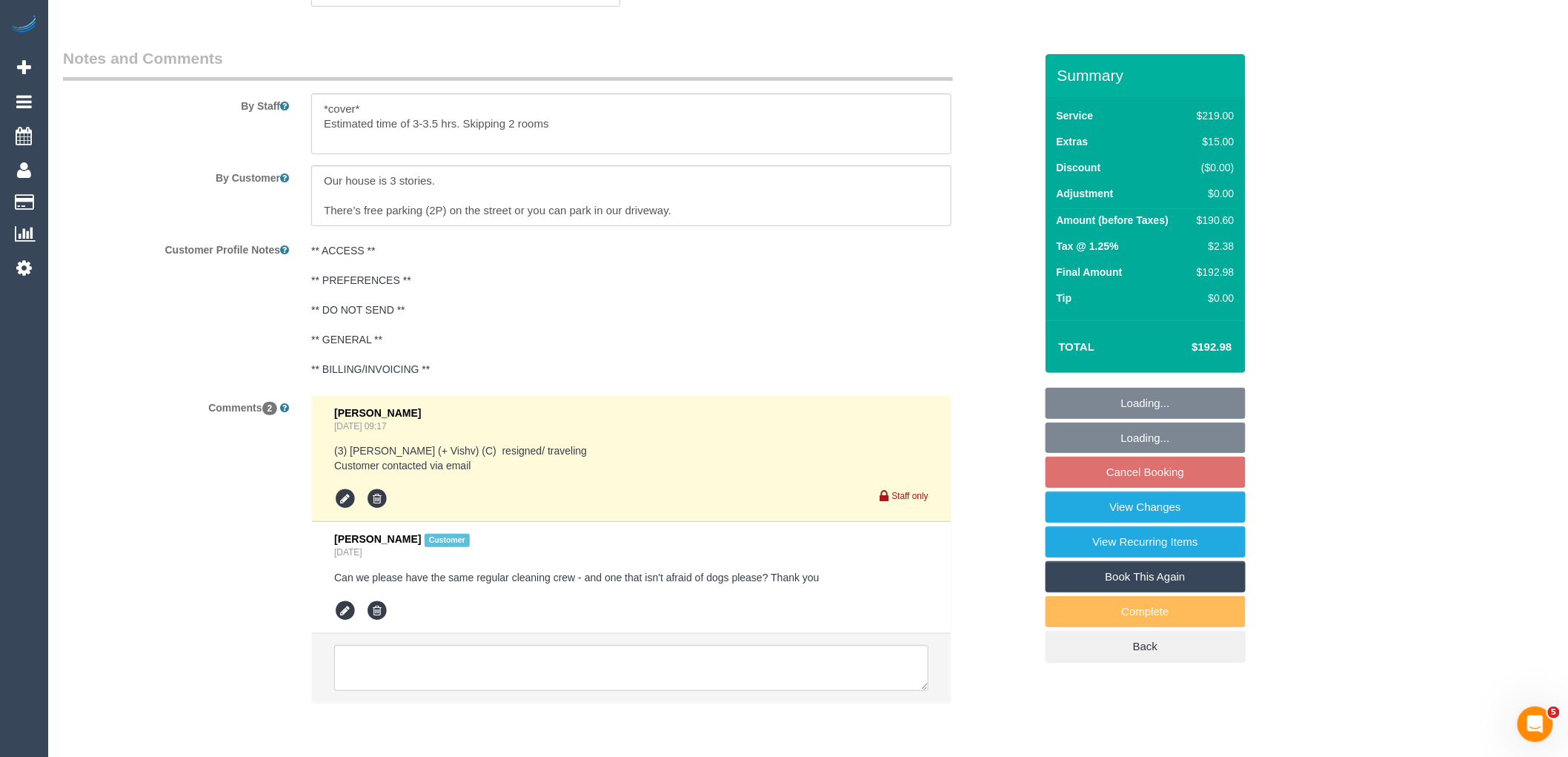
scroll to position [2545, 0]
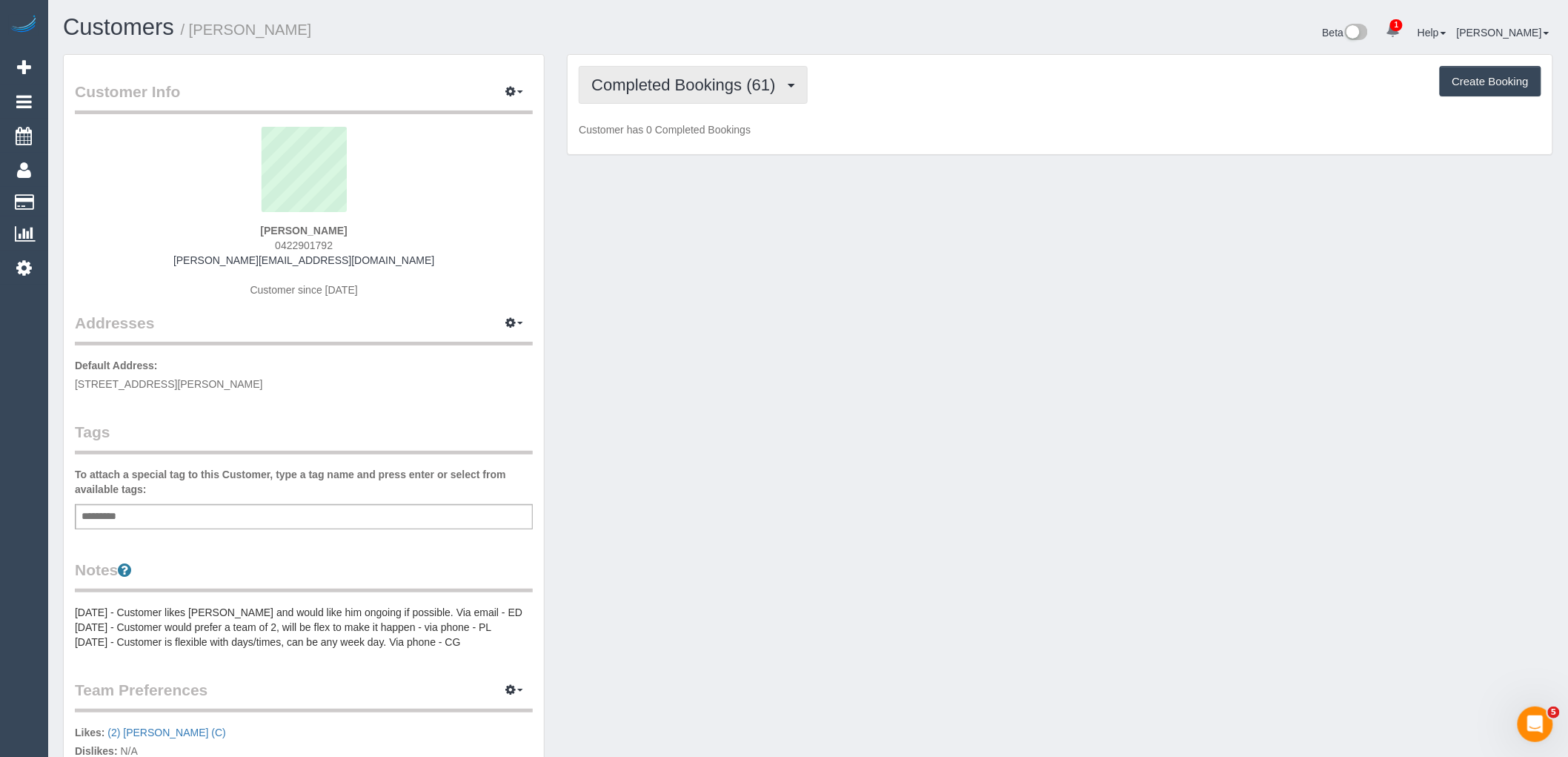
click at [735, 76] on span "Completed Bookings (61)" at bounding box center [687, 84] width 191 height 19
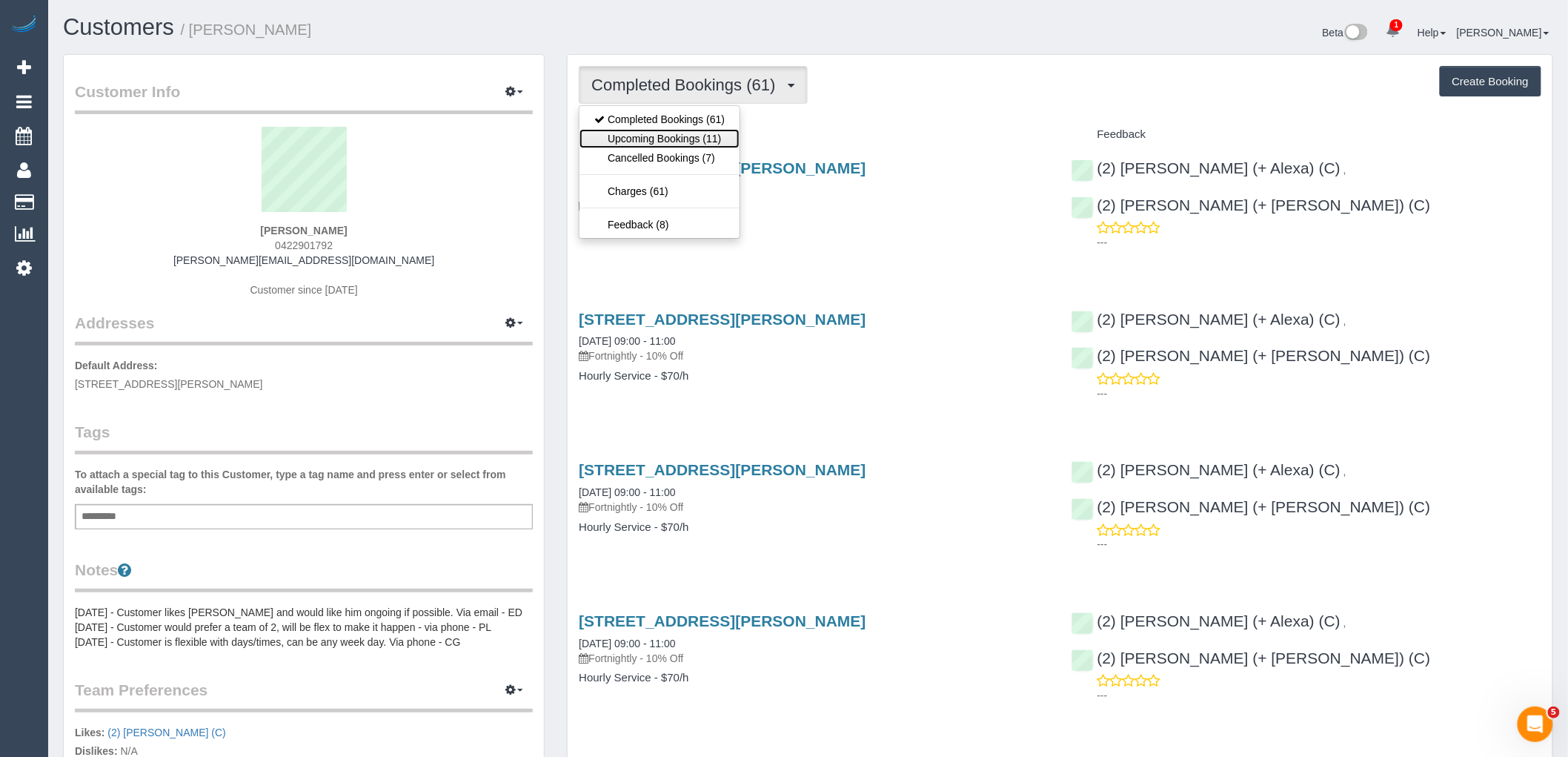
click at [714, 132] on link "Upcoming Bookings (11)" at bounding box center [660, 139] width 160 height 20
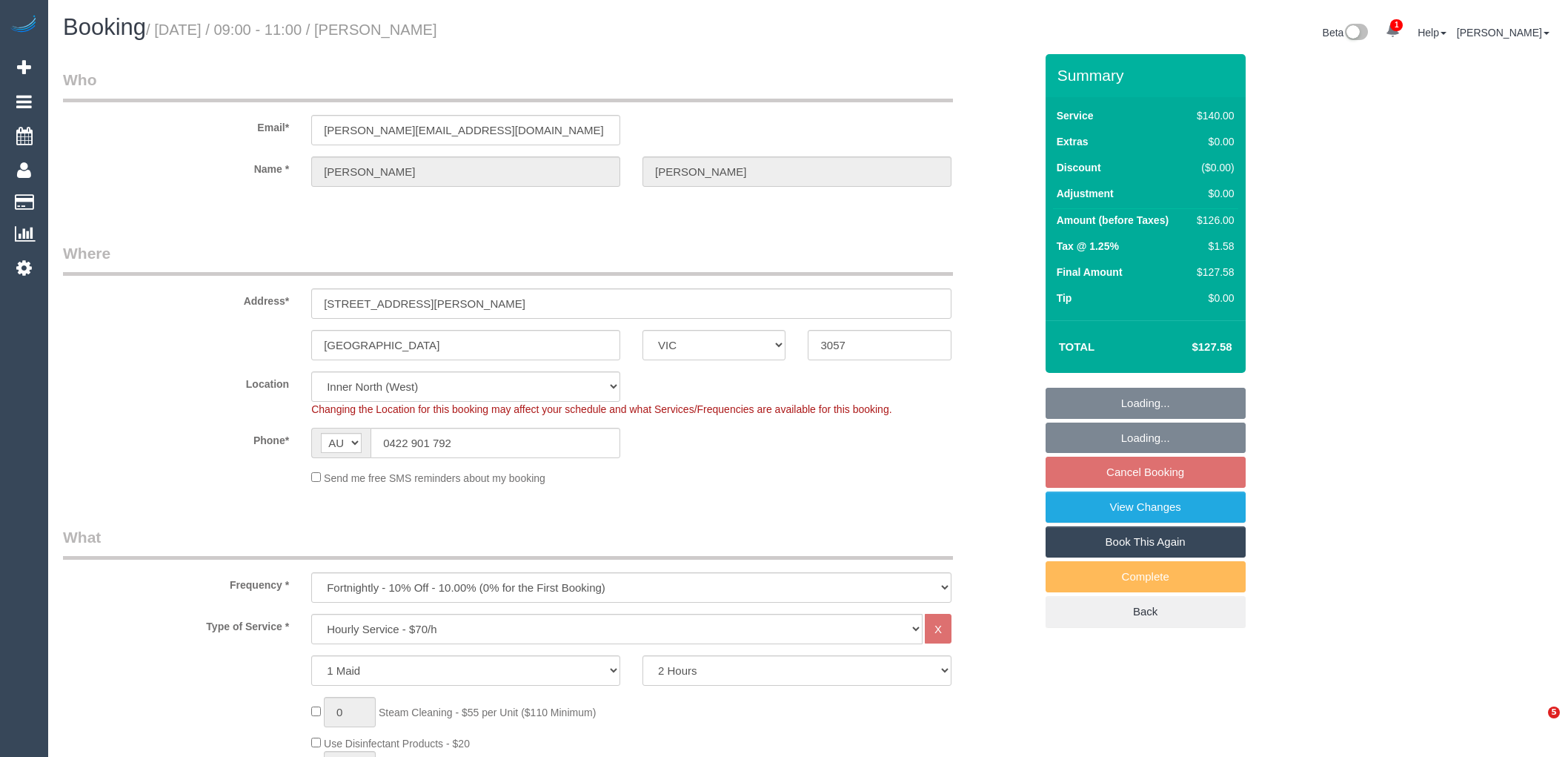
select select "VIC"
select select "number:27"
select select "number:14"
select select "number:19"
select select "number:22"
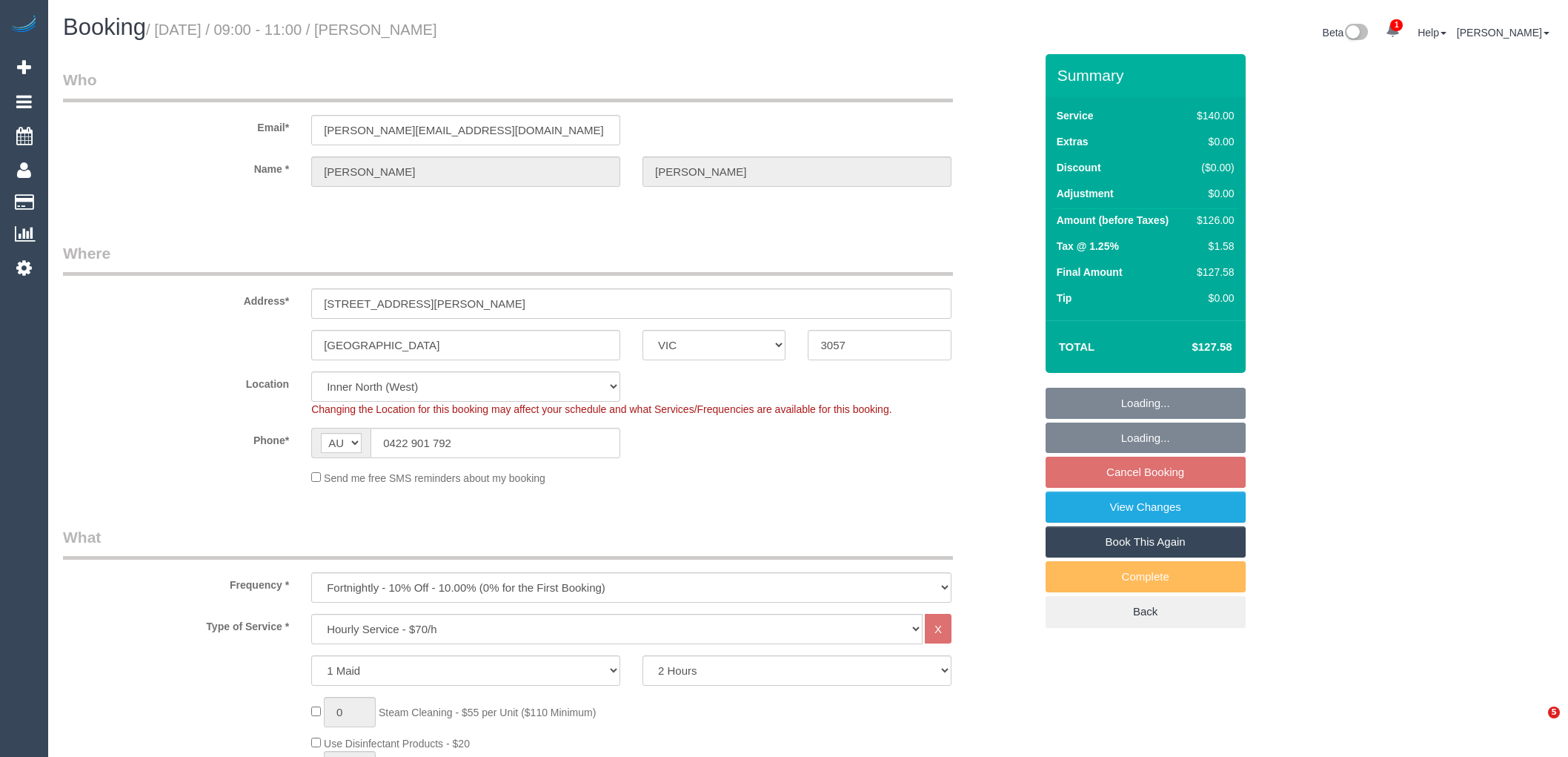
select select "number:34"
select select "spot3"
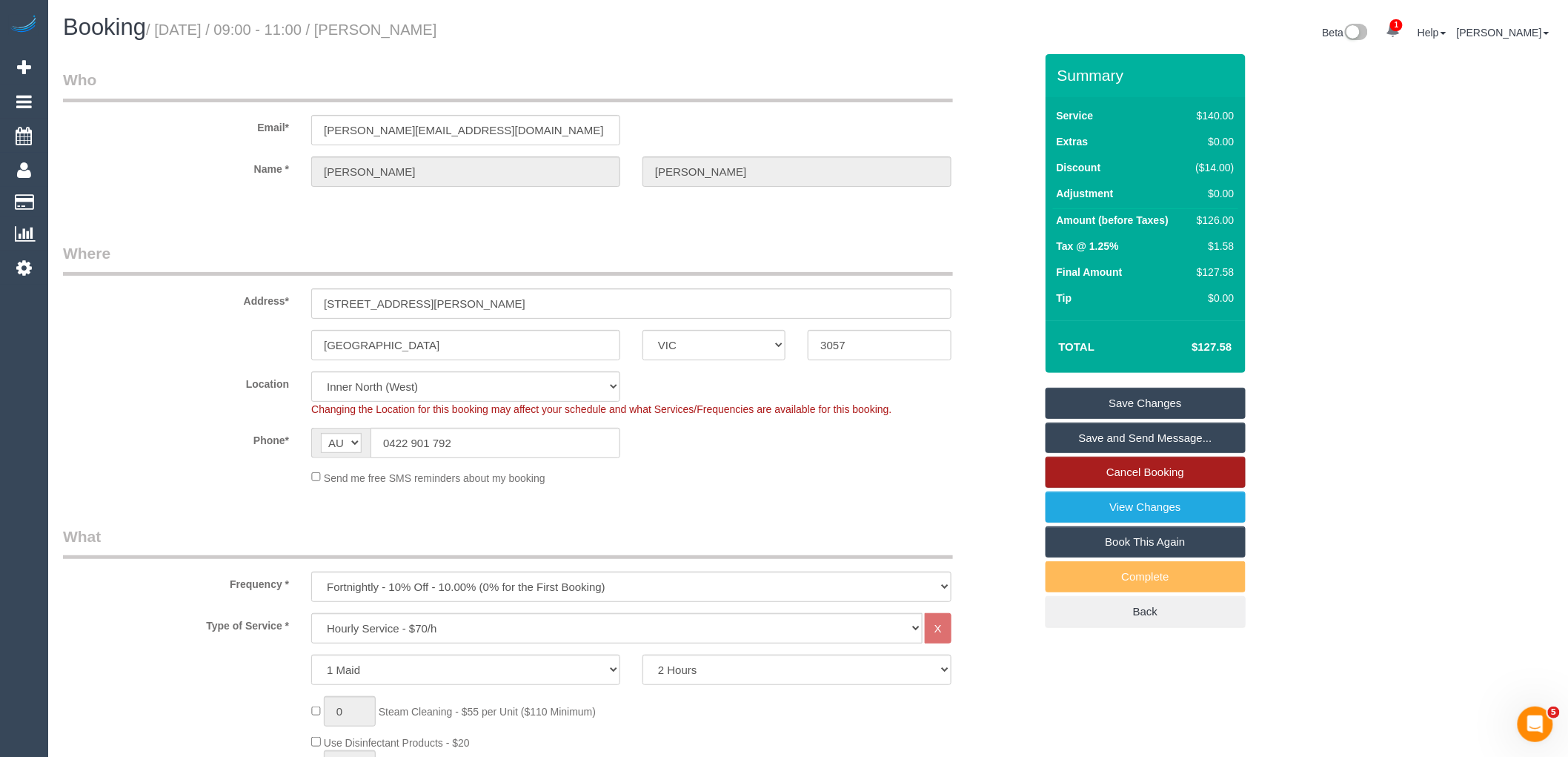
click at [1223, 472] on link "Cancel Booking" at bounding box center [1145, 472] width 201 height 31
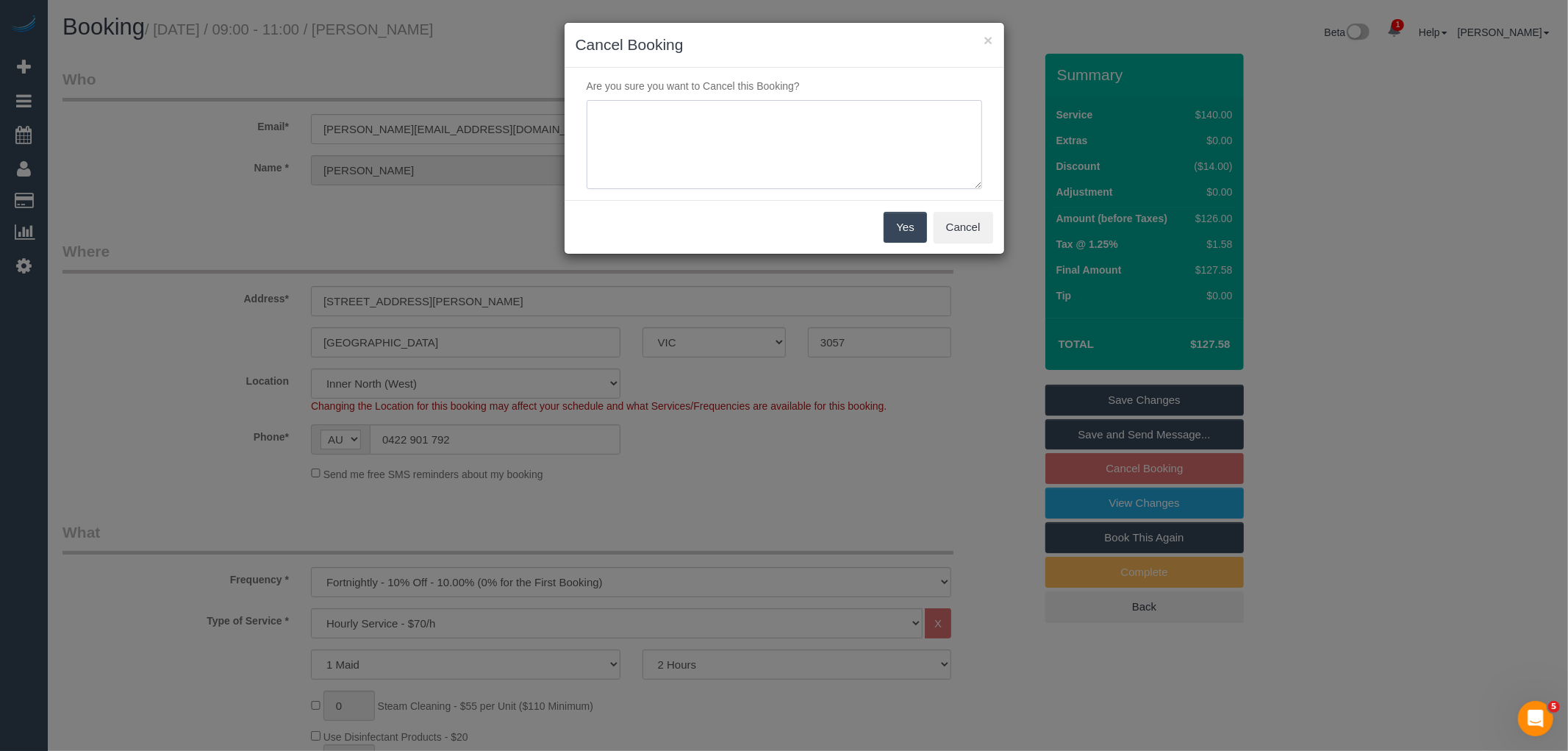
click at [805, 128] on textarea at bounding box center [785, 145] width 396 height 89
type textarea "Service not needed this week via email VC"
click at [910, 238] on button "Yes" at bounding box center [905, 227] width 43 height 31
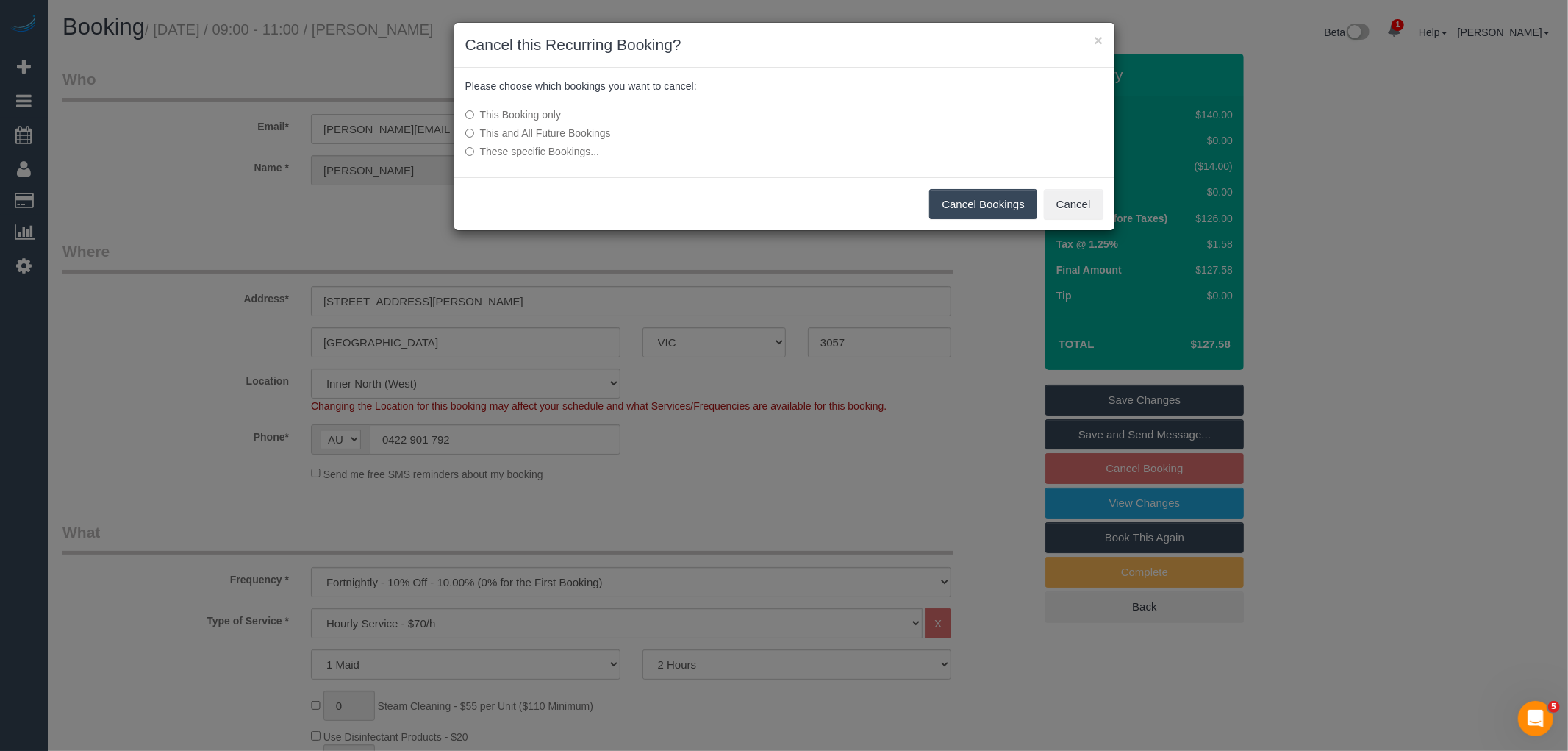
drag, startPoint x: 983, startPoint y: 196, endPoint x: 791, endPoint y: 88, distance: 220.3
click at [983, 196] on button "Cancel Bookings" at bounding box center [983, 205] width 108 height 31
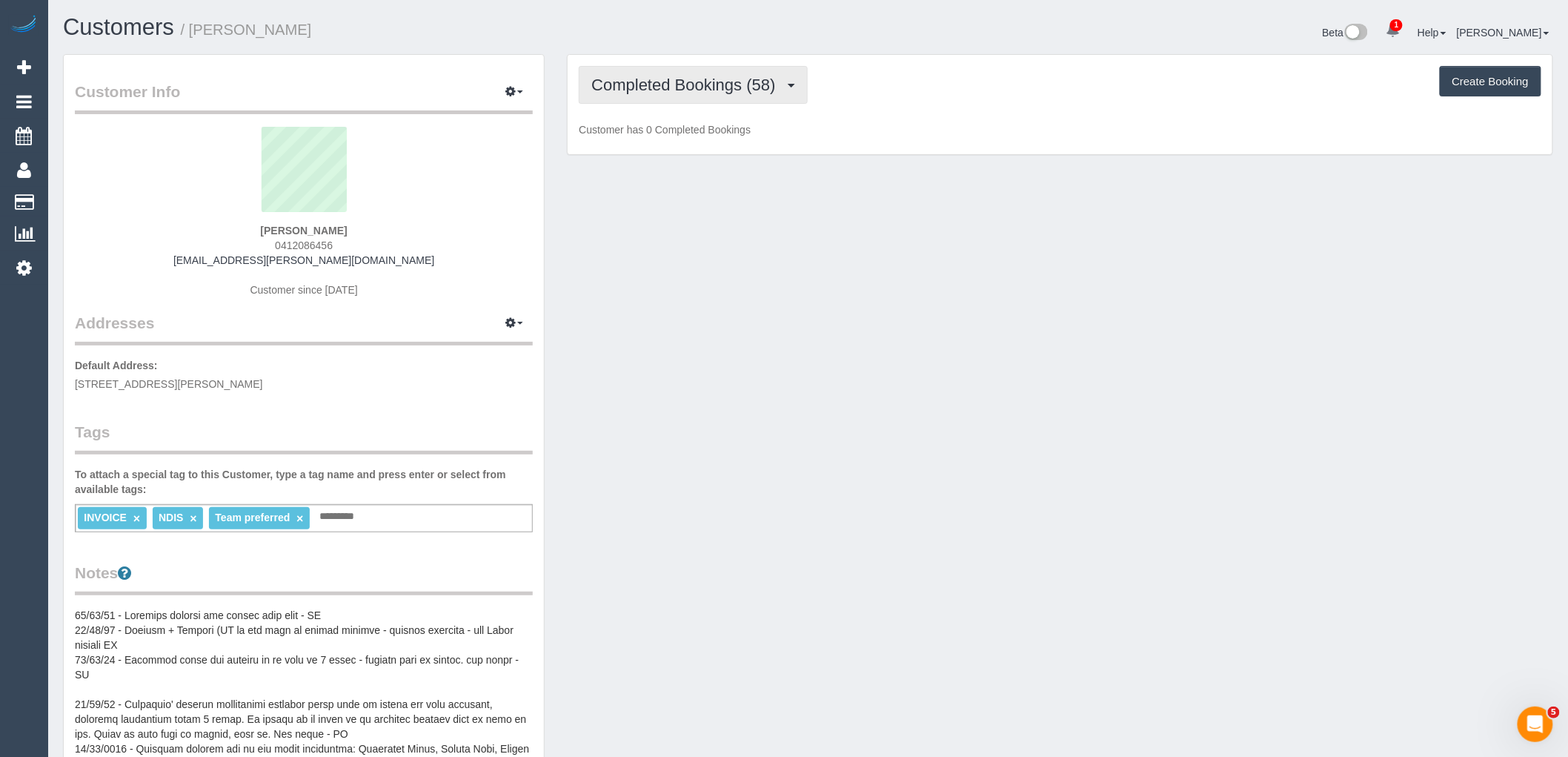
drag, startPoint x: 708, startPoint y: 87, endPoint x: 708, endPoint y: 94, distance: 7.0
click at [708, 86] on span "Completed Bookings (58)" at bounding box center [687, 84] width 191 height 19
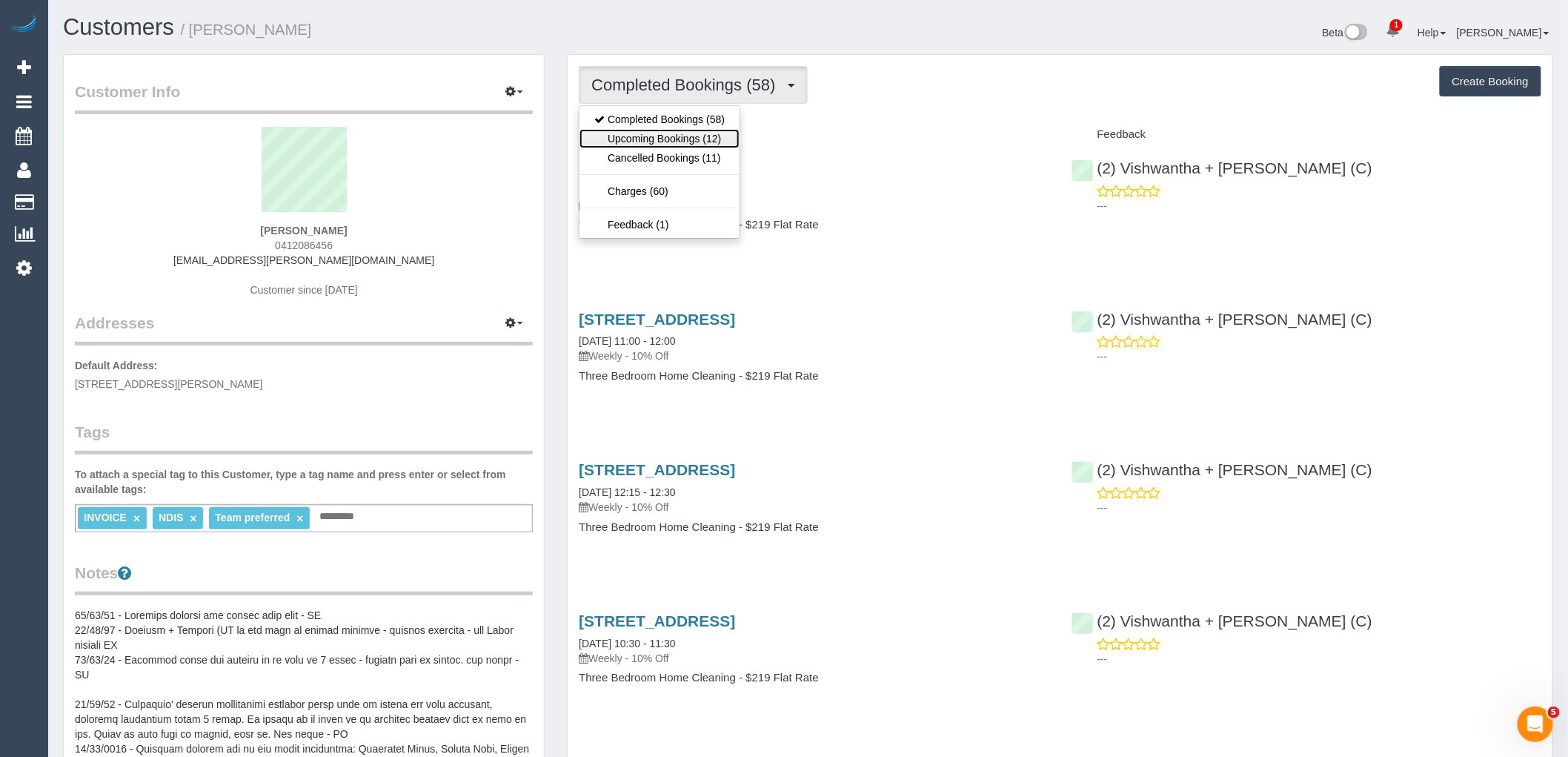
click at [701, 139] on link "Upcoming Bookings (12)" at bounding box center [660, 139] width 160 height 20
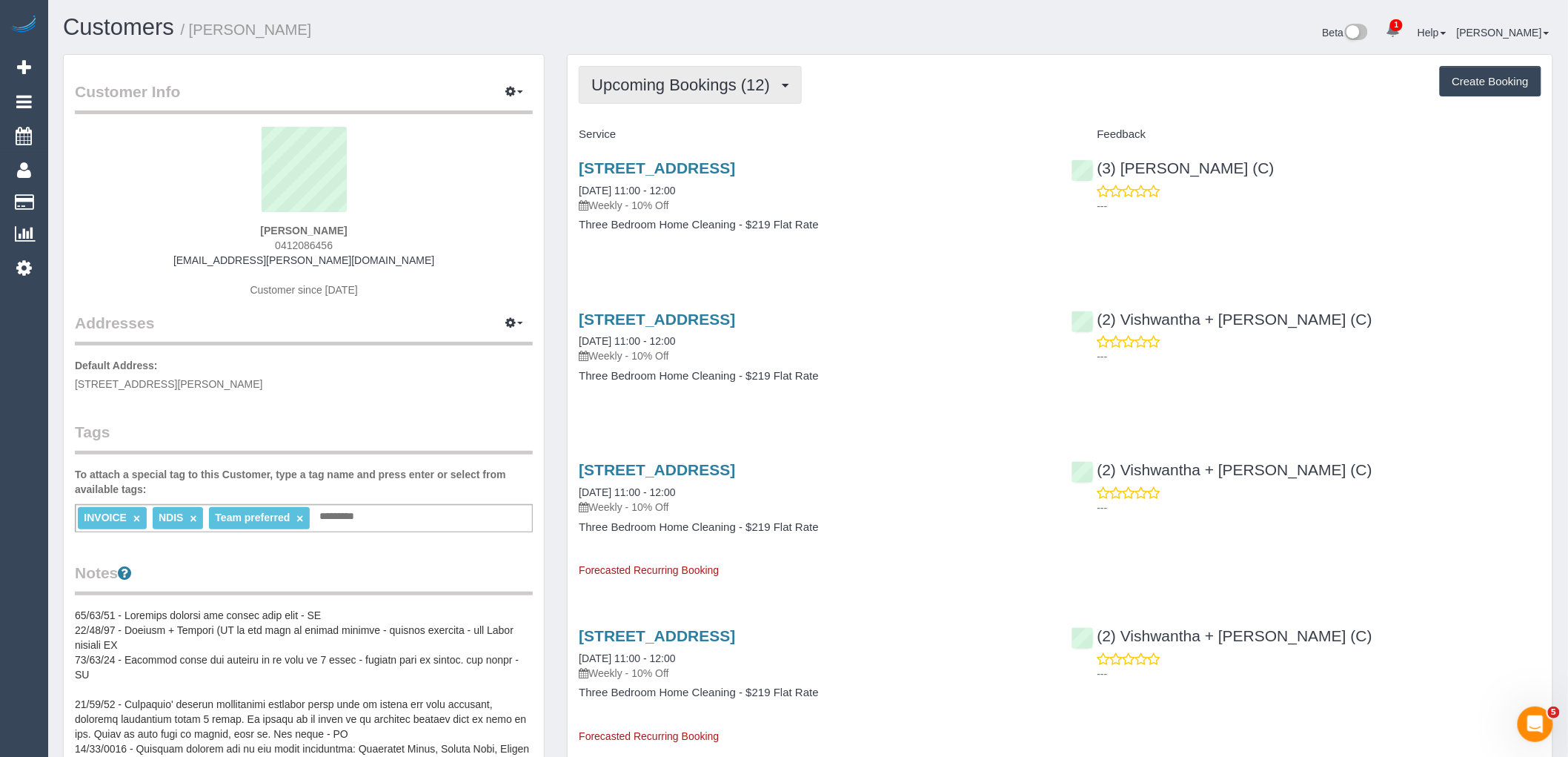
click at [628, 84] on span "Upcoming Bookings (12)" at bounding box center [685, 84] width 186 height 19
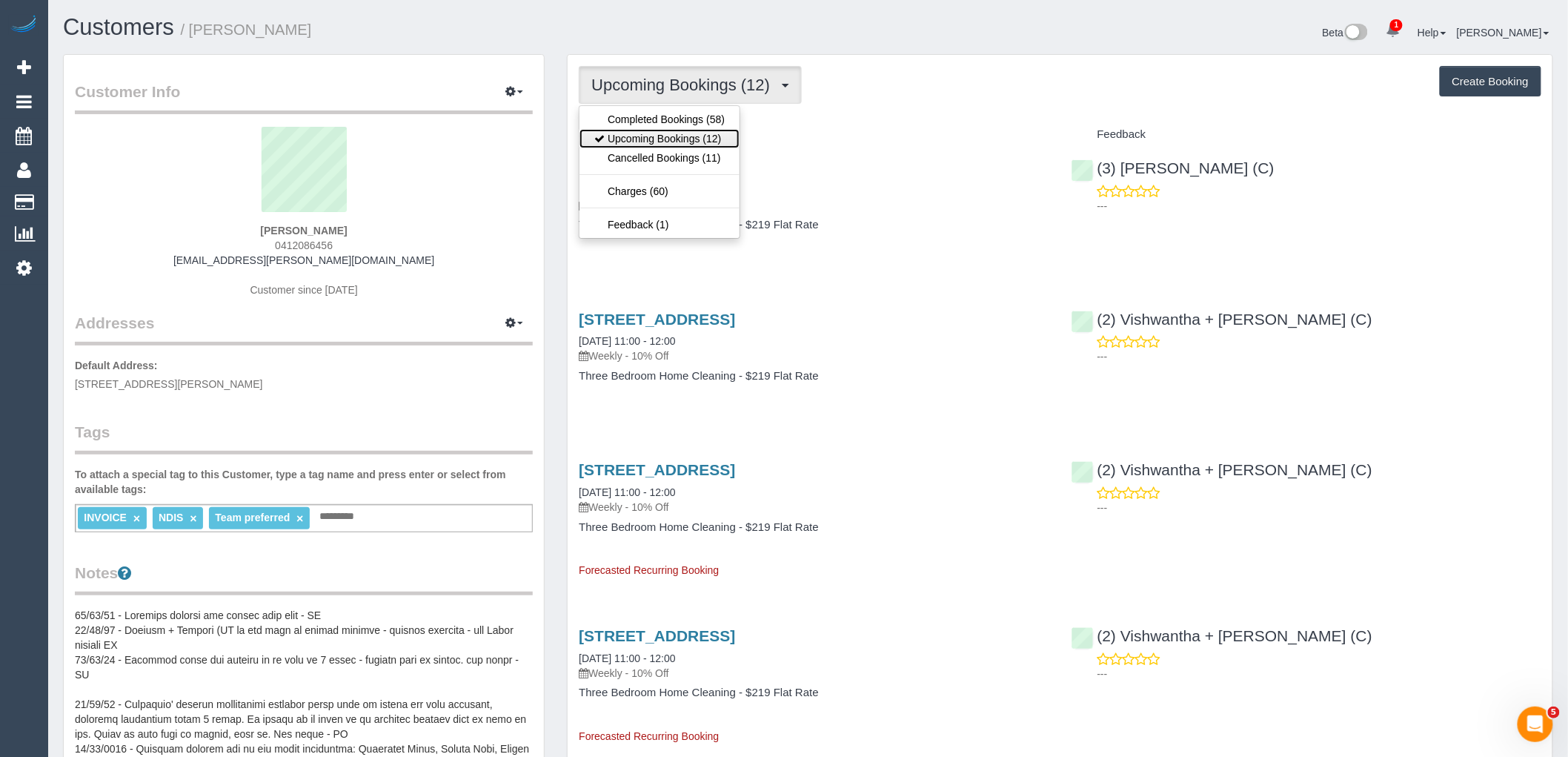
click at [647, 130] on link "Upcoming Bookings (12)" at bounding box center [660, 139] width 160 height 20
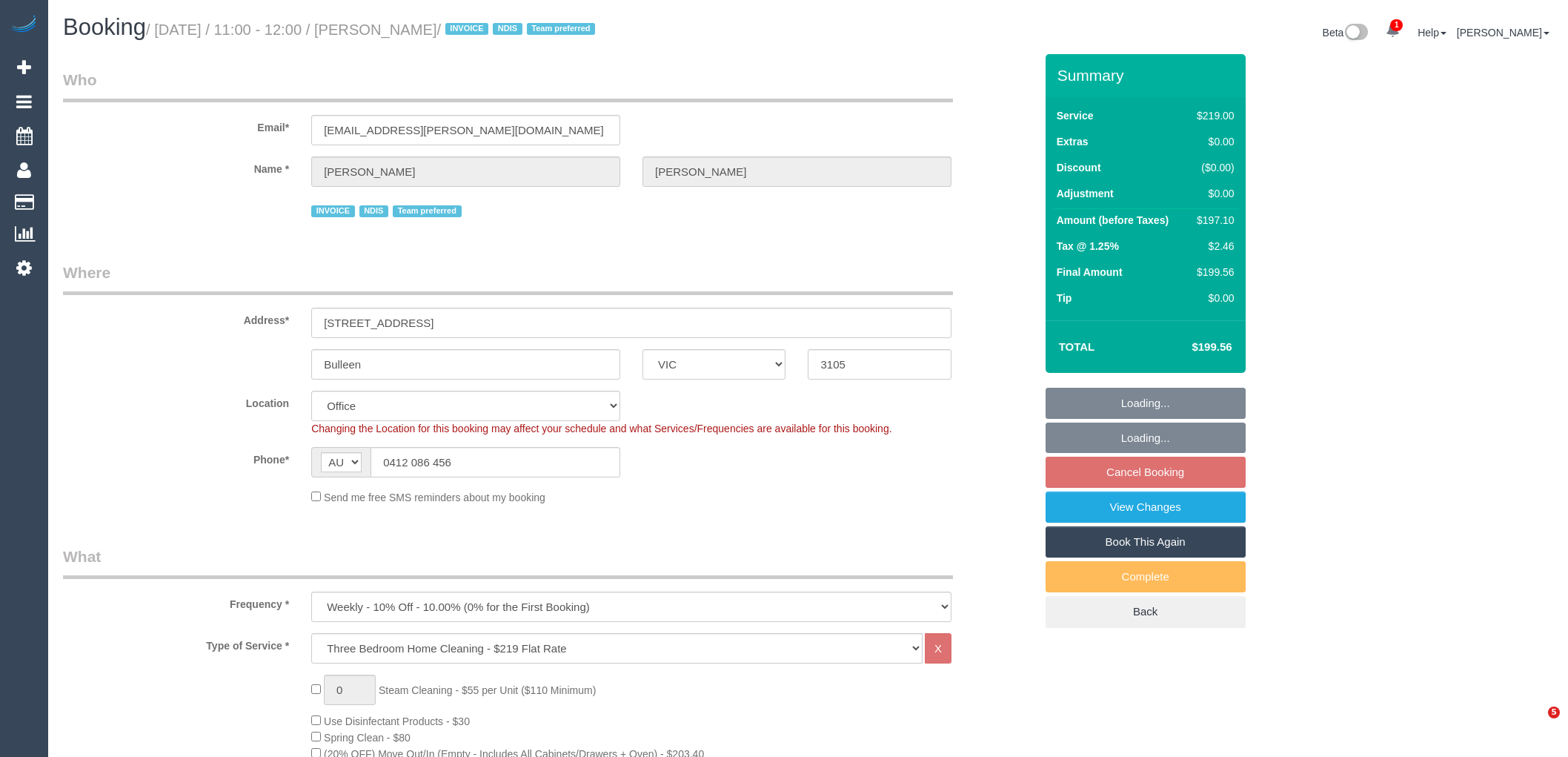
select select "VIC"
select select "number:28"
select select "number:14"
select select "number:19"
select select "number:36"
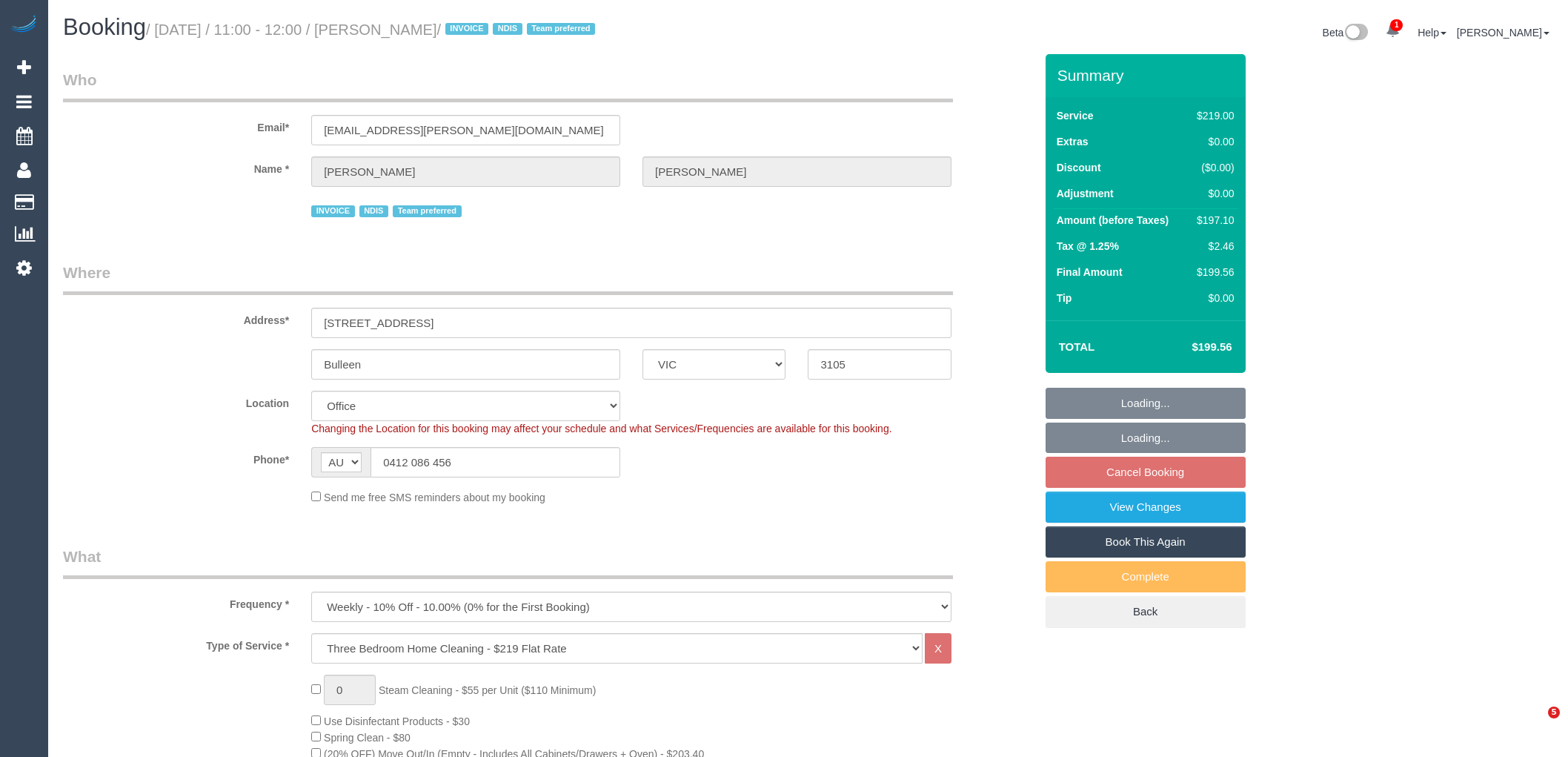
select select "number:34"
select select "number:12"
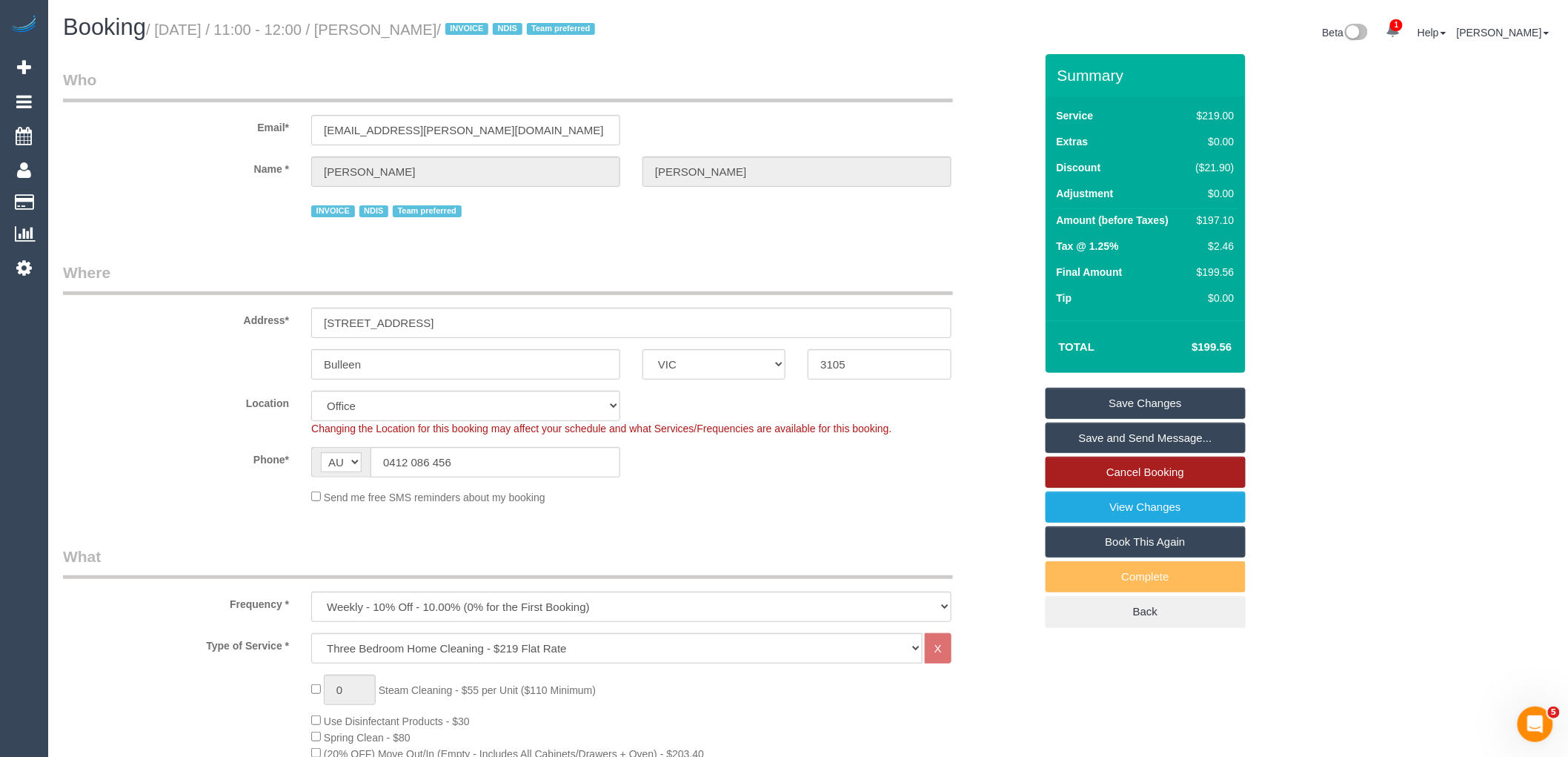
click at [1147, 478] on link "Cancel Booking" at bounding box center [1145, 472] width 201 height 31
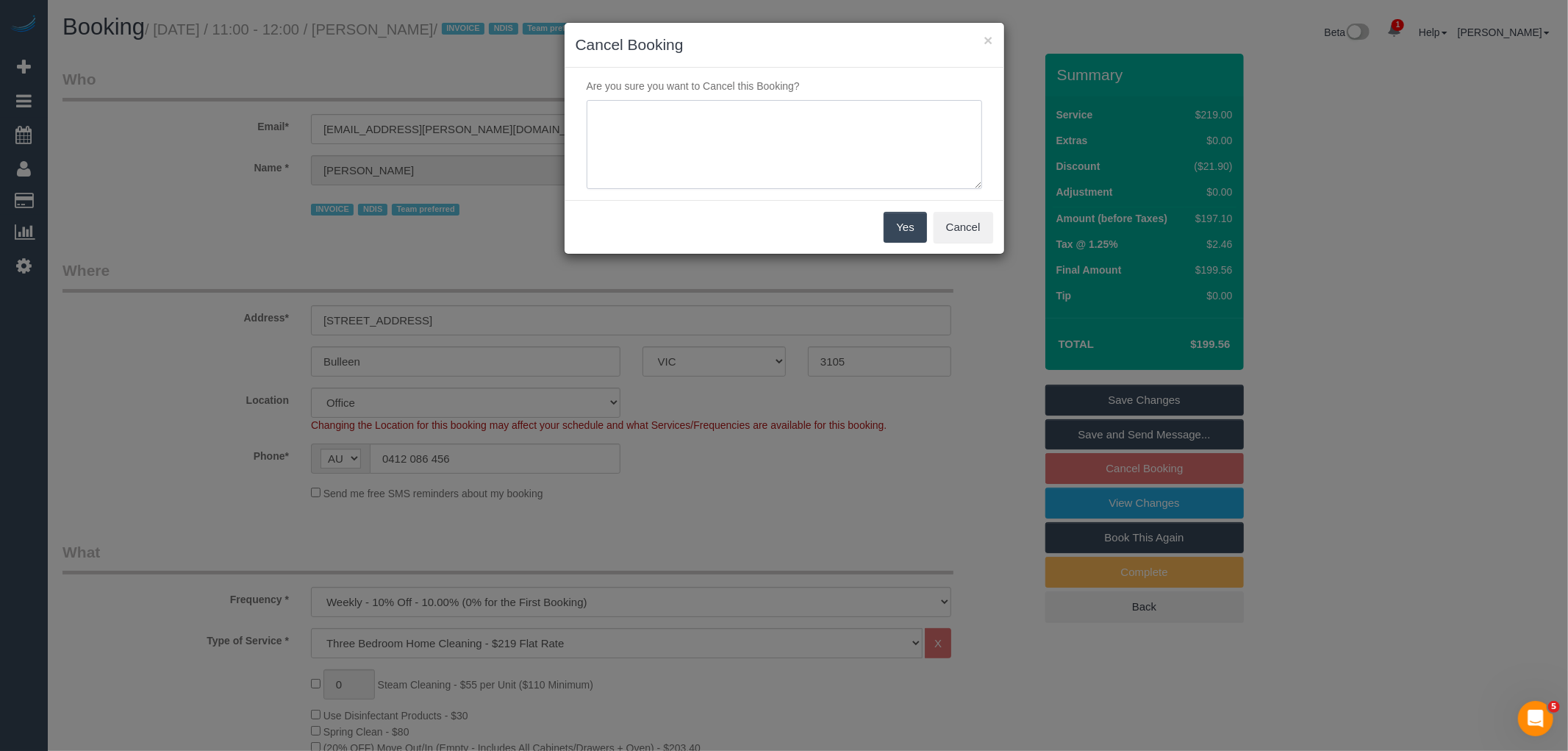
click at [700, 128] on textarea at bounding box center [785, 145] width 396 height 89
type textarea "Service not needed this week via email VC"
click at [912, 225] on button "Yes" at bounding box center [905, 227] width 43 height 31
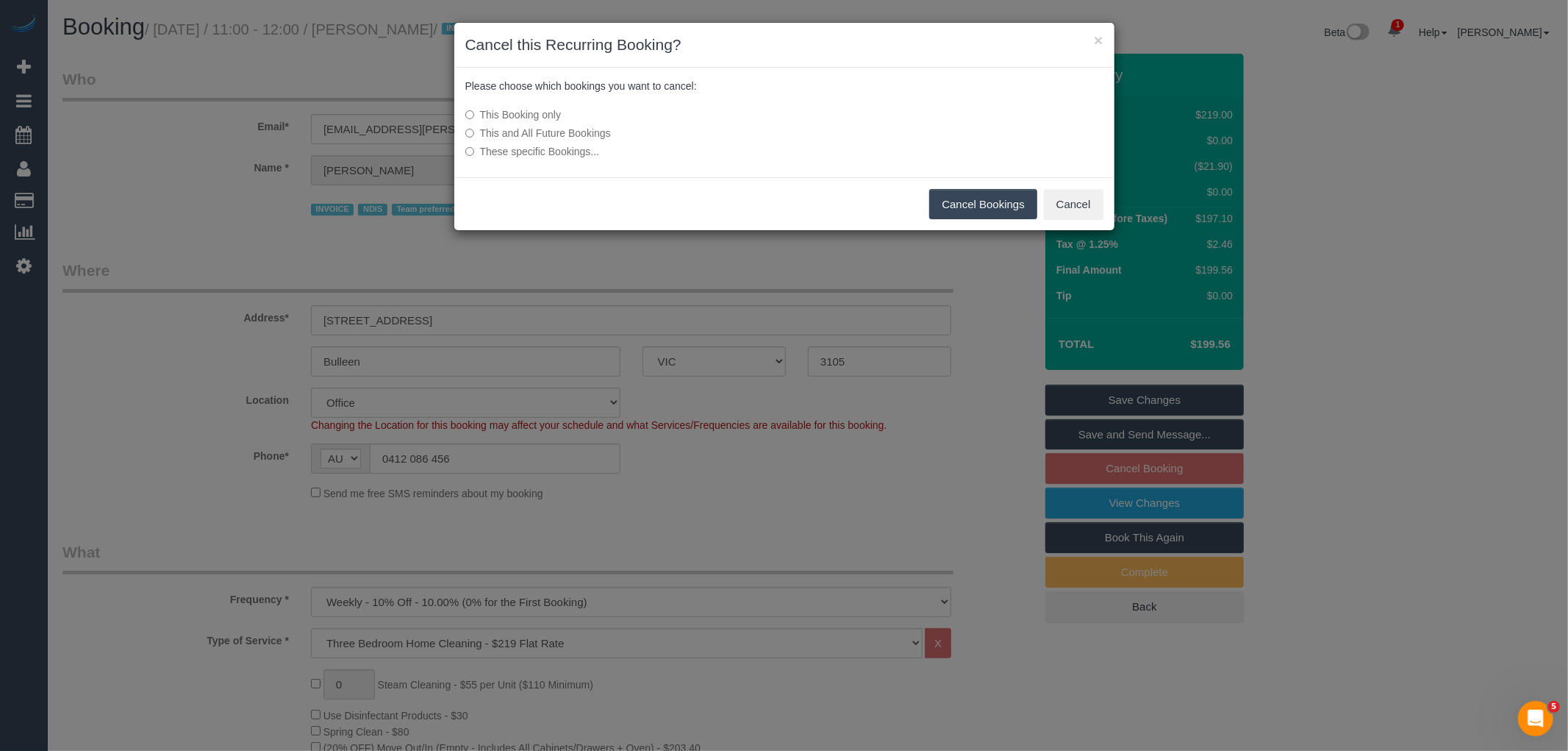
click at [973, 196] on button "Cancel Bookings" at bounding box center [983, 205] width 108 height 31
